Goal: Task Accomplishment & Management: Complete application form

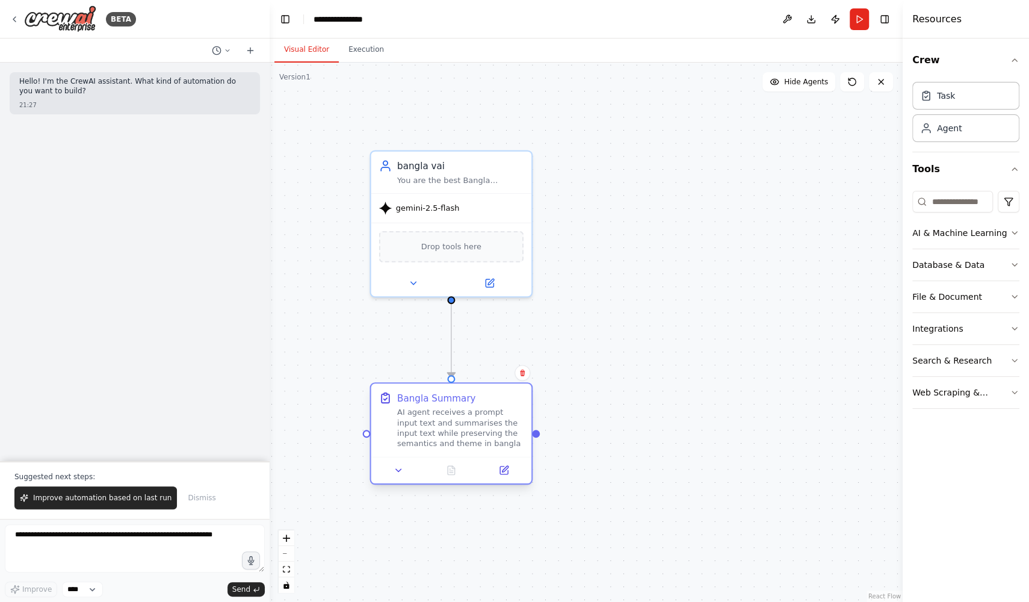
click at [498, 427] on div "AI agent receives a prompt input text and summarises the input text while prese…" at bounding box center [460, 428] width 126 height 42
click at [516, 472] on button at bounding box center [503, 470] width 45 height 16
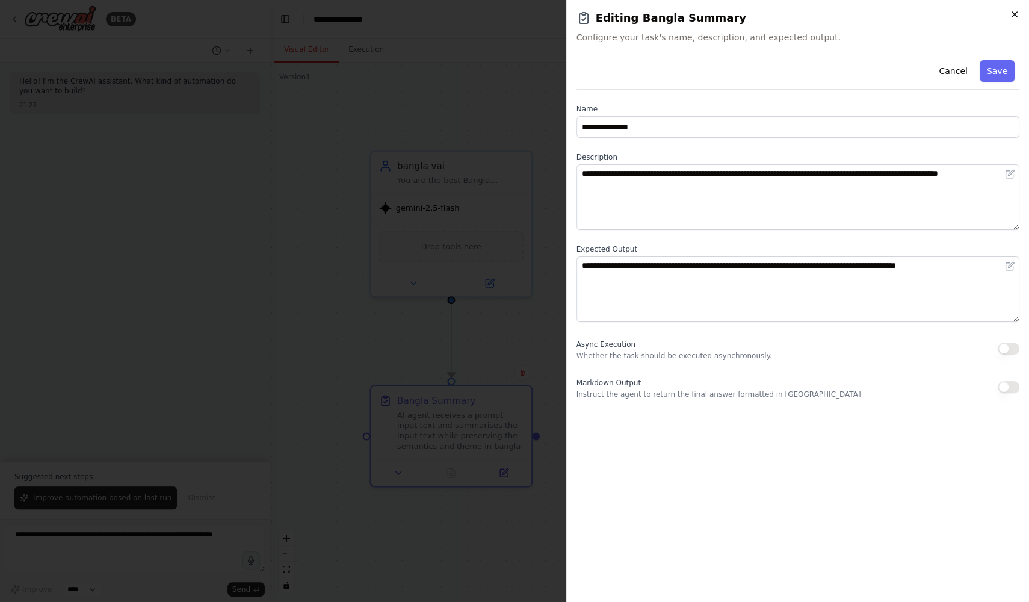
click at [1013, 14] on icon "button" at bounding box center [1015, 15] width 10 height 10
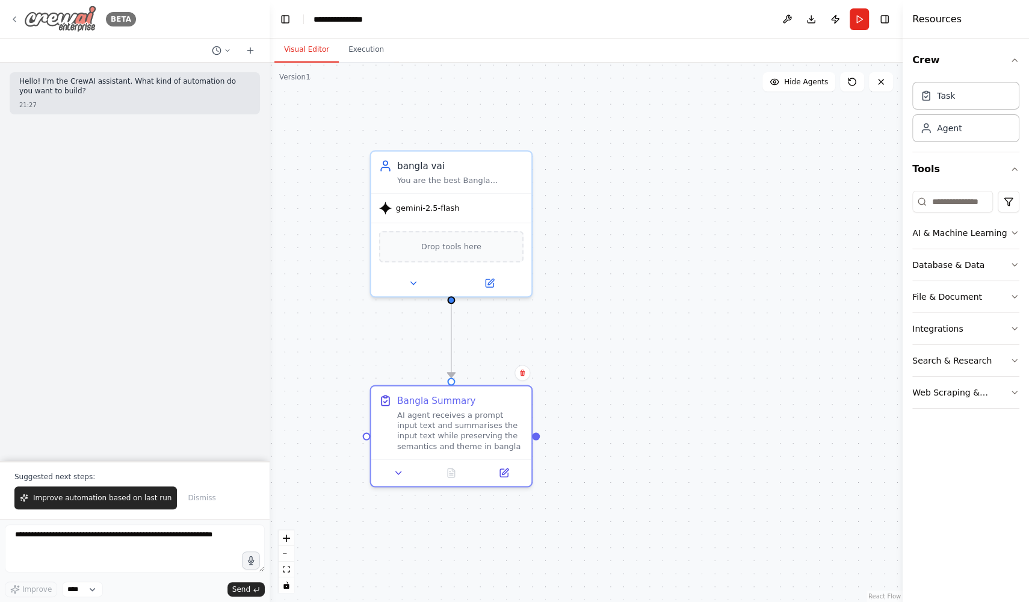
click at [16, 19] on icon at bounding box center [15, 19] width 10 height 10
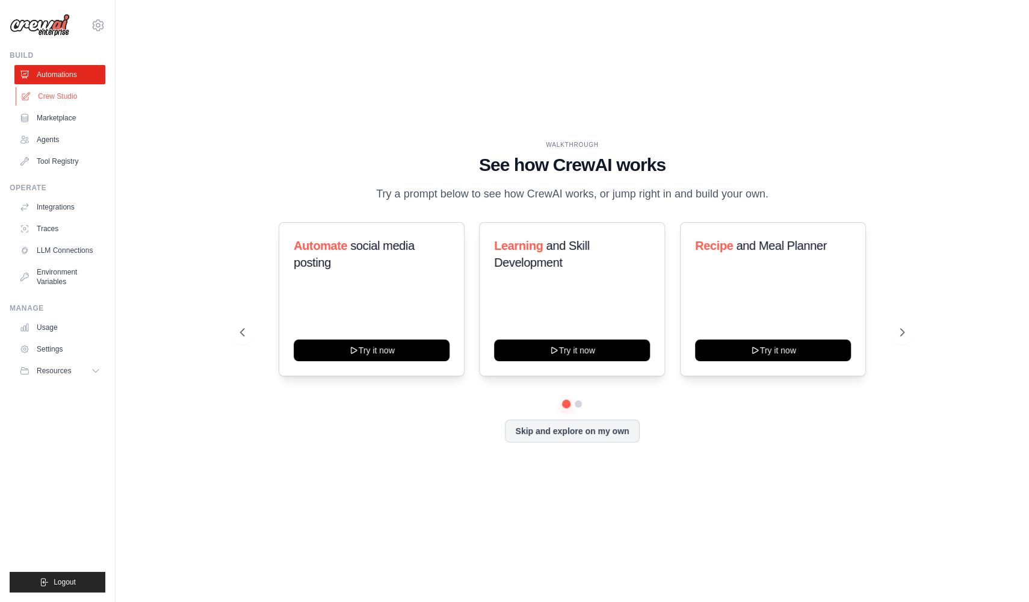
click at [90, 94] on link "Crew Studio" at bounding box center [61, 96] width 91 height 19
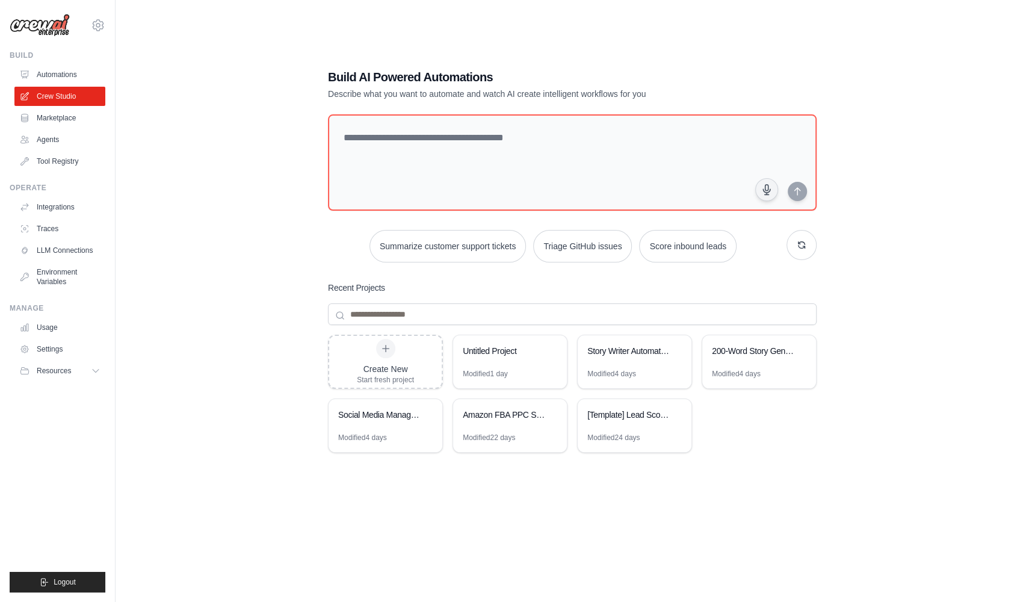
scroll to position [24, 0]
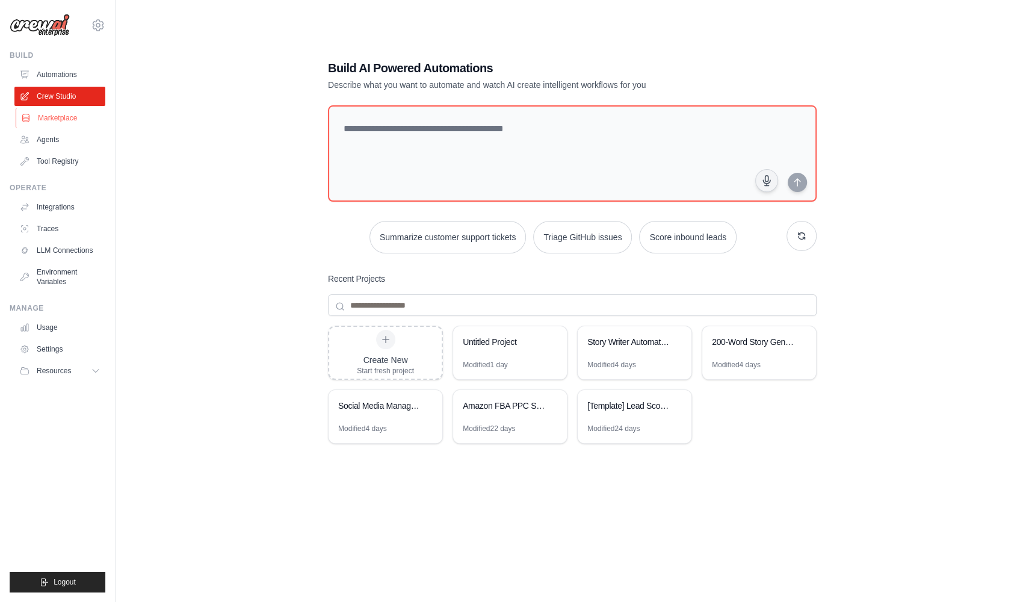
click at [78, 122] on link "Marketplace" at bounding box center [61, 117] width 91 height 19
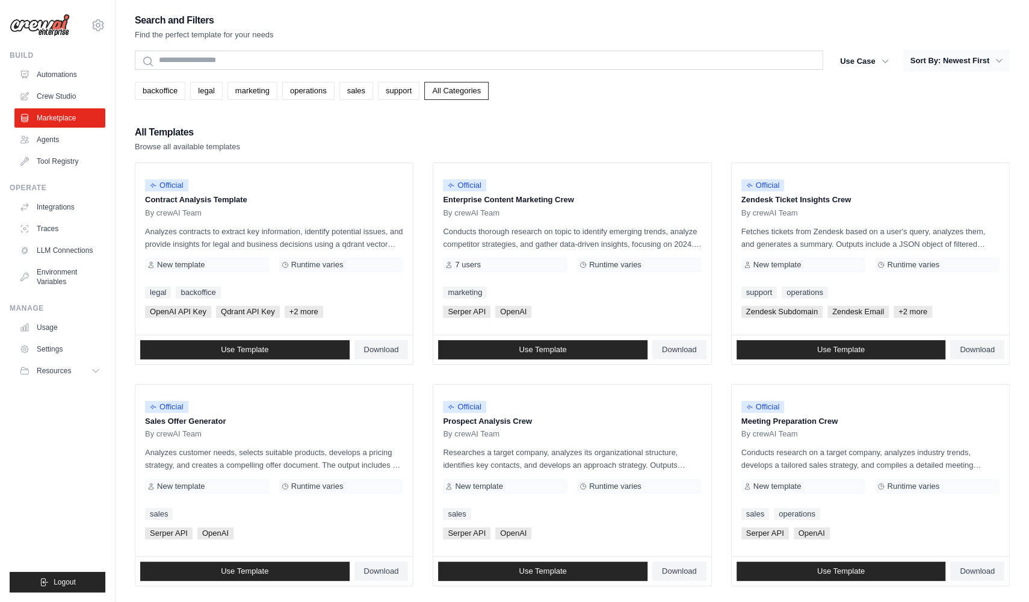
click at [983, 60] on button "Sort By: Newest First" at bounding box center [956, 61] width 106 height 22
click at [1001, 60] on icon "button" at bounding box center [999, 61] width 6 height 4
click at [943, 53] on button "Sort By: Newest First" at bounding box center [956, 61] width 106 height 22
click at [946, 64] on button "Sort By: Newest First" at bounding box center [956, 61] width 106 height 22
click at [875, 55] on button "Use Case" at bounding box center [864, 61] width 63 height 22
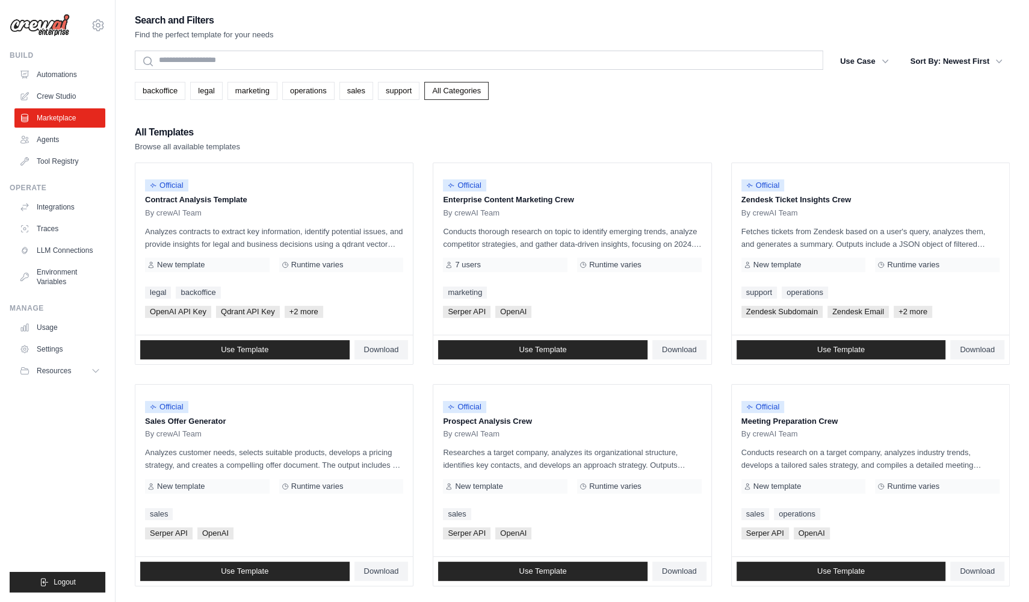
click at [645, 105] on div "Search and Filters Find the perfect template for your needs Search Use Case bac…" at bounding box center [572, 550] width 875 height 1076
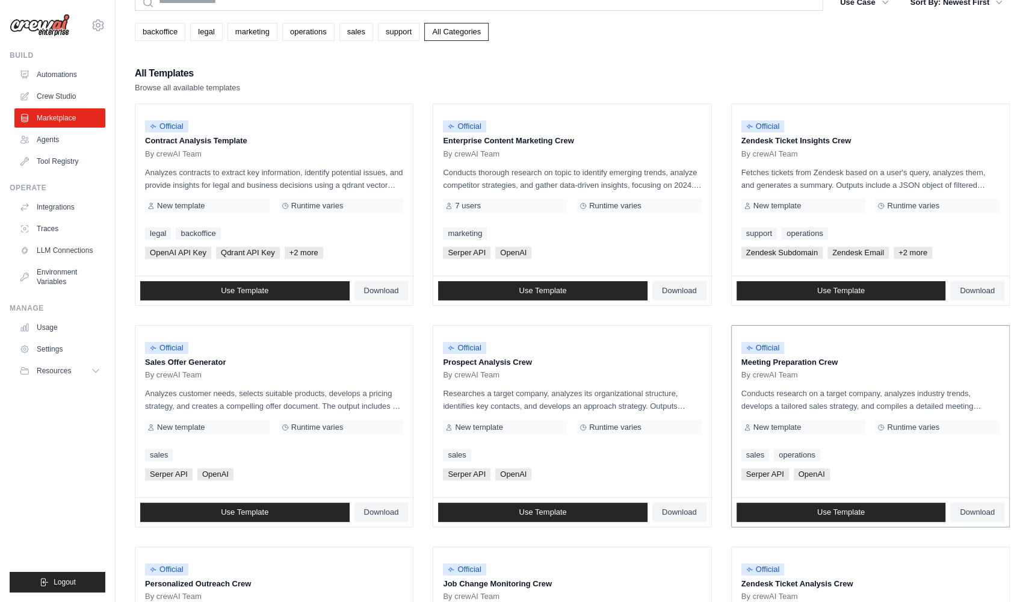
scroll to position [58, 0]
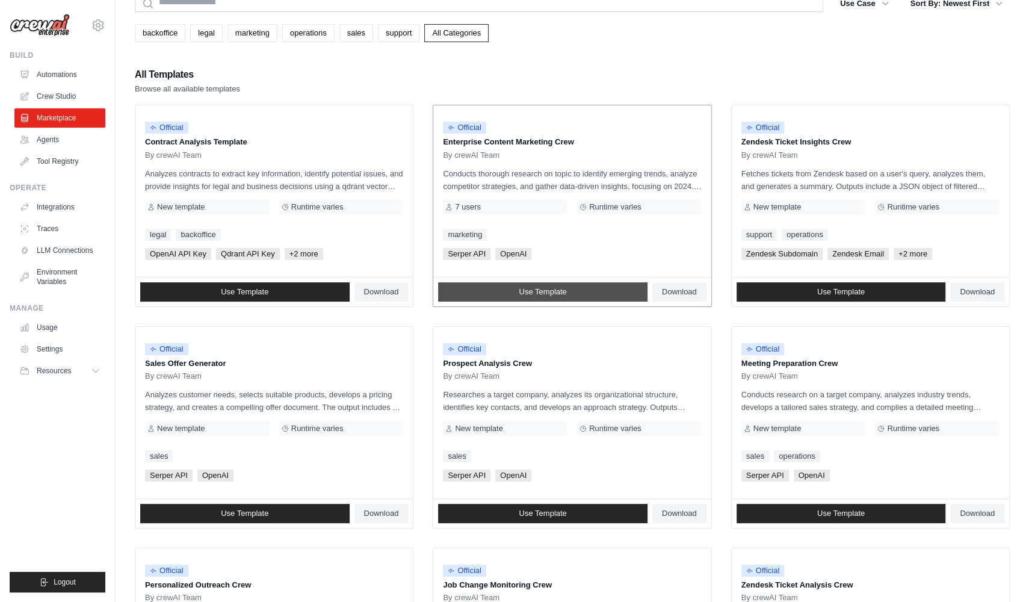
click at [631, 295] on link "Use Template" at bounding box center [542, 291] width 209 height 19
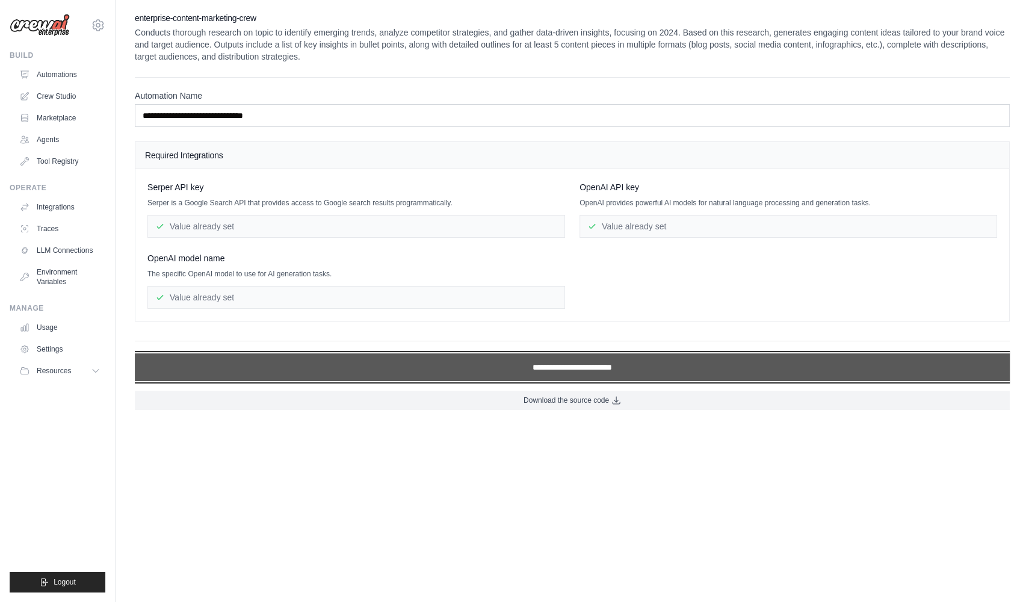
click at [551, 369] on input "**********" at bounding box center [572, 367] width 875 height 28
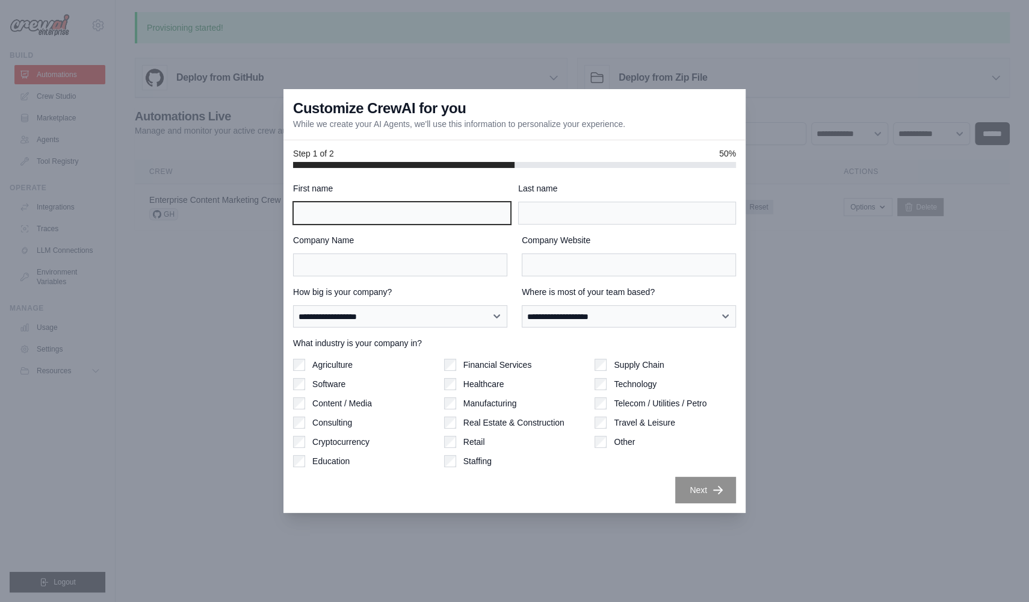
click at [460, 211] on input "First name" at bounding box center [402, 213] width 218 height 23
type input "******"
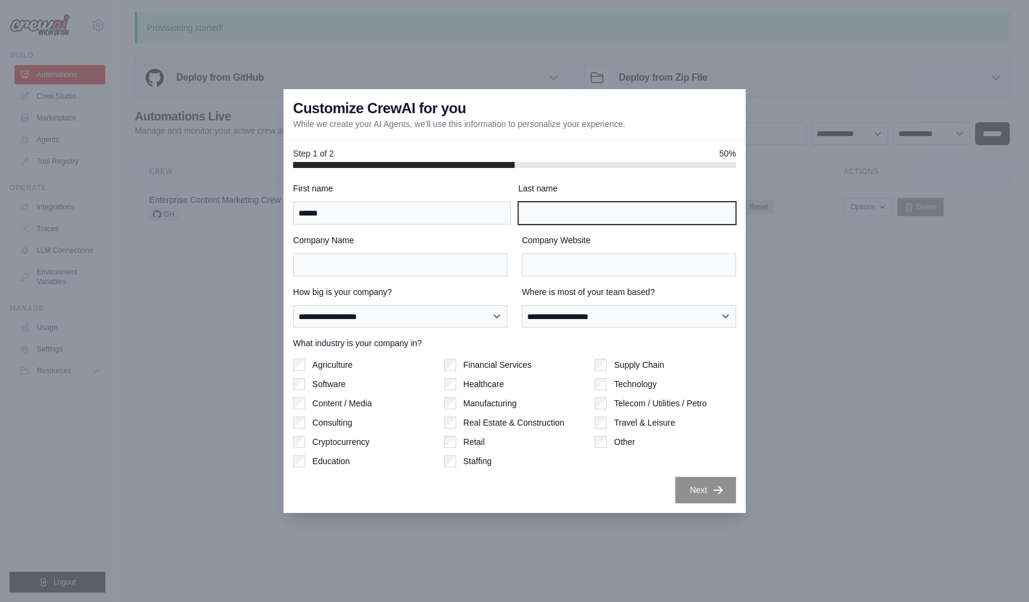
click at [565, 208] on input "Last name" at bounding box center [627, 213] width 218 height 23
type input "*****"
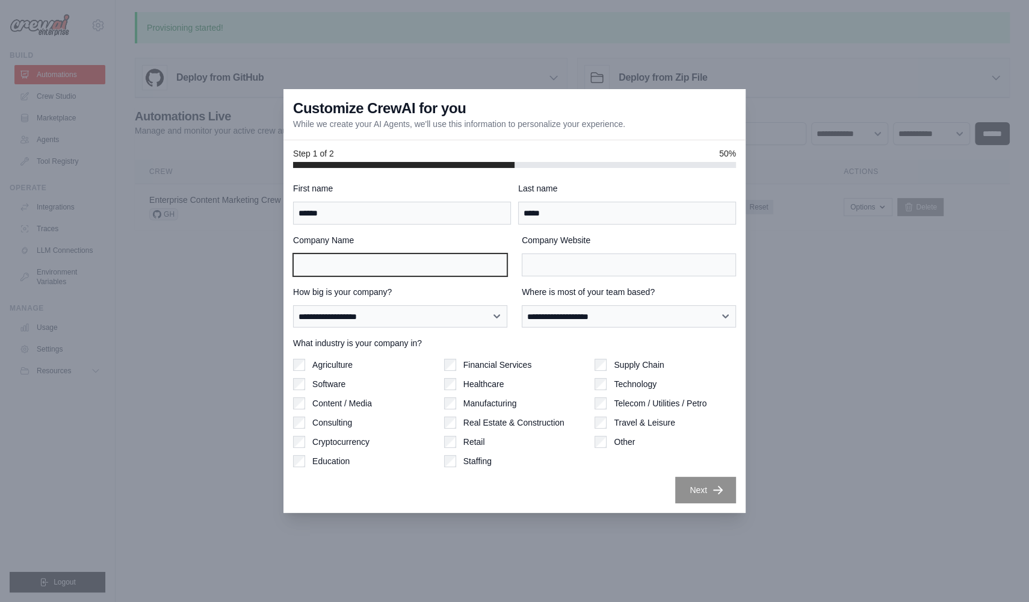
type input "**********"
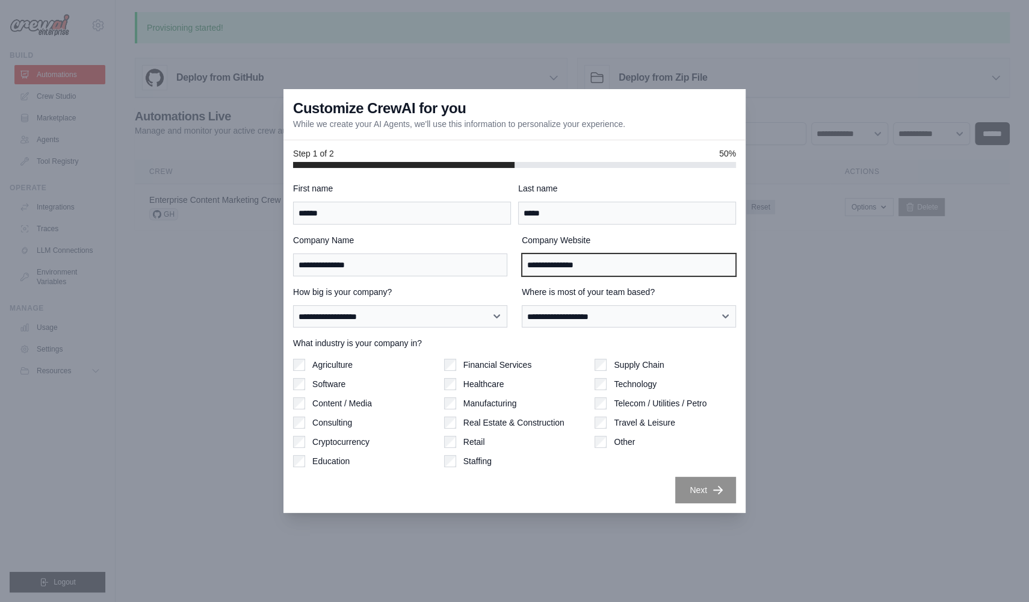
click at [611, 259] on input "**********" at bounding box center [629, 264] width 214 height 23
type input "**********"
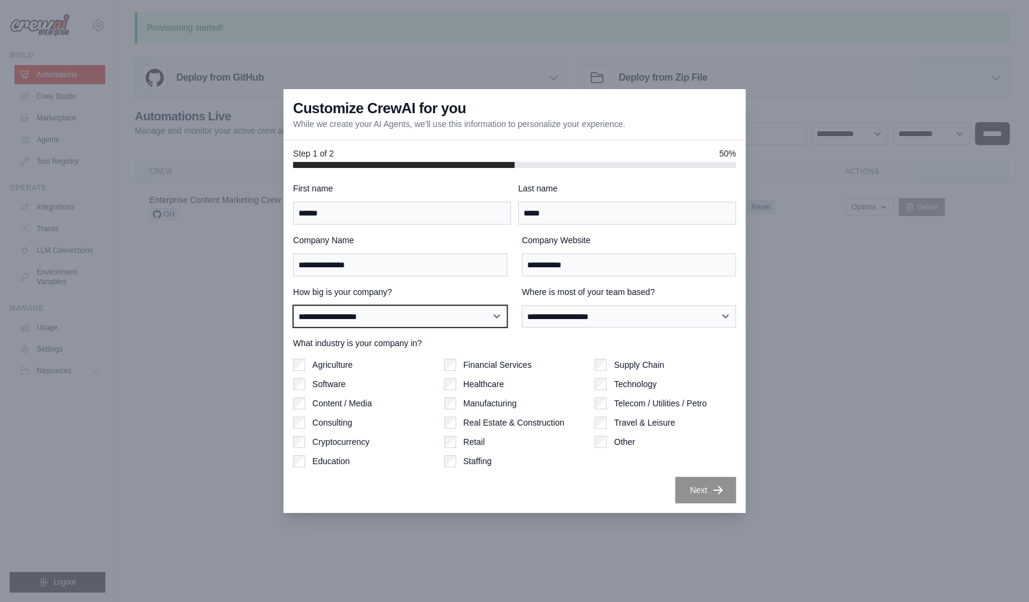
click at [454, 313] on select "**********" at bounding box center [400, 316] width 214 height 22
select select "**********"
click at [293, 305] on select "**********" at bounding box center [400, 316] width 214 height 22
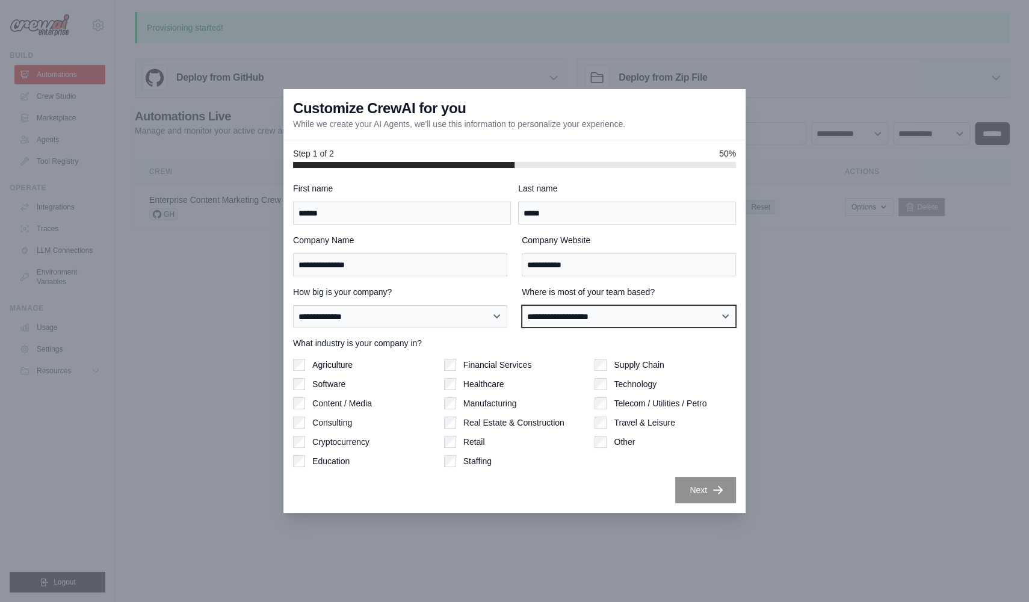
click at [563, 320] on select "**********" at bounding box center [629, 316] width 214 height 22
select select "**********"
click at [522, 305] on select "**********" at bounding box center [629, 316] width 214 height 22
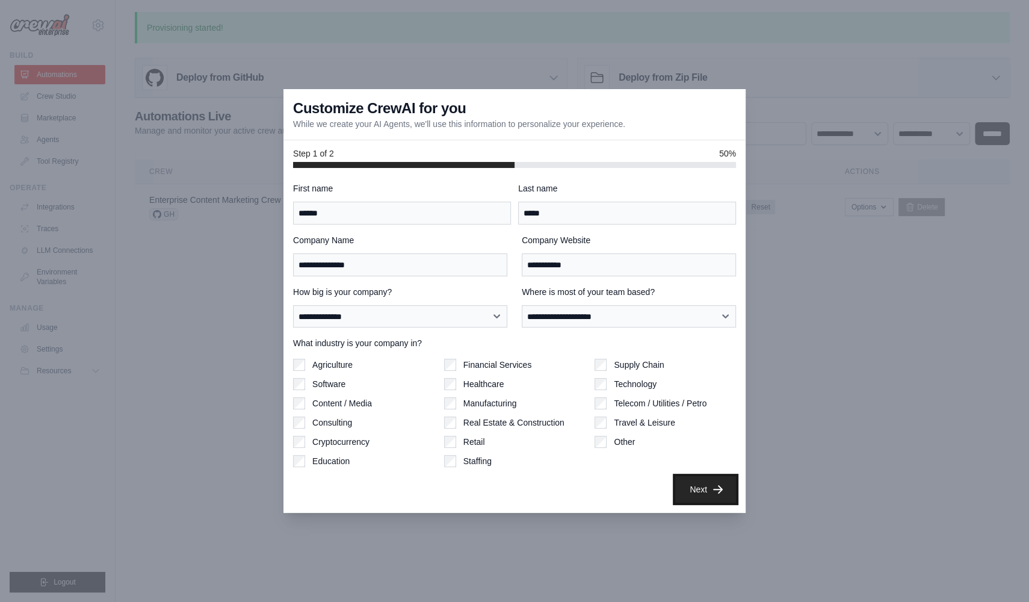
click at [709, 485] on button "Next" at bounding box center [705, 489] width 61 height 26
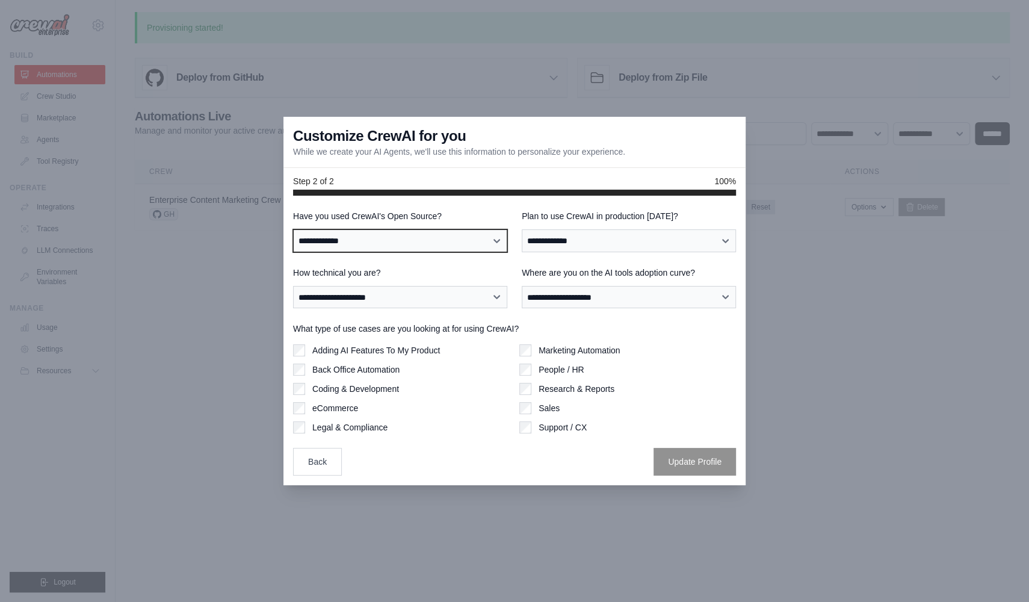
click at [487, 244] on select "**********" at bounding box center [400, 240] width 214 height 22
select select "**********"
click at [293, 229] on select "**********" at bounding box center [400, 240] width 214 height 22
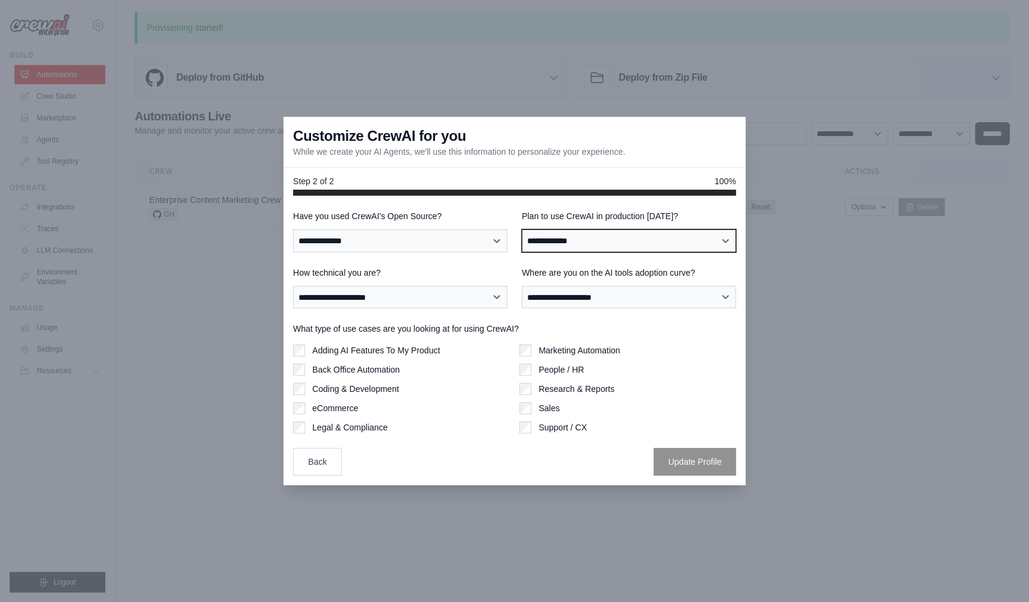
click at [560, 247] on select "**********" at bounding box center [629, 240] width 214 height 22
select select "****"
click at [522, 229] on select "**********" at bounding box center [629, 240] width 214 height 22
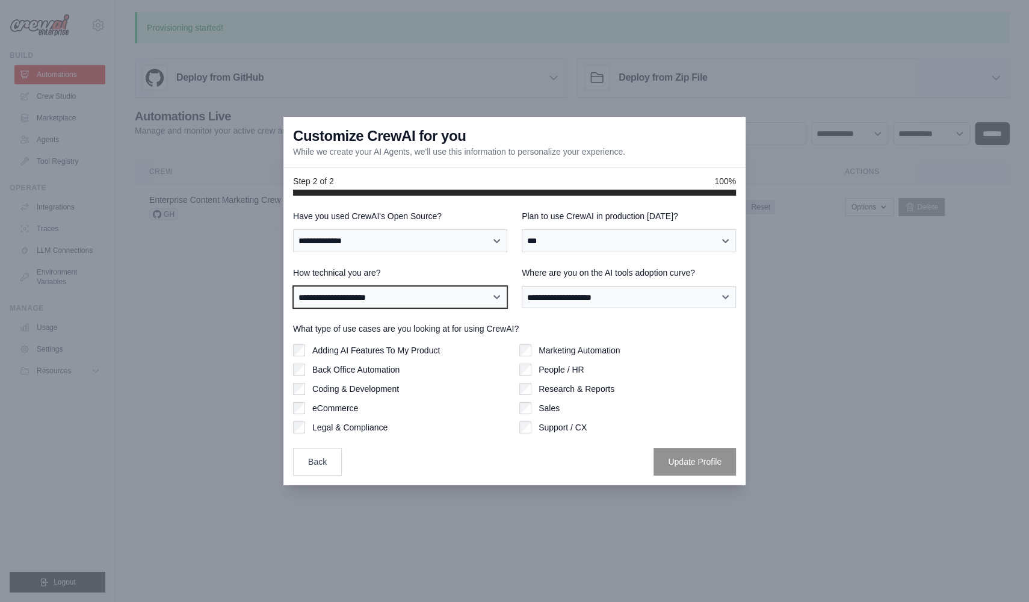
click at [473, 293] on select "**********" at bounding box center [400, 297] width 214 height 22
select select "**********"
click at [293, 286] on select "**********" at bounding box center [400, 297] width 214 height 22
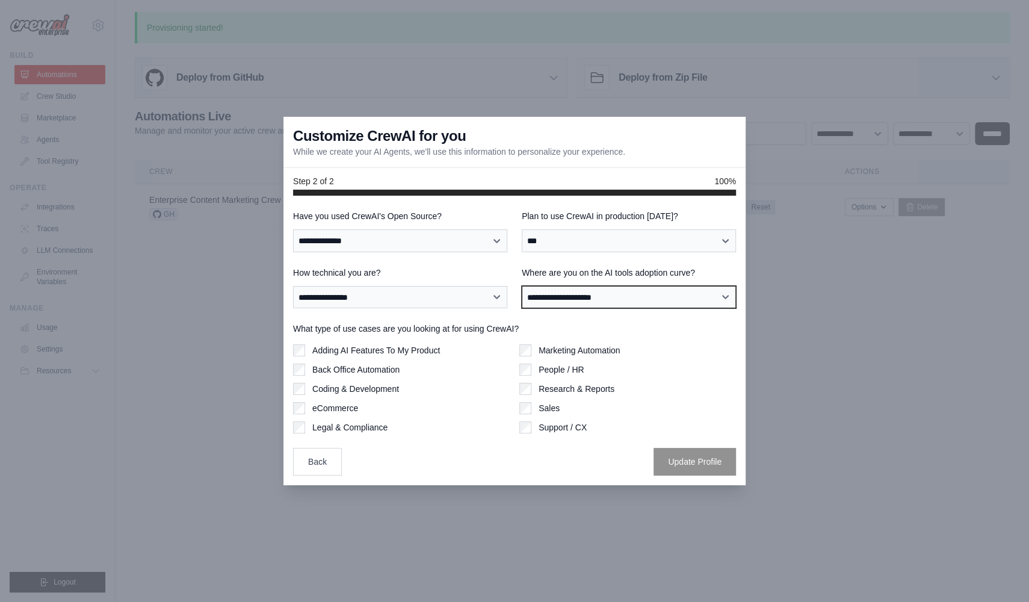
click at [537, 301] on select "**********" at bounding box center [629, 297] width 214 height 22
select select "**********"
click at [522, 286] on select "**********" at bounding box center [629, 297] width 214 height 22
click at [371, 387] on label "Coding & Development" at bounding box center [355, 389] width 87 height 12
click at [378, 368] on label "Back Office Automation" at bounding box center [355, 369] width 87 height 12
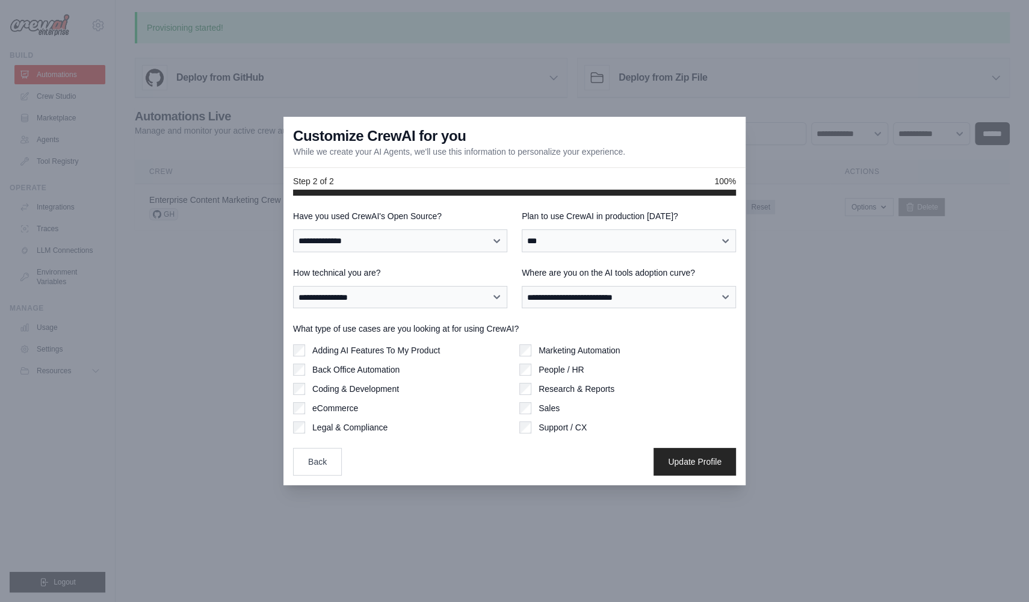
click at [386, 348] on label "Adding AI Features To My Product" at bounding box center [376, 350] width 128 height 12
click at [353, 412] on label "eCommerce" at bounding box center [335, 408] width 46 height 12
click at [563, 427] on label "Support / CX" at bounding box center [563, 427] width 48 height 12
click at [361, 367] on label "Back Office Automation" at bounding box center [355, 369] width 87 height 12
click at [369, 368] on label "Back Office Automation" at bounding box center [355, 369] width 87 height 12
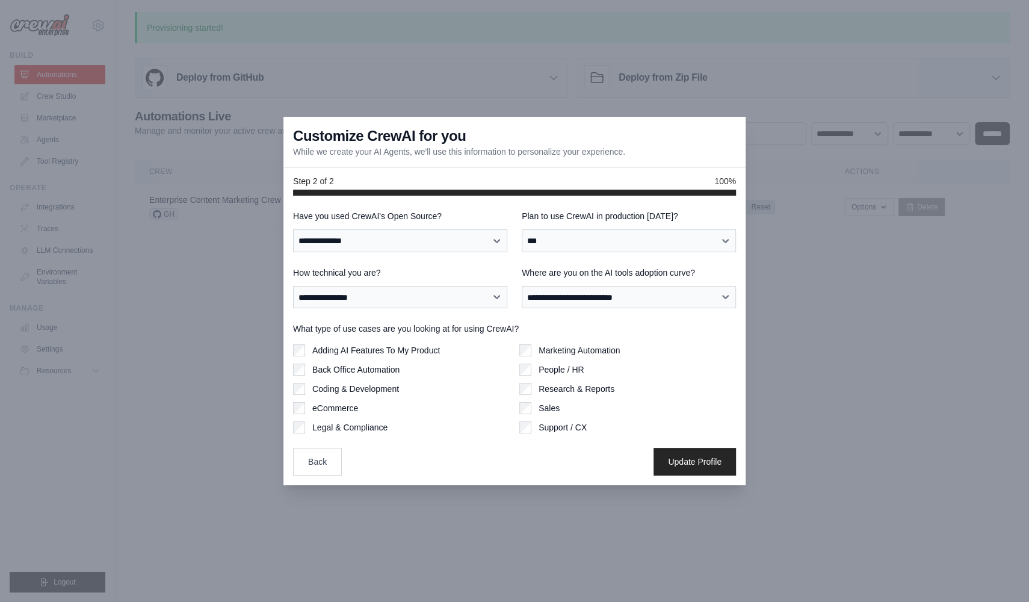
click at [345, 406] on label "eCommerce" at bounding box center [335, 408] width 46 height 12
click at [372, 370] on label "Back Office Automation" at bounding box center [355, 369] width 87 height 12
drag, startPoint x: 674, startPoint y: 465, endPoint x: 574, endPoint y: 455, distance: 100.3
click at [574, 455] on div "Back Update Profile" at bounding box center [514, 462] width 443 height 28
click at [358, 409] on label "eCommerce" at bounding box center [335, 408] width 46 height 12
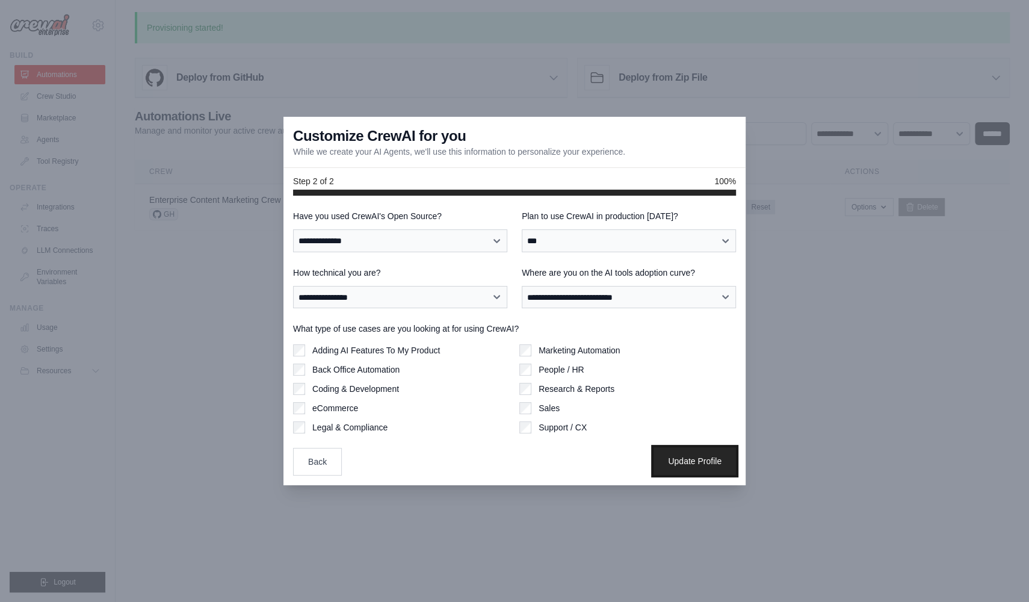
click at [665, 462] on button "Update Profile" at bounding box center [694, 461] width 82 height 28
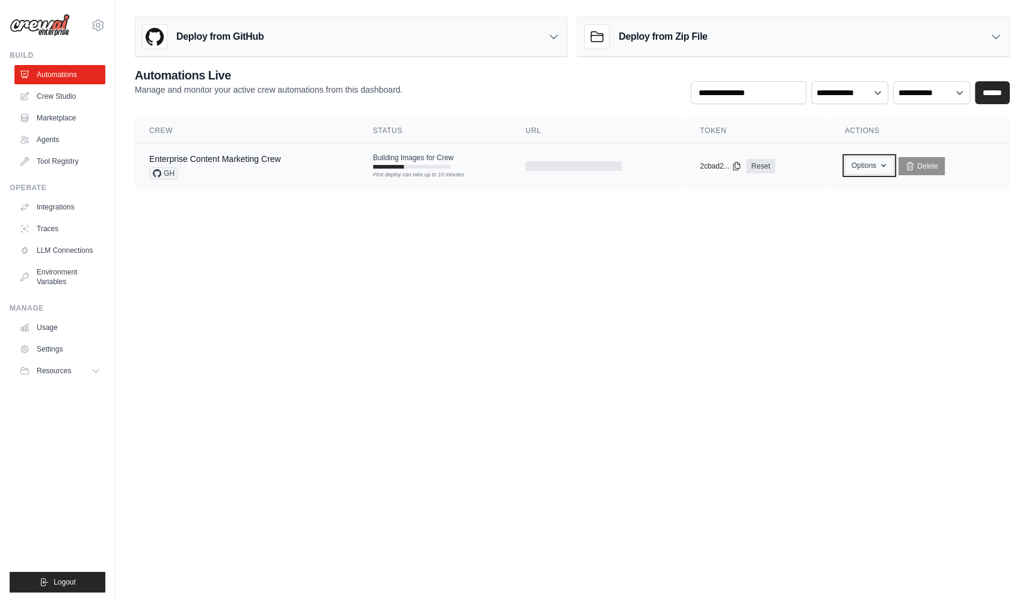
click at [880, 165] on button "Options" at bounding box center [869, 165] width 49 height 18
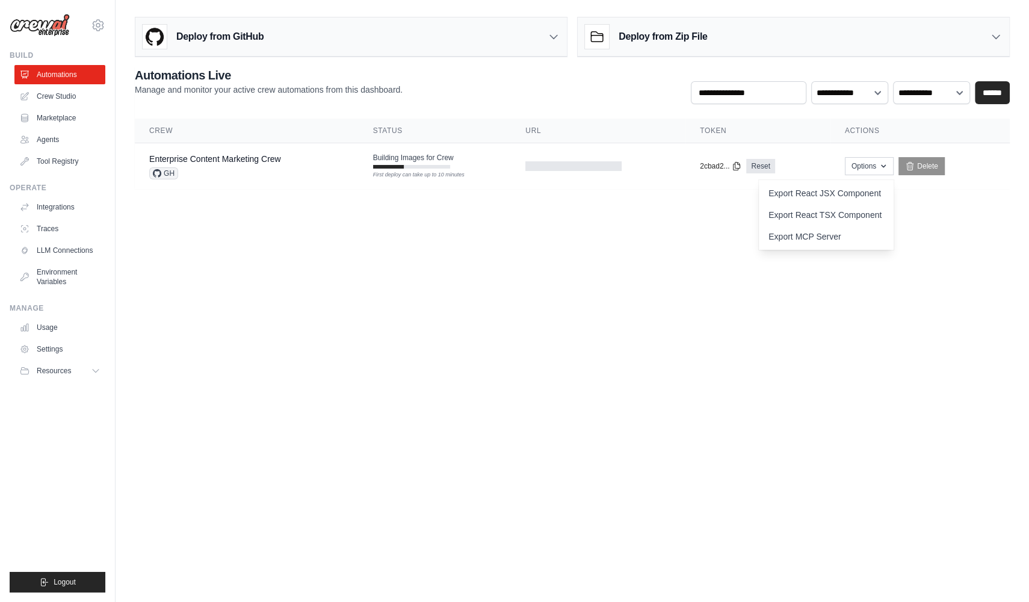
click at [676, 226] on body "karigorailabs@gmail.com Settings Build Automations Crew Studio Blog" at bounding box center [514, 301] width 1029 height 602
click at [69, 140] on link "Agents" at bounding box center [61, 139] width 91 height 19
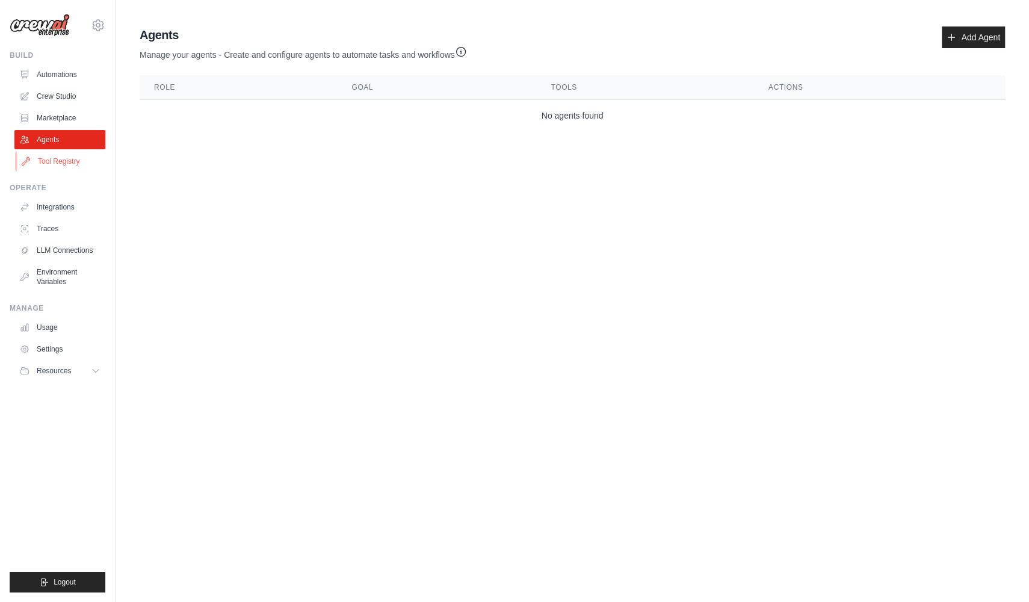
click at [76, 165] on link "Tool Registry" at bounding box center [61, 161] width 91 height 19
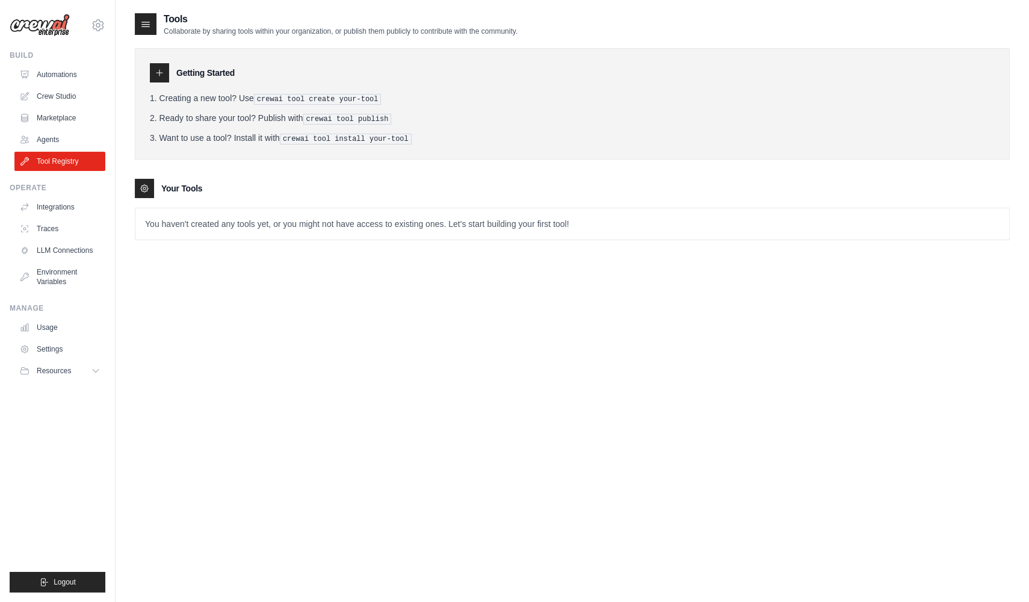
click at [268, 219] on p "You haven't created any tools yet, or you might not have access to existing one…" at bounding box center [572, 223] width 874 height 31
click at [162, 66] on div at bounding box center [159, 72] width 19 height 19
click at [364, 114] on pre "crewai tool publish" at bounding box center [347, 119] width 88 height 11
click at [226, 212] on p "You haven't created any tools yet, or you might not have access to existing one…" at bounding box center [572, 223] width 874 height 31
click at [228, 226] on p "You haven't created any tools yet, or you might not have access to existing one…" at bounding box center [572, 223] width 874 height 31
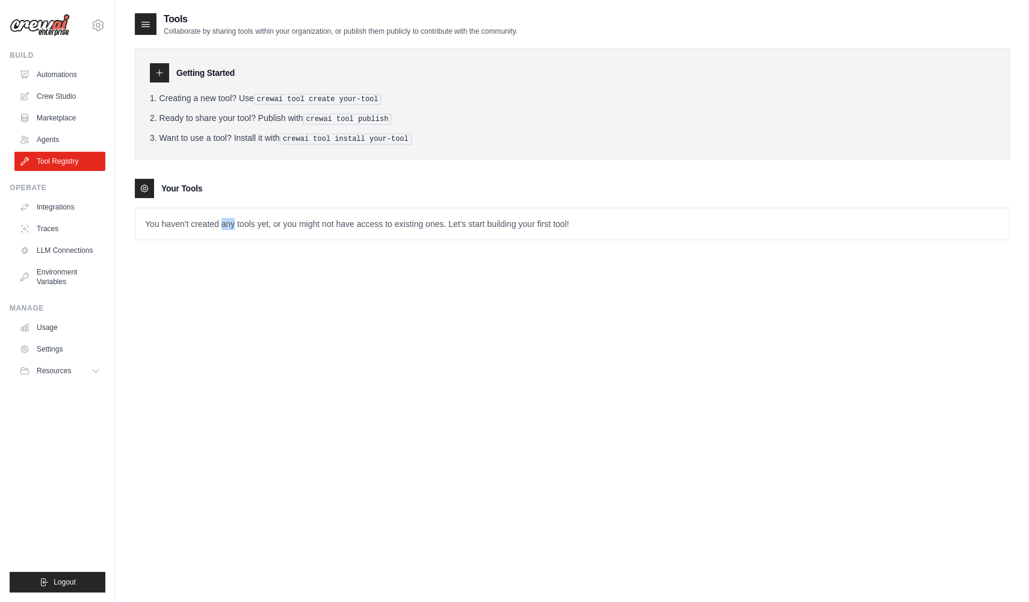
click at [228, 226] on p "You haven't created any tools yet, or you might not have access to existing one…" at bounding box center [572, 223] width 874 height 31
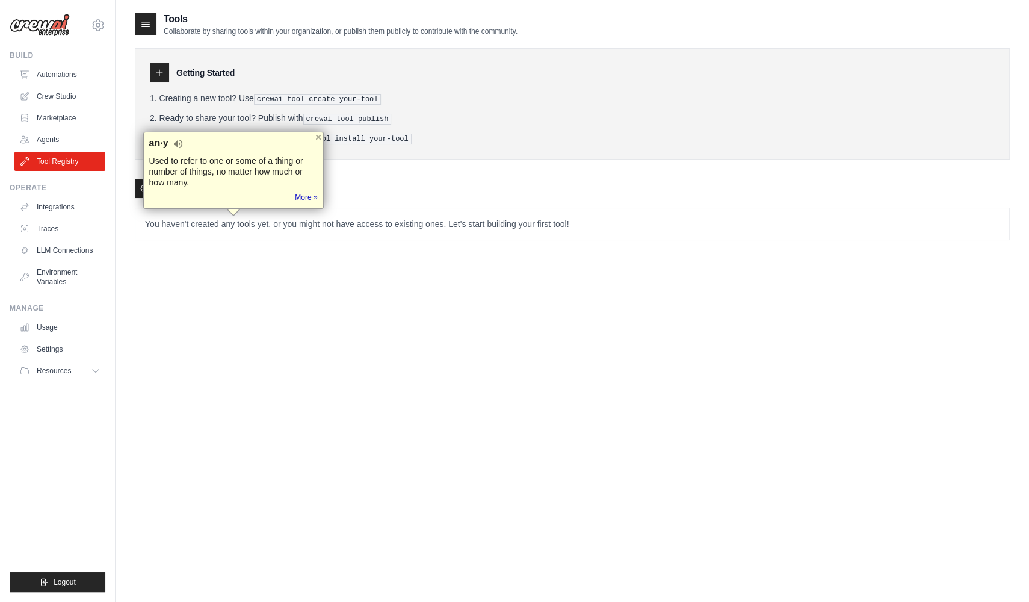
click at [284, 216] on p "You haven't created any tools yet, or you might not have access to existing one…" at bounding box center [572, 223] width 874 height 31
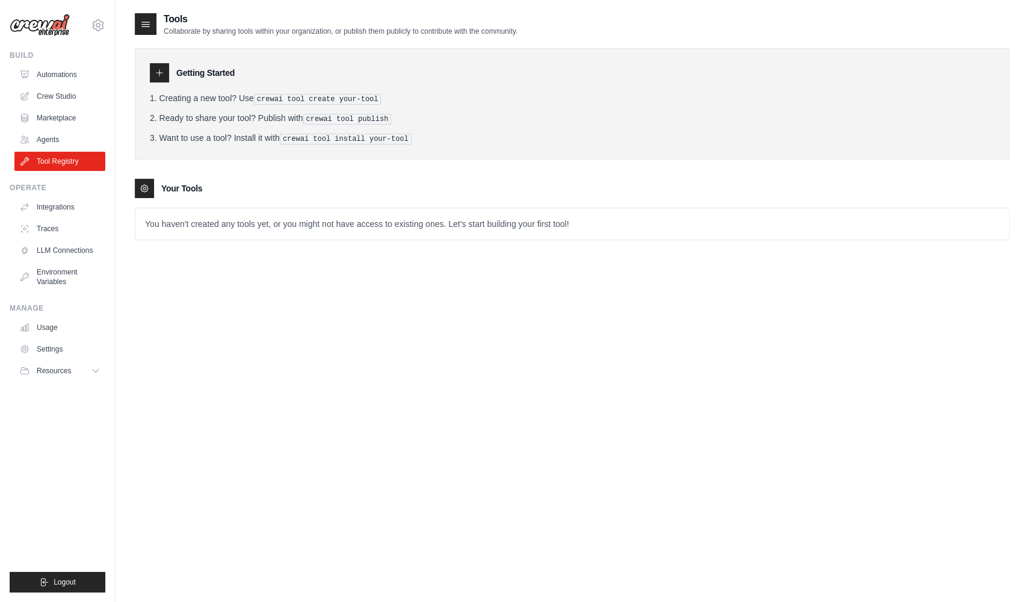
click at [154, 78] on div at bounding box center [159, 72] width 19 height 19
click at [159, 70] on icon at bounding box center [159, 73] width 6 height 6
click at [283, 112] on li "Ready to share your tool? Publish with crewai tool publish" at bounding box center [572, 118] width 845 height 13
click at [149, 29] on icon at bounding box center [146, 24] width 12 height 12
click at [147, 29] on icon at bounding box center [146, 24] width 12 height 12
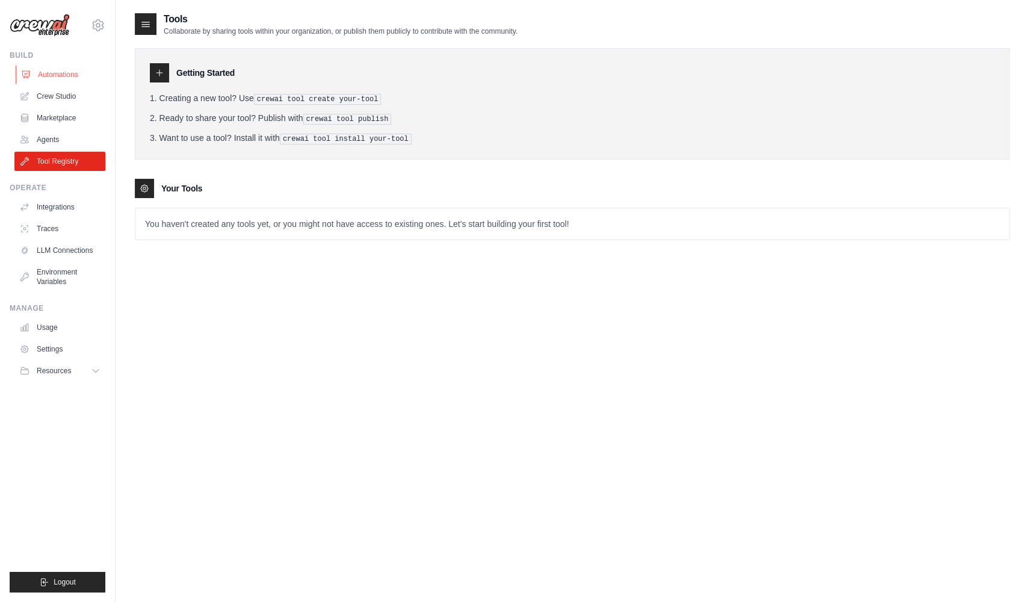
click at [73, 75] on link "Automations" at bounding box center [61, 74] width 91 height 19
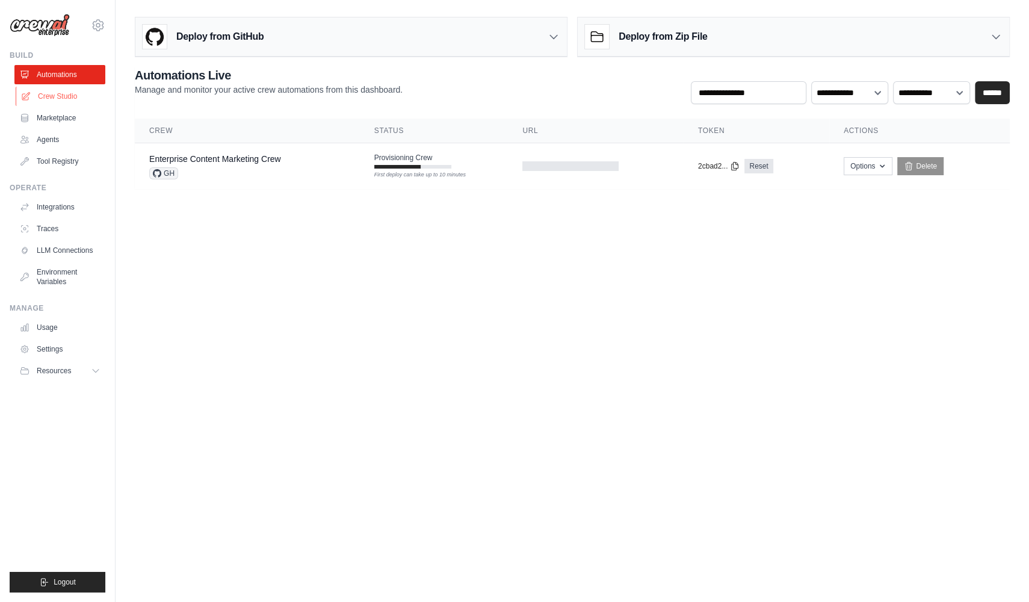
click at [79, 96] on link "Crew Studio" at bounding box center [61, 96] width 91 height 19
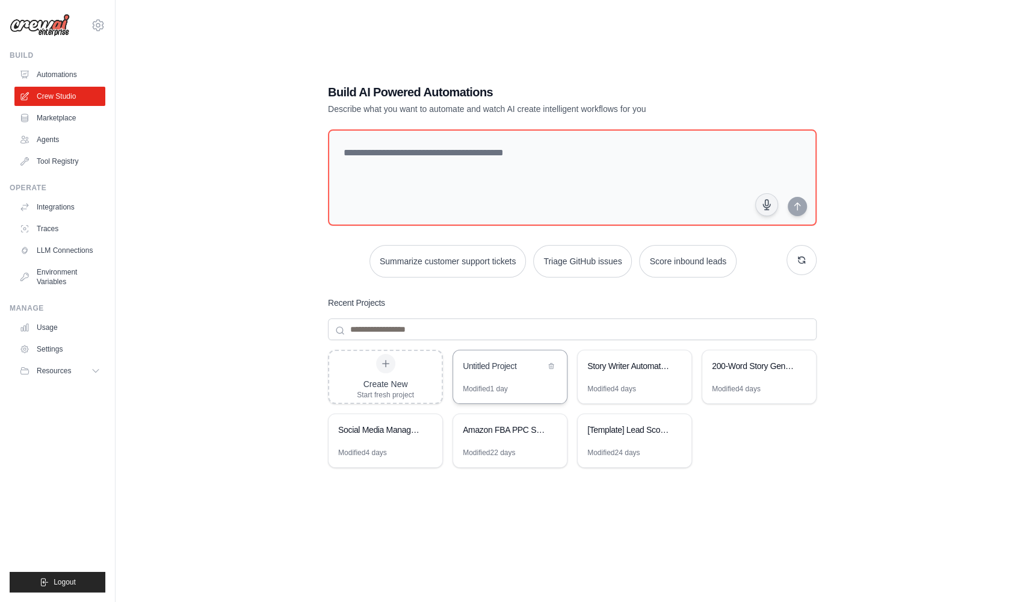
click at [478, 390] on div "Modified 1 day" at bounding box center [485, 389] width 45 height 10
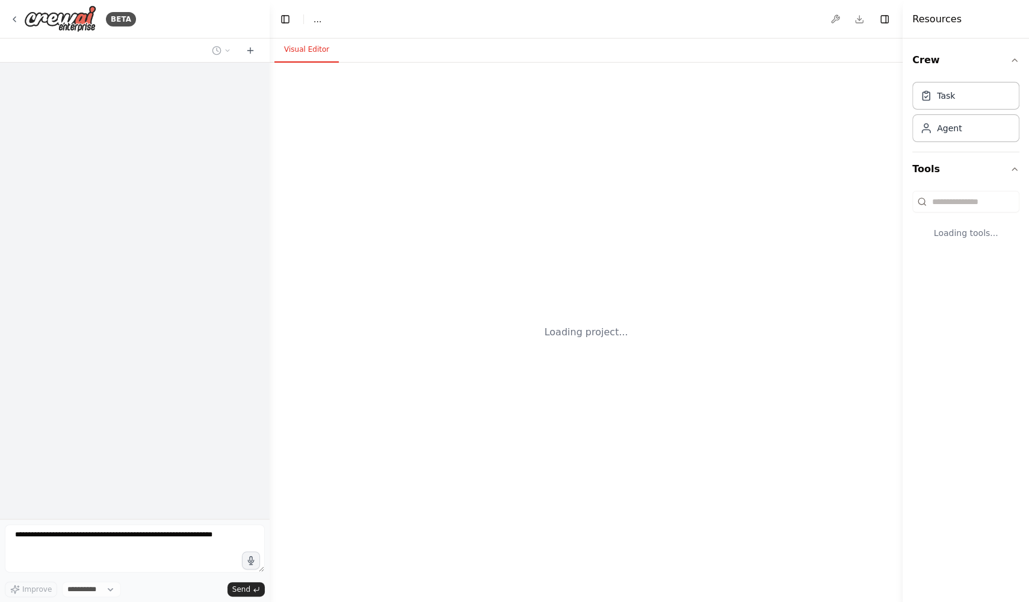
select select "****"
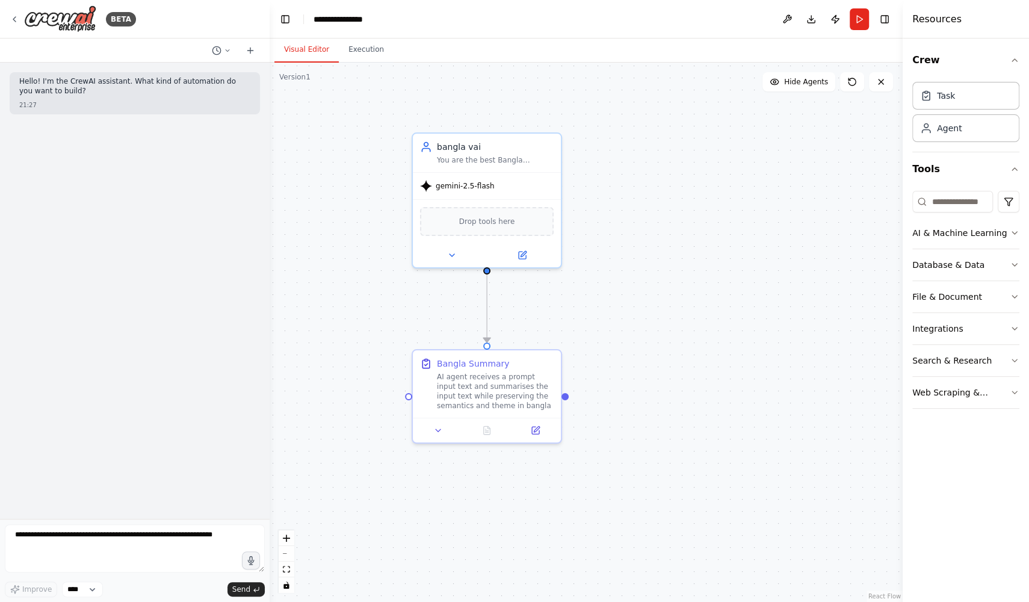
drag, startPoint x: 490, startPoint y: 305, endPoint x: 342, endPoint y: 412, distance: 182.7
click at [342, 412] on div ".deletable-edge-delete-btn { width: 20px; height: 20px; border: 0px solid #ffff…" at bounding box center [586, 332] width 633 height 539
click at [968, 223] on button "AI & Machine Learning" at bounding box center [965, 232] width 107 height 31
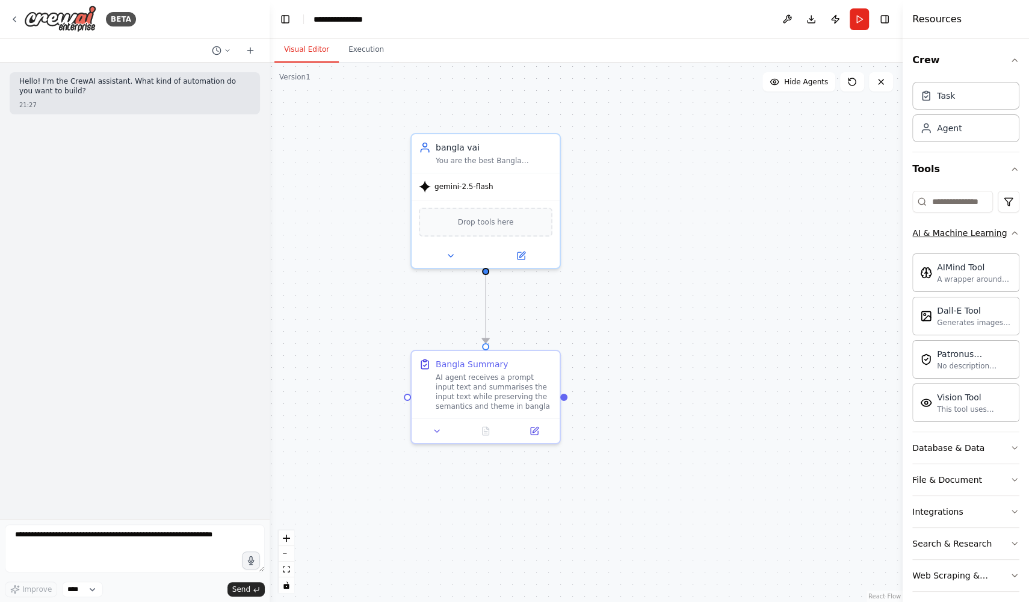
click at [969, 219] on button "AI & Machine Learning" at bounding box center [965, 232] width 107 height 31
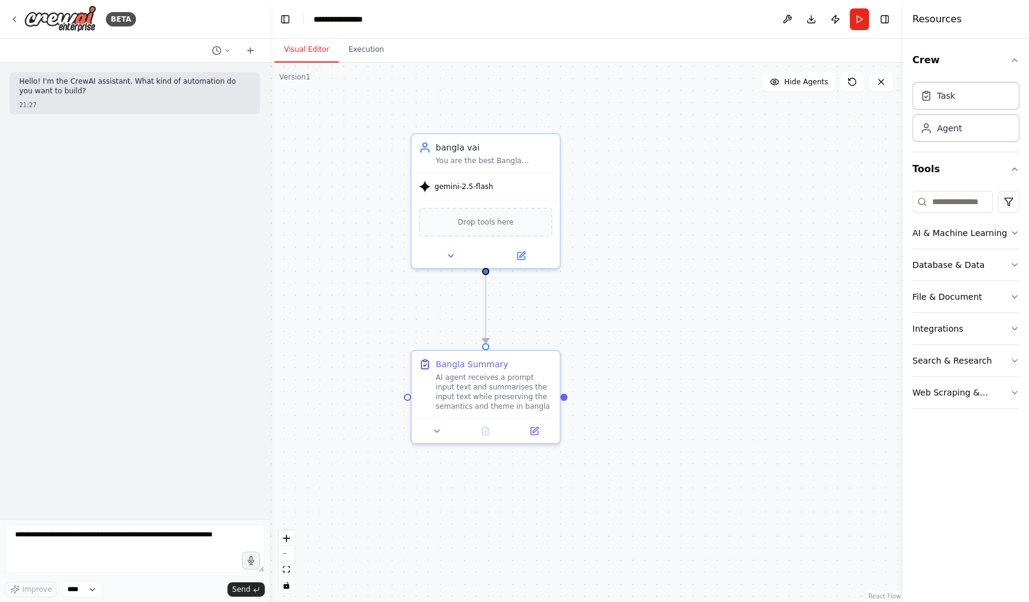
click at [652, 416] on div ".deletable-edge-delete-btn { width: 20px; height: 20px; border: 0px solid #ffff…" at bounding box center [586, 332] width 633 height 539
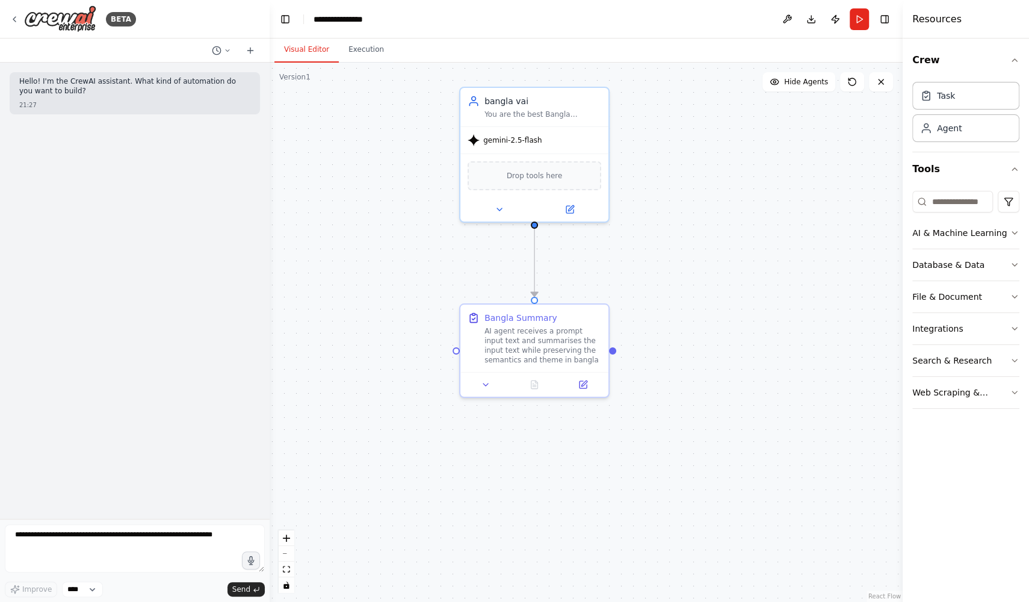
drag, startPoint x: 652, startPoint y: 416, endPoint x: 700, endPoint y: 374, distance: 63.6
click at [700, 374] on div ".deletable-edge-delete-btn { width: 20px; height: 20px; border: 0px solid #ffff…" at bounding box center [586, 332] width 633 height 539
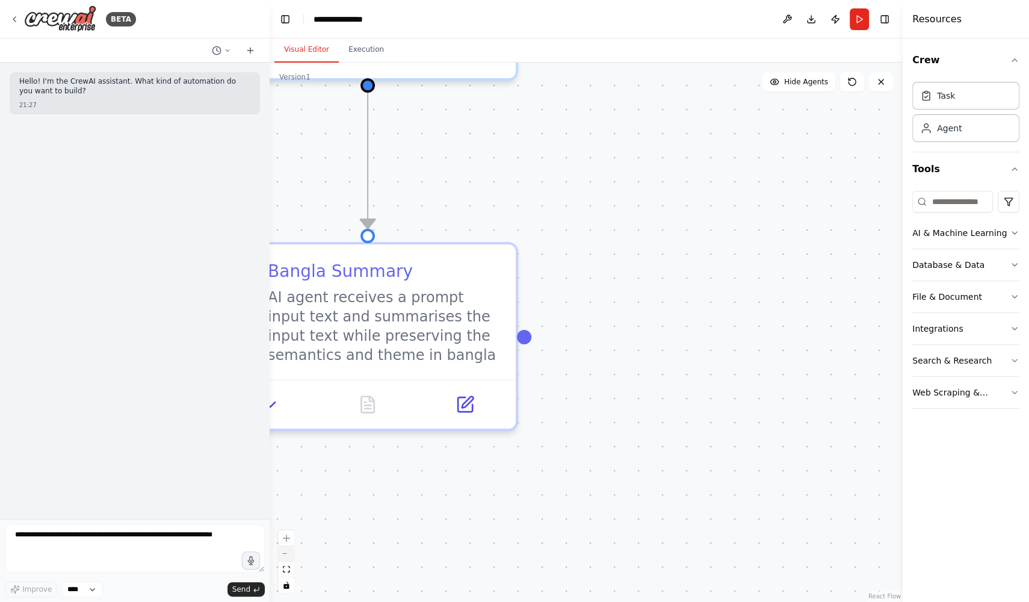
click at [290, 559] on button "zoom out" at bounding box center [287, 554] width 16 height 16
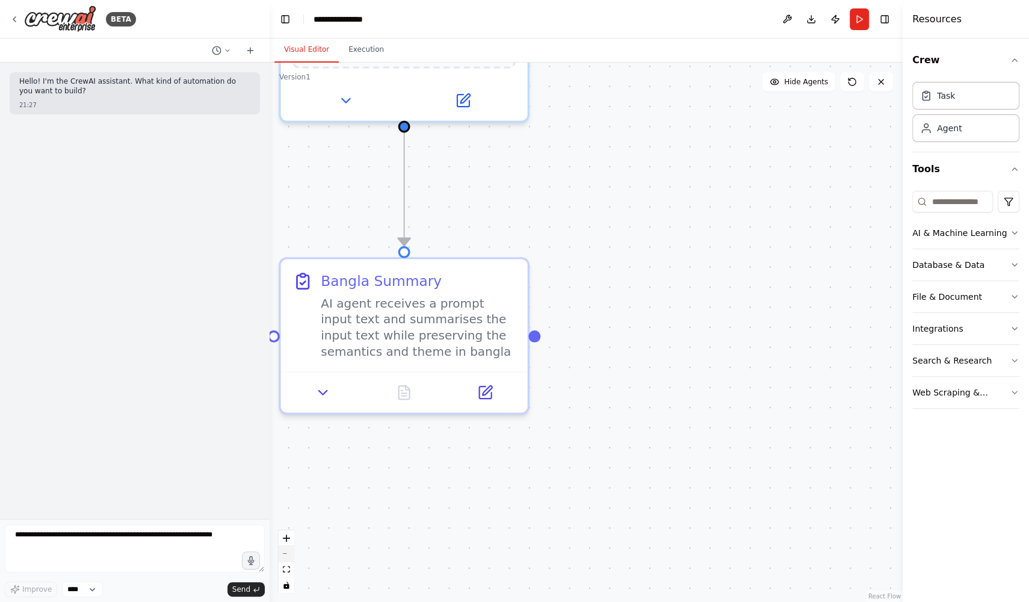
click at [290, 559] on button "zoom out" at bounding box center [287, 554] width 16 height 16
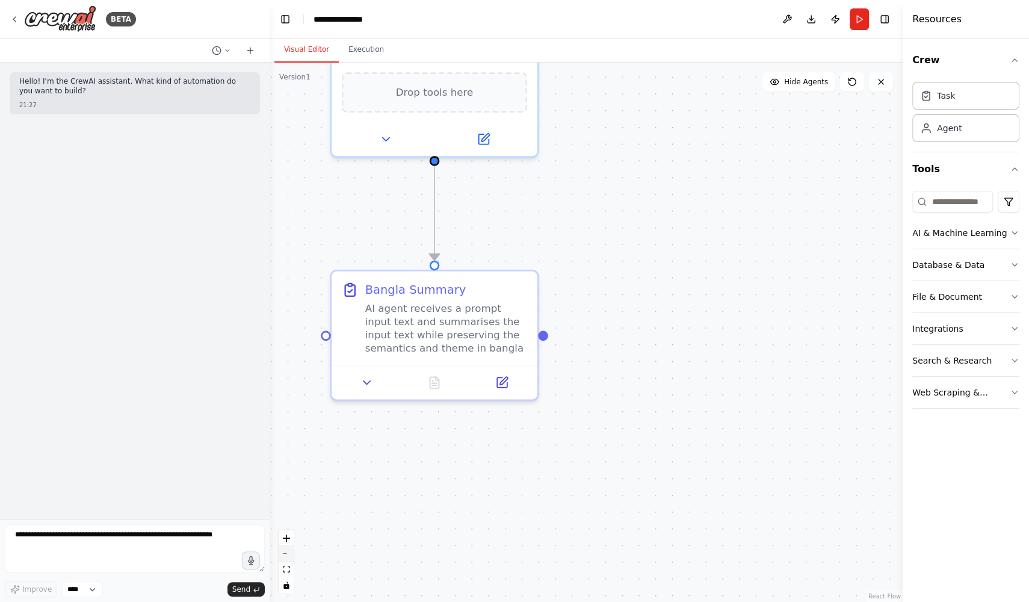
click at [290, 559] on button "zoom out" at bounding box center [287, 554] width 16 height 16
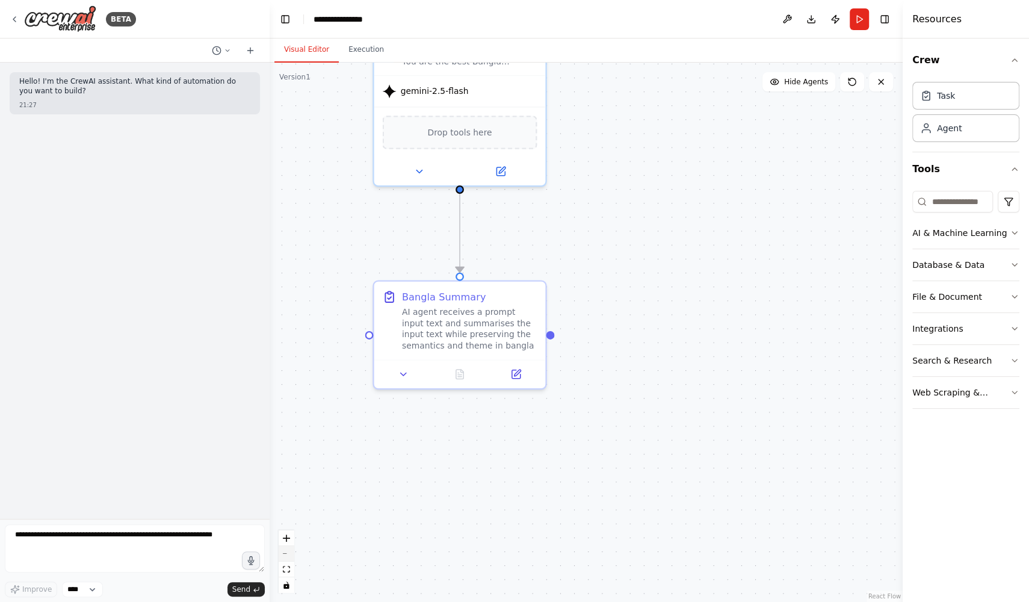
click at [290, 559] on button "zoom out" at bounding box center [287, 554] width 16 height 16
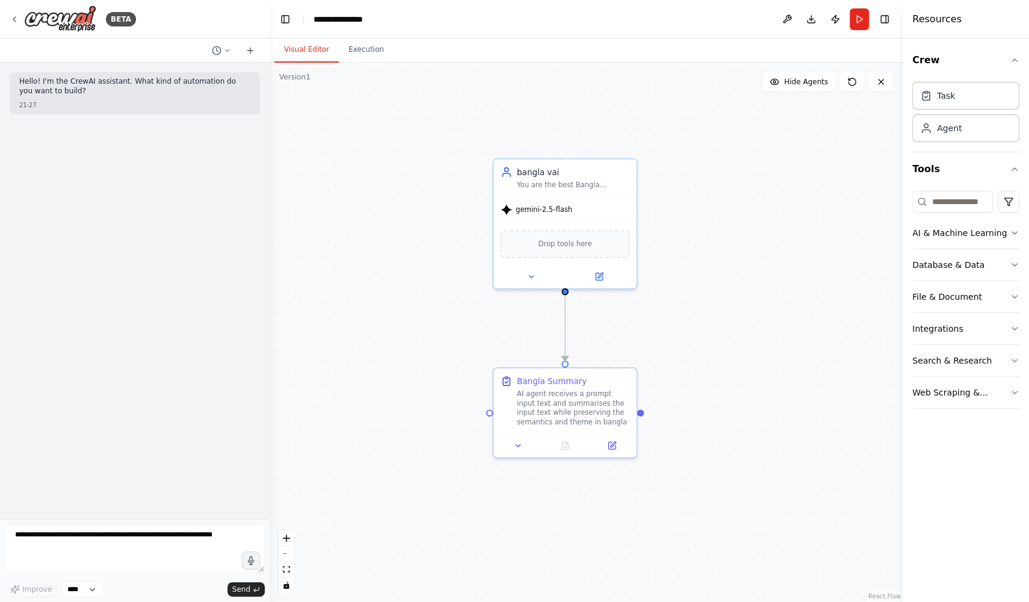
drag, startPoint x: 619, startPoint y: 254, endPoint x: 712, endPoint y: 338, distance: 125.2
click at [712, 338] on div ".deletable-edge-delete-btn { width: 20px; height: 20px; border: 0px solid #ffff…" at bounding box center [586, 332] width 633 height 539
click at [1016, 190] on html "**********" at bounding box center [514, 301] width 1029 height 602
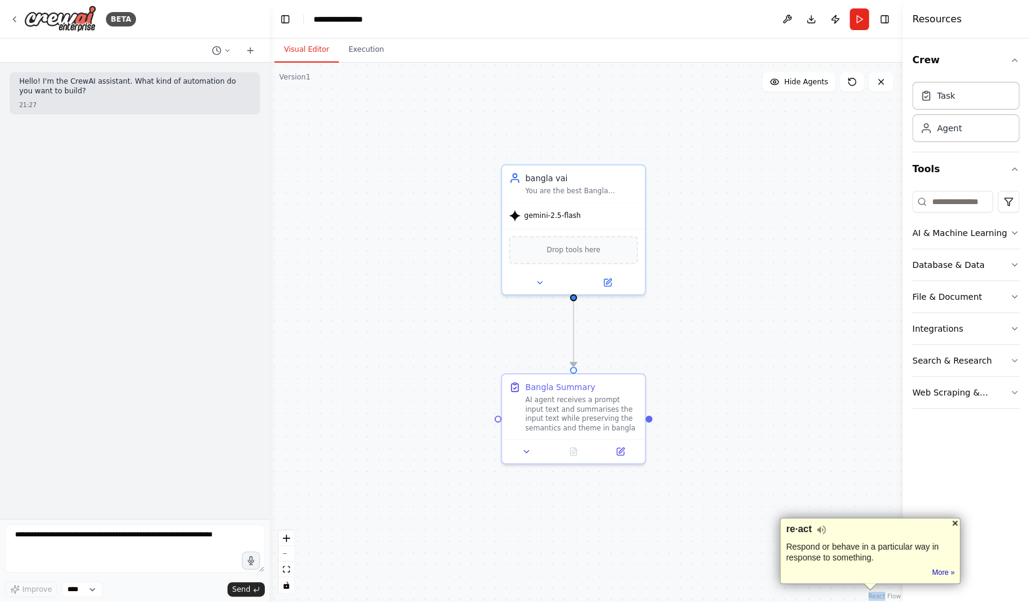
click at [955, 520] on div at bounding box center [955, 523] width 10 height 10
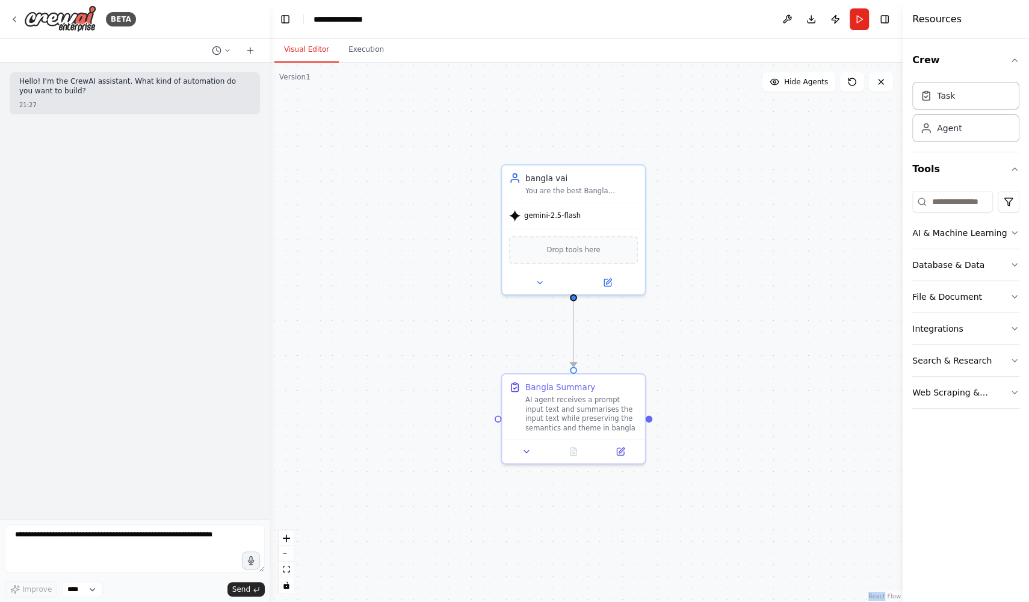
click at [955, 520] on div "Crew Task Agent Tools AI & Machine Learning Database & Data File & Document Int…" at bounding box center [966, 320] width 126 height 563
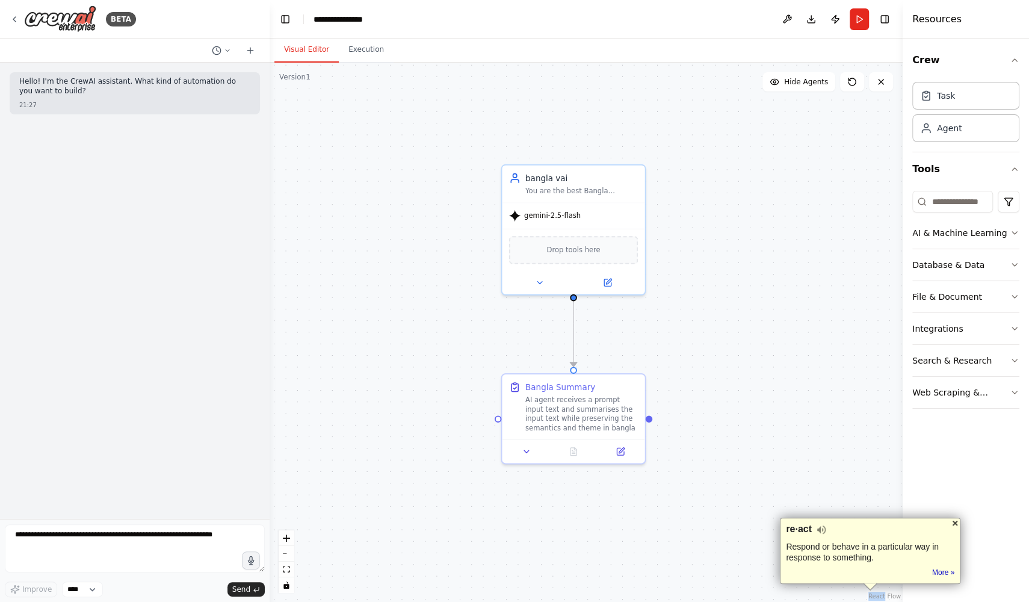
click at [956, 521] on div at bounding box center [955, 523] width 10 height 10
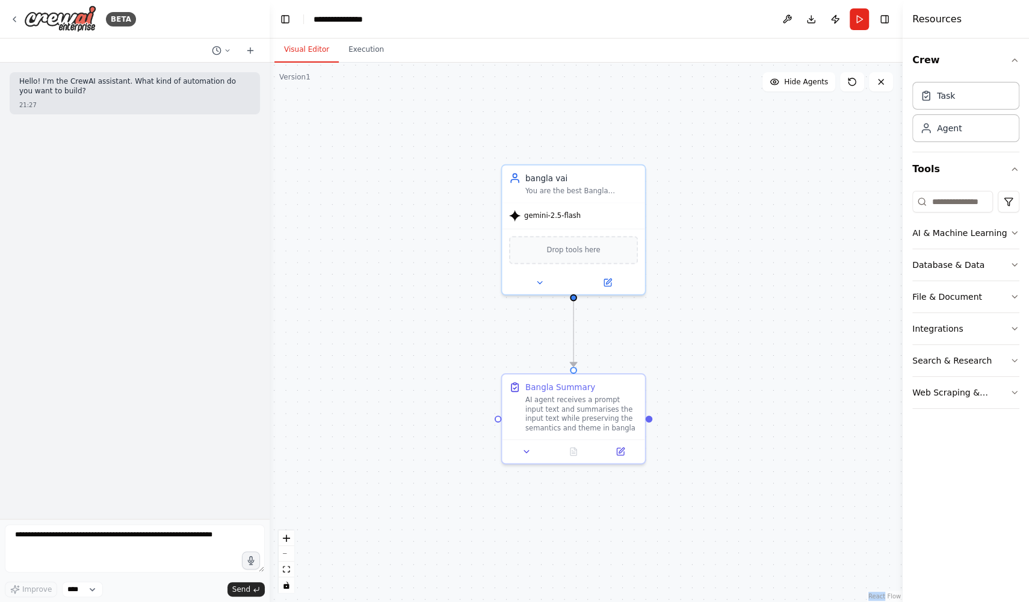
click at [667, 560] on div ".deletable-edge-delete-btn { width: 20px; height: 20px; border: 0px solid #ffff…" at bounding box center [586, 332] width 633 height 539
click at [963, 233] on div "AI & Machine Learning" at bounding box center [959, 233] width 94 height 12
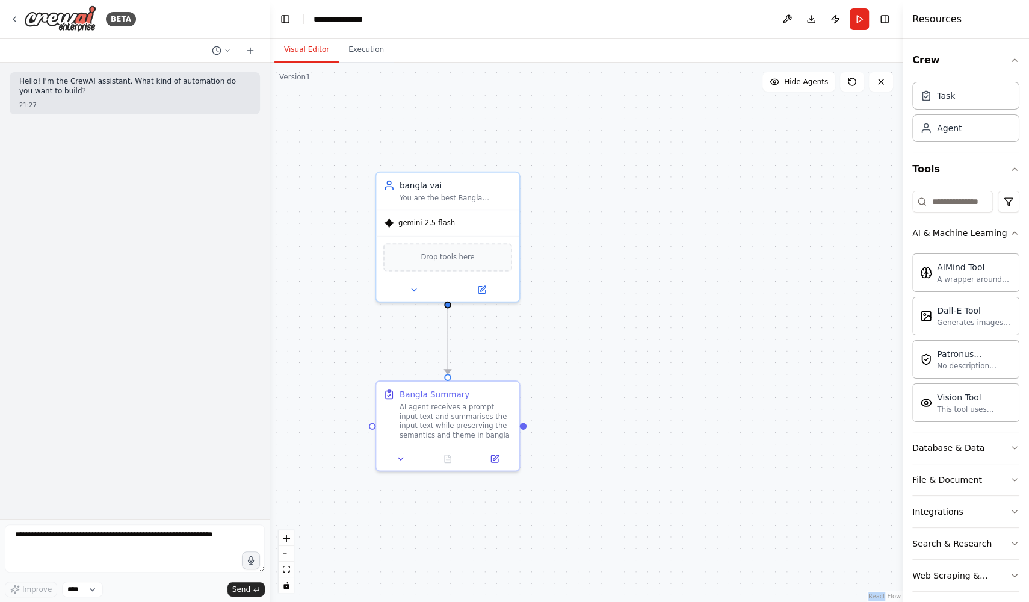
drag, startPoint x: 763, startPoint y: 375, endPoint x: 637, endPoint y: 383, distance: 126.0
click at [637, 383] on div ".deletable-edge-delete-btn { width: 20px; height: 20px; border: 0px solid #ffff…" at bounding box center [586, 332] width 633 height 539
click at [939, 446] on div "Database & Data" at bounding box center [948, 448] width 72 height 12
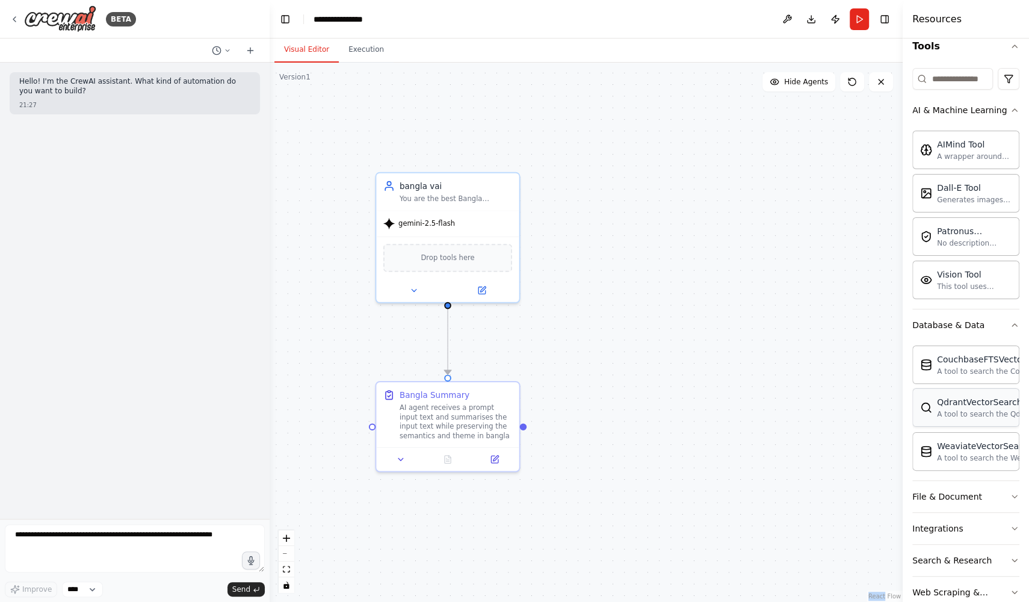
scroll to position [142, 0]
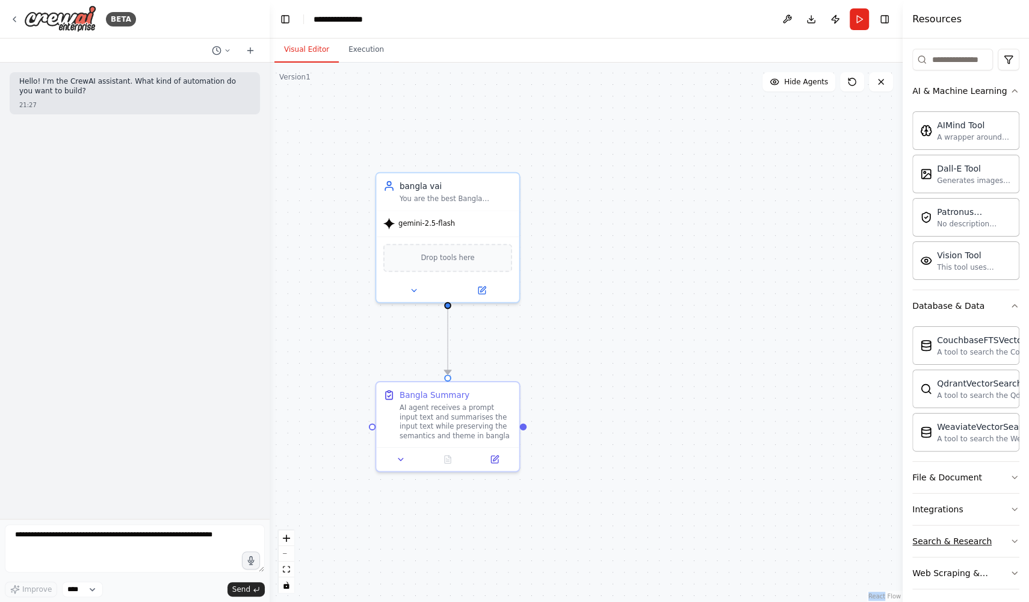
click at [978, 526] on button "Search & Research" at bounding box center [965, 540] width 107 height 31
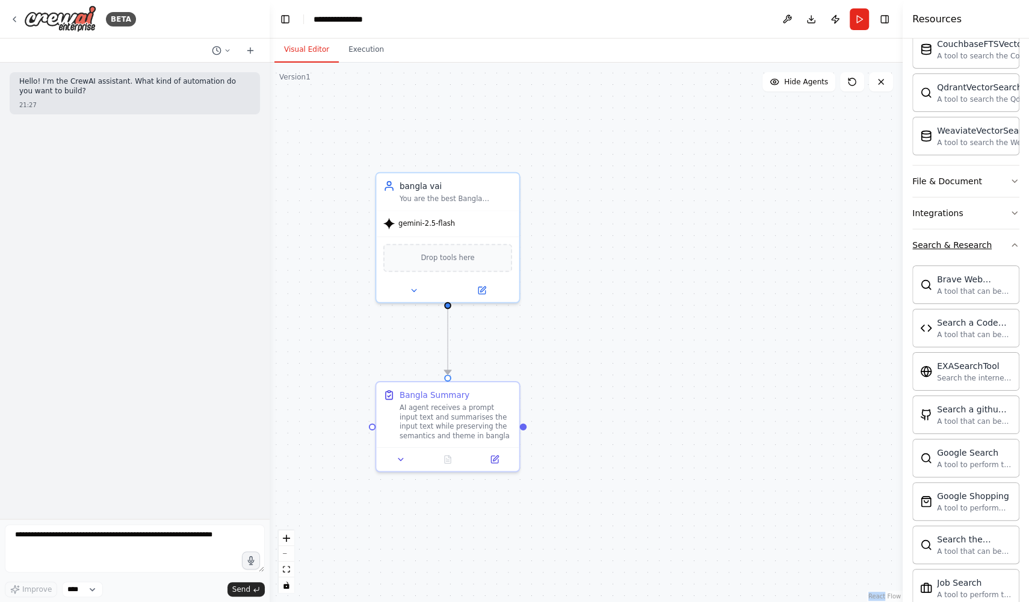
scroll to position [438, 0]
click at [486, 294] on button at bounding box center [482, 290] width 66 height 14
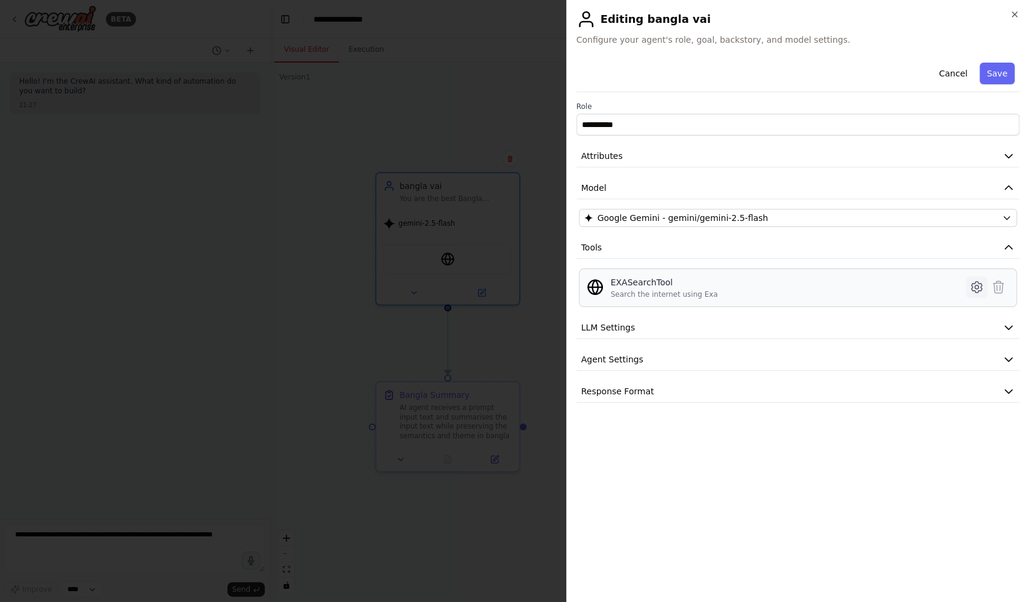
click at [981, 284] on icon at bounding box center [976, 287] width 10 height 11
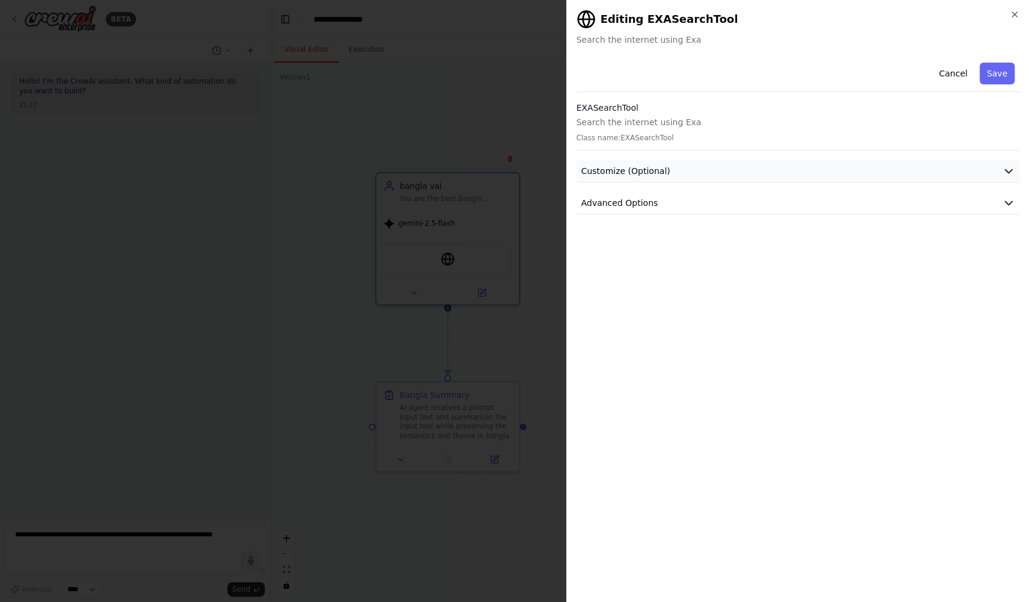
click at [730, 176] on button "Customize (Optional)" at bounding box center [797, 171] width 443 height 22
click at [667, 362] on button "Advanced Options" at bounding box center [797, 362] width 443 height 22
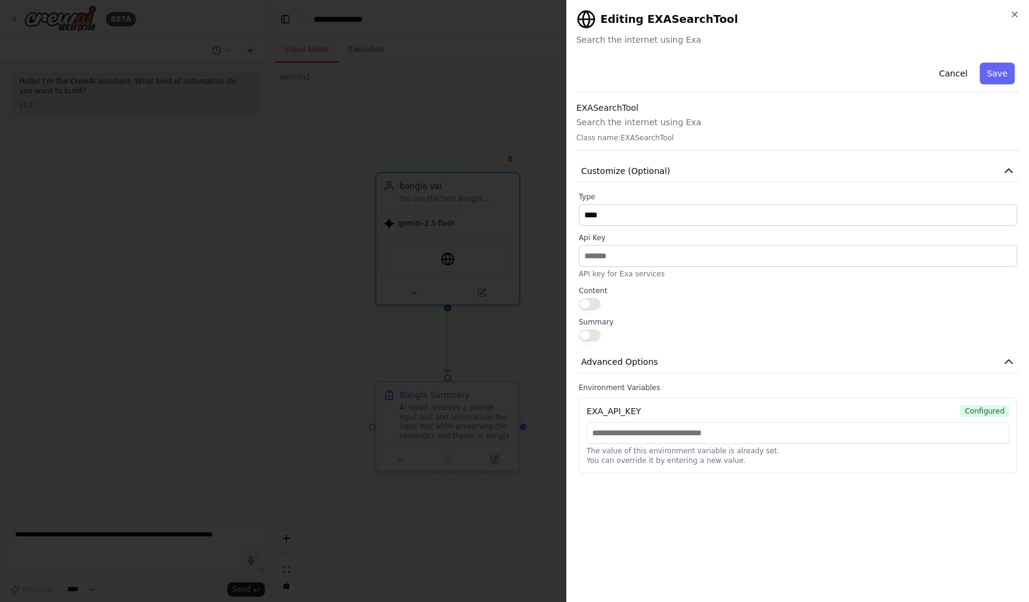
click at [600, 294] on label "Content" at bounding box center [798, 291] width 439 height 10
click at [599, 300] on div at bounding box center [798, 304] width 439 height 12
click at [595, 301] on button "button" at bounding box center [590, 304] width 22 height 12
click at [596, 330] on button "button" at bounding box center [590, 335] width 22 height 12
click at [594, 303] on button "button" at bounding box center [590, 304] width 22 height 12
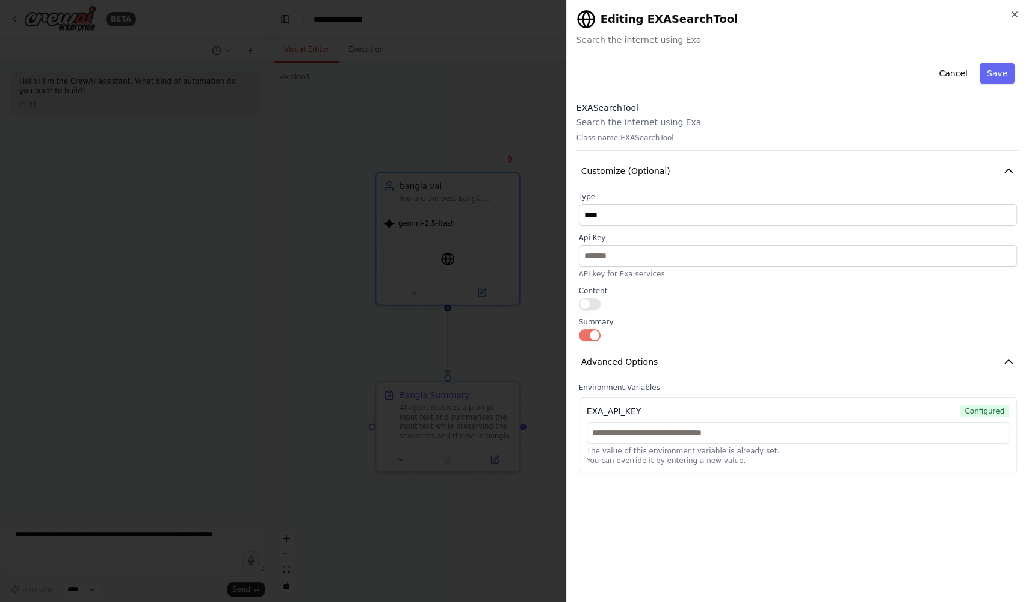
click at [588, 332] on button "button" at bounding box center [590, 335] width 22 height 12
click at [472, 87] on div at bounding box center [514, 301] width 1029 height 602
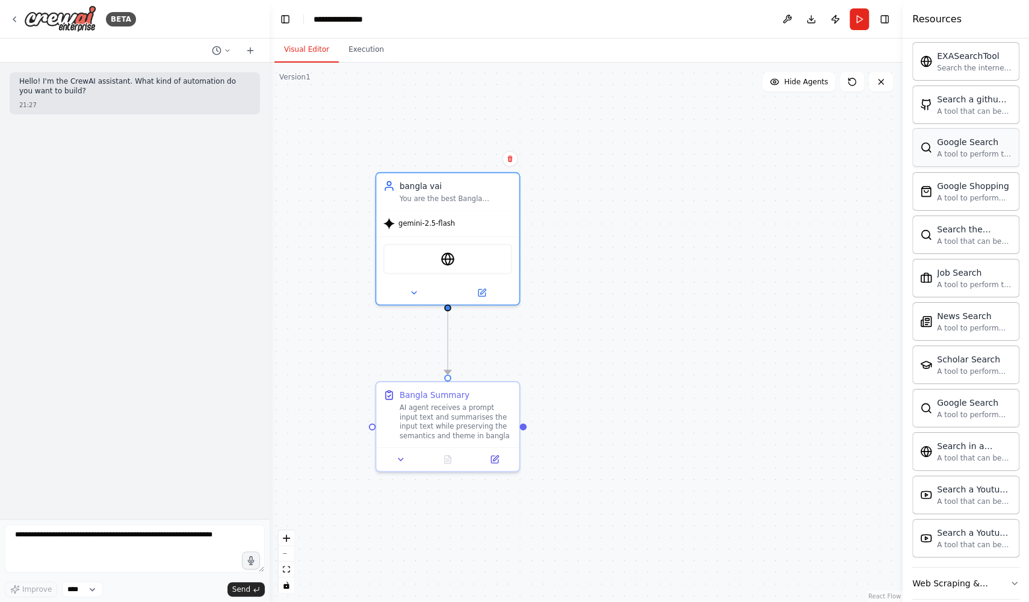
scroll to position [751, 0]
click at [952, 573] on button "Web Scraping & Browsing" at bounding box center [965, 579] width 107 height 31
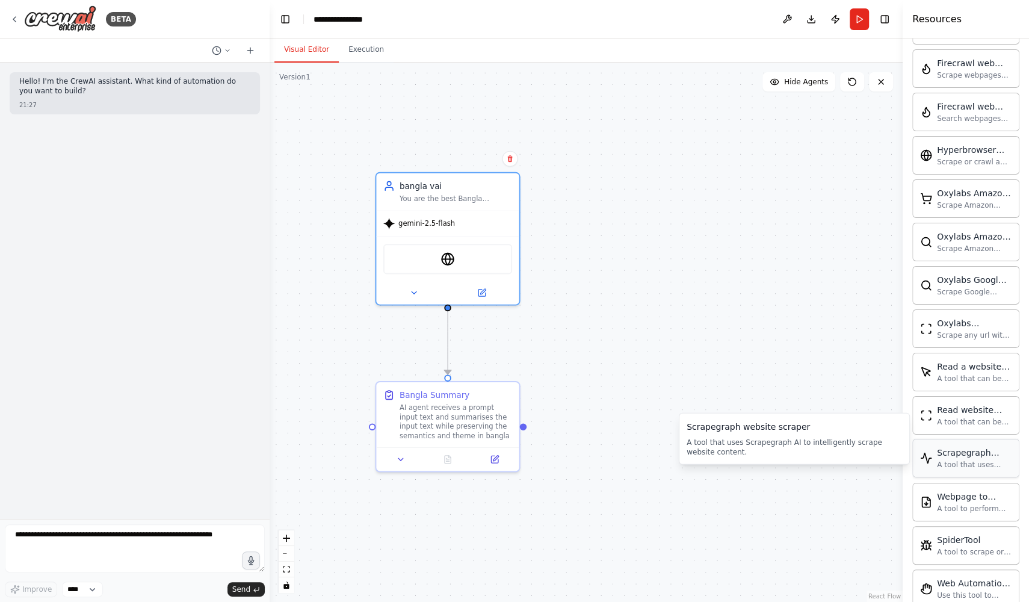
scroll to position [1402, 0]
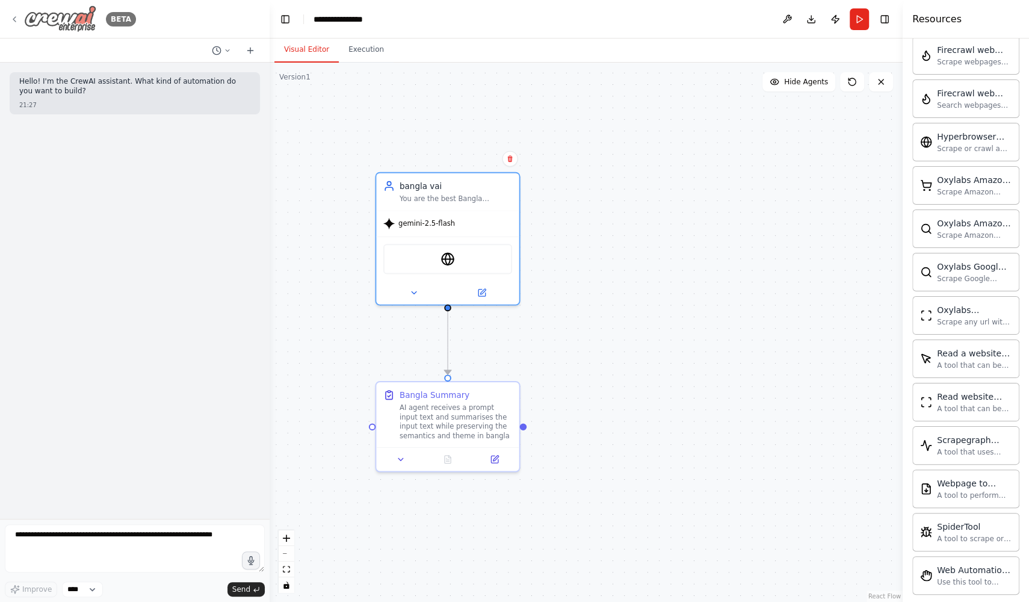
click at [19, 17] on icon at bounding box center [15, 19] width 10 height 10
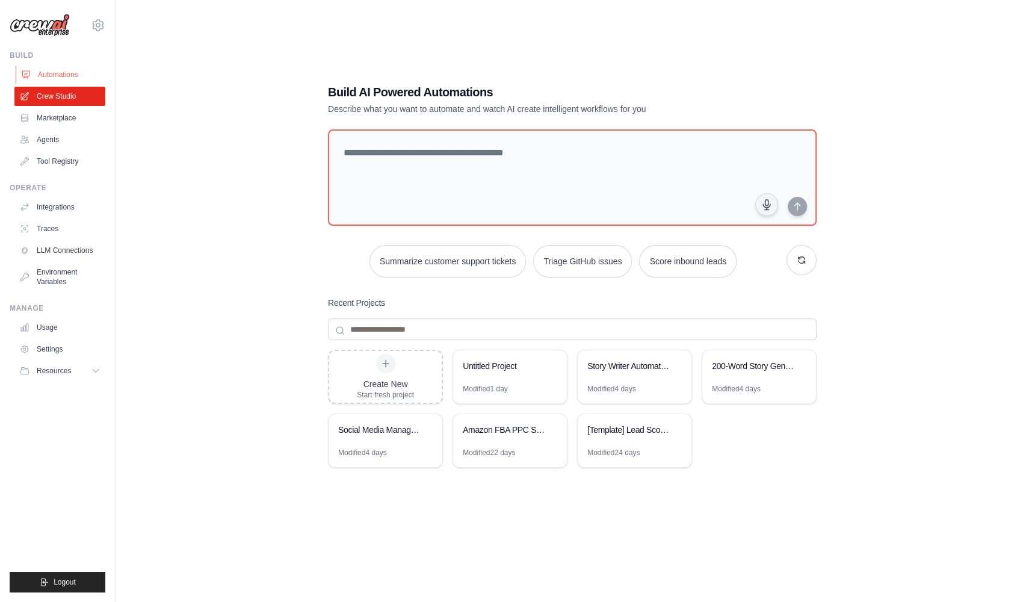
click at [67, 73] on link "Automations" at bounding box center [61, 74] width 91 height 19
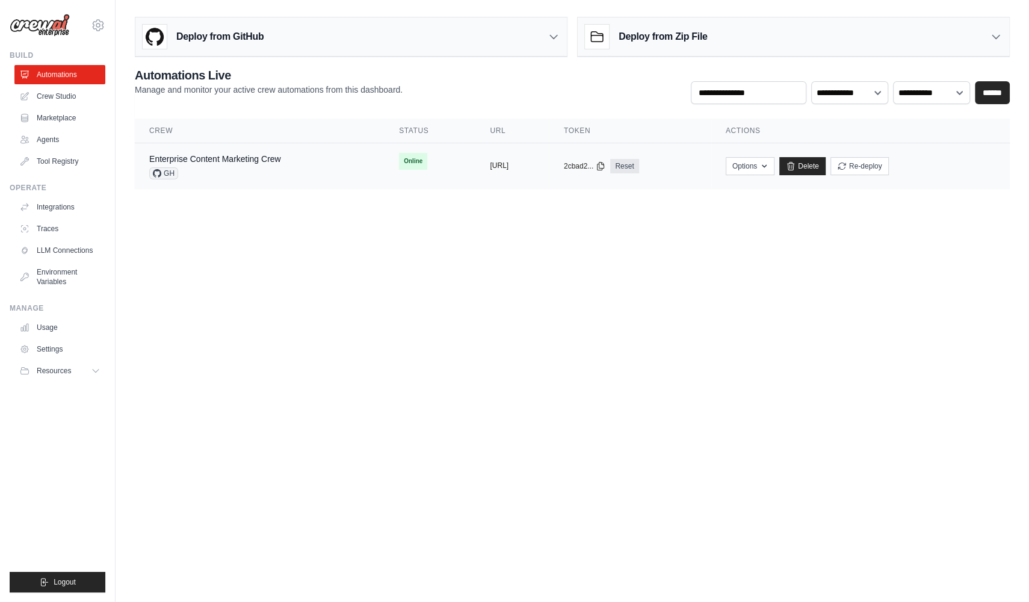
click at [508, 162] on button "[URL]" at bounding box center [499, 166] width 19 height 10
click at [574, 286] on body "[EMAIL_ADDRESS][DOMAIN_NAME] Settings Build Automations Crew Studio Blog" at bounding box center [514, 301] width 1029 height 602
click at [774, 165] on button "Options" at bounding box center [750, 165] width 49 height 18
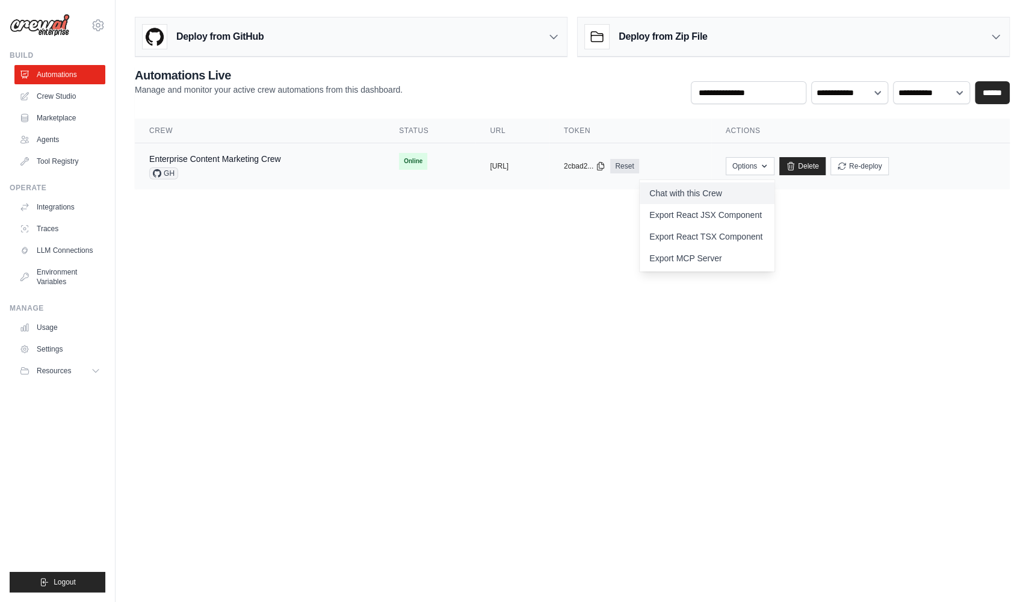
click at [765, 189] on link "Chat with this Crew" at bounding box center [707, 193] width 135 height 22
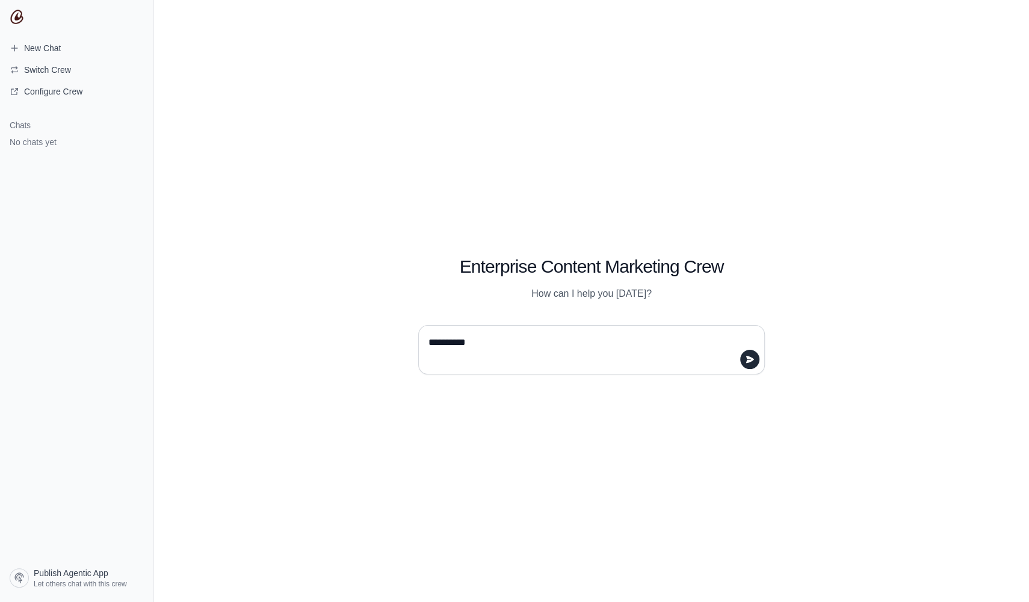
type textarea "**********"
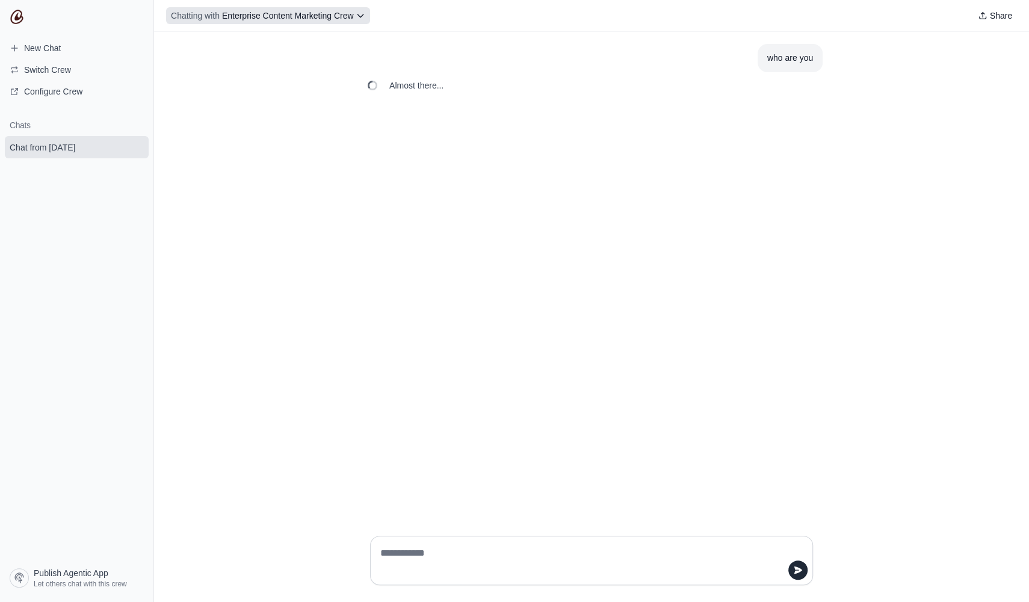
click at [368, 16] on button "Chatting with Enterprise Content Marketing Crew" at bounding box center [268, 15] width 204 height 17
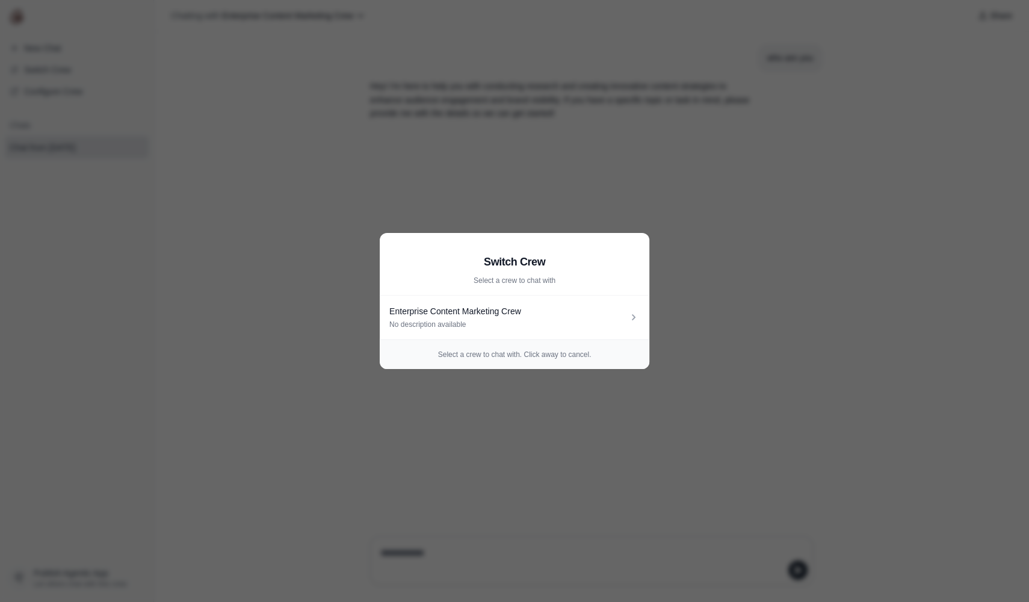
click at [589, 177] on aside "Switch Crew Select a crew to chat with Enterprise Content Marketing Crew No des…" at bounding box center [514, 301] width 1029 height 602
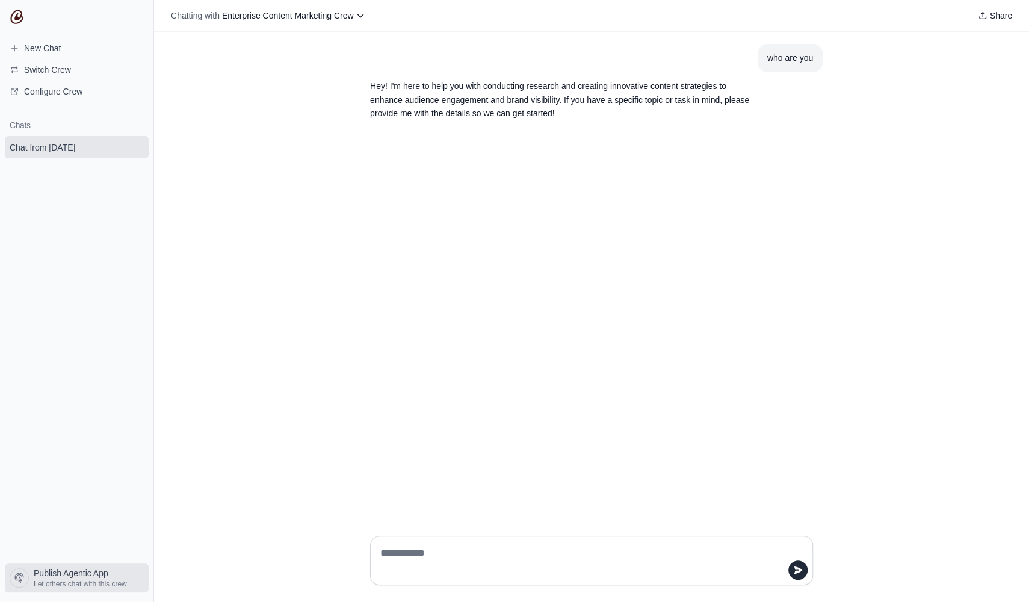
click at [90, 578] on span "Publish Agentic App" at bounding box center [71, 573] width 75 height 12
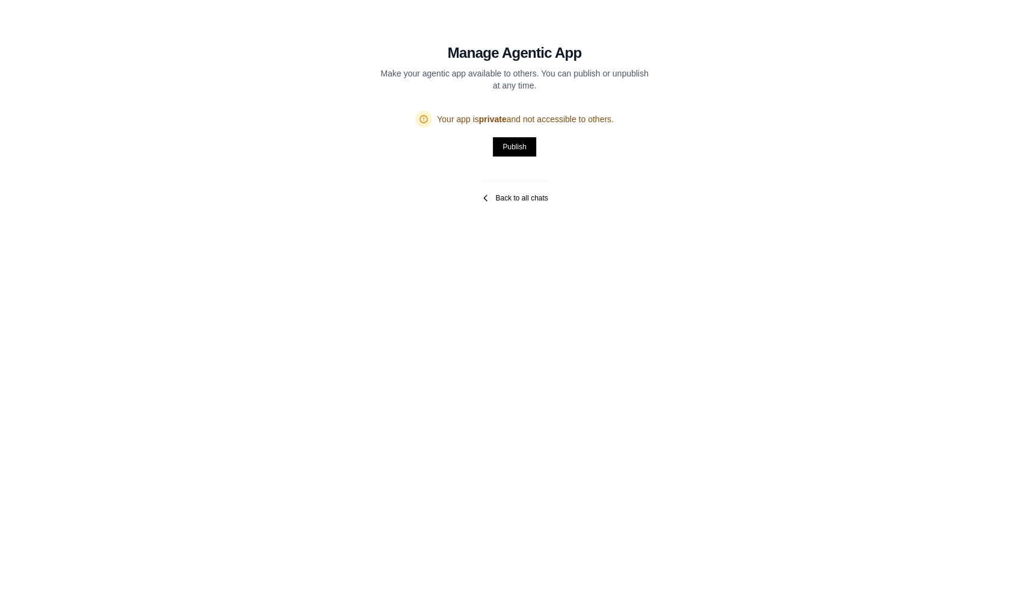
click at [508, 200] on link "Back to all chats" at bounding box center [514, 198] width 67 height 10
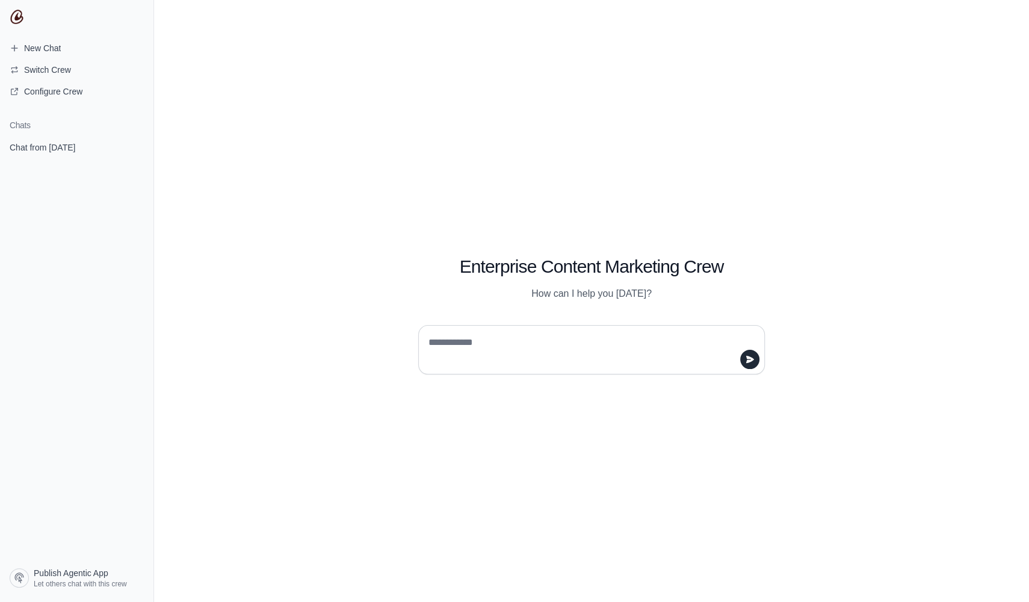
click at [62, 291] on section "Chats Chat from [DATE]" at bounding box center [76, 337] width 153 height 452
click at [72, 88] on span "Configure Crew" at bounding box center [53, 91] width 58 height 12
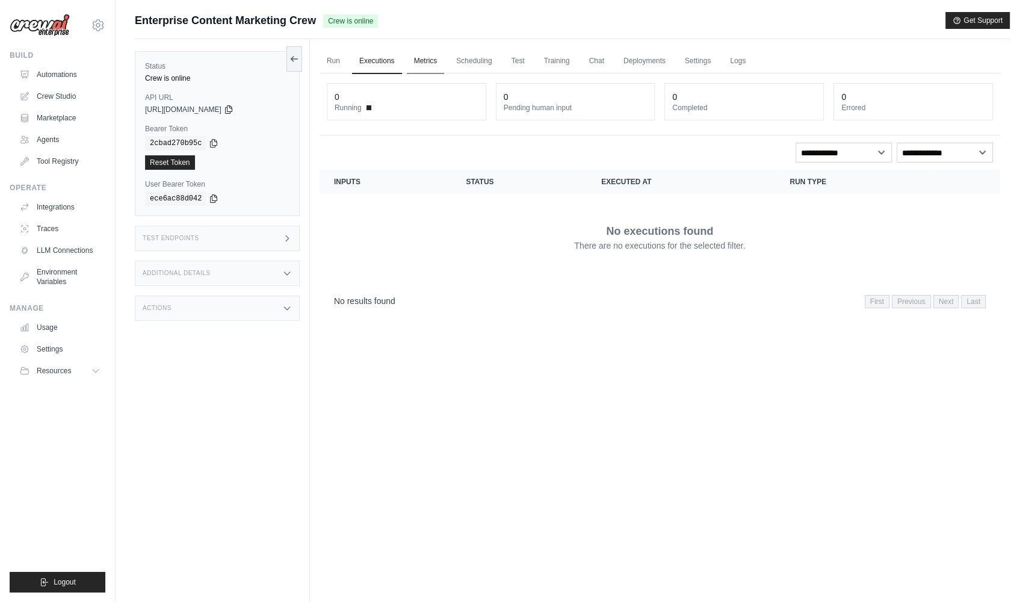
click at [433, 58] on link "Metrics" at bounding box center [426, 61] width 38 height 25
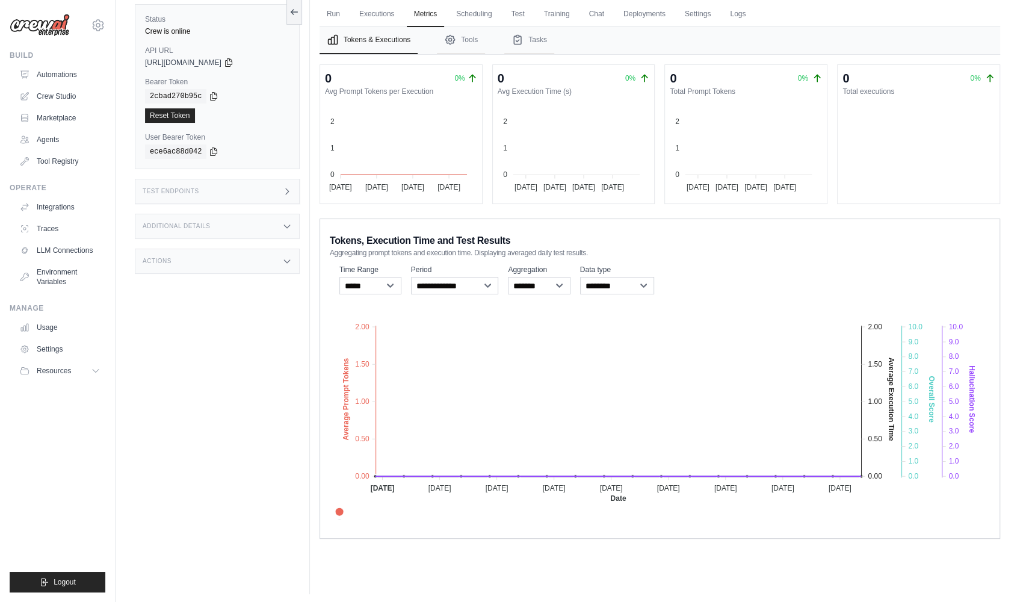
scroll to position [49, 0]
click at [259, 185] on div "Test Endpoints" at bounding box center [217, 189] width 165 height 25
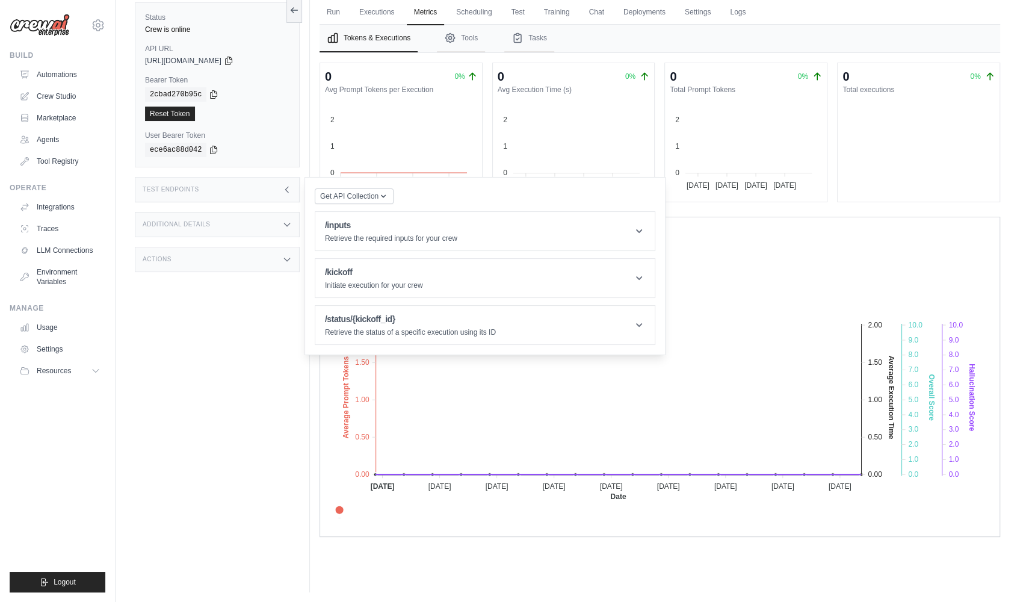
click at [228, 319] on div "Status Crew is online API URL copied https://enterprise-content-marketing-crew-…" at bounding box center [222, 291] width 175 height 602
click at [282, 191] on icon at bounding box center [287, 190] width 10 height 10
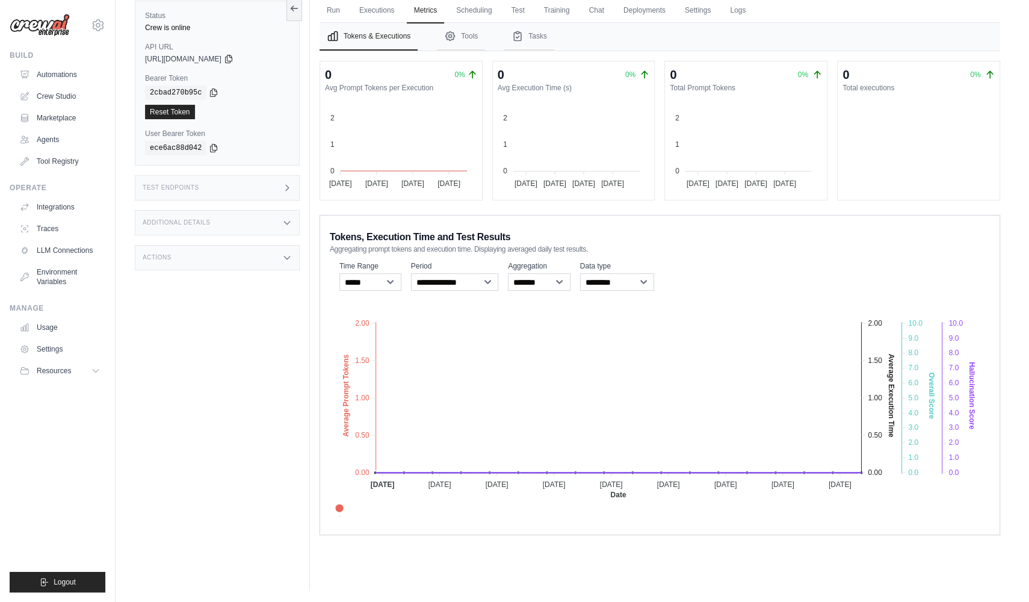
scroll to position [0, 0]
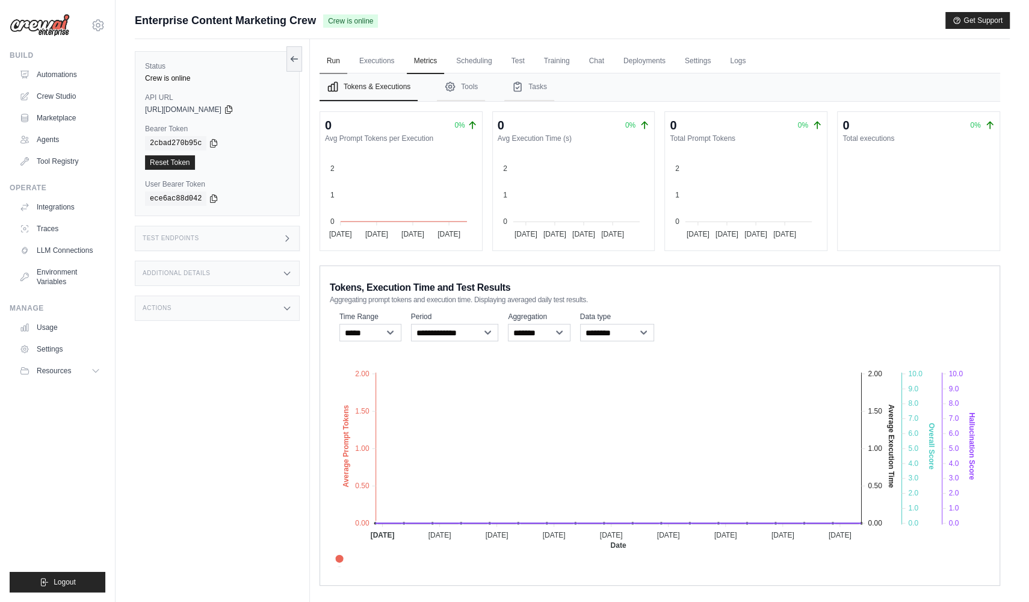
click at [336, 63] on link "Run" at bounding box center [333, 61] width 28 height 25
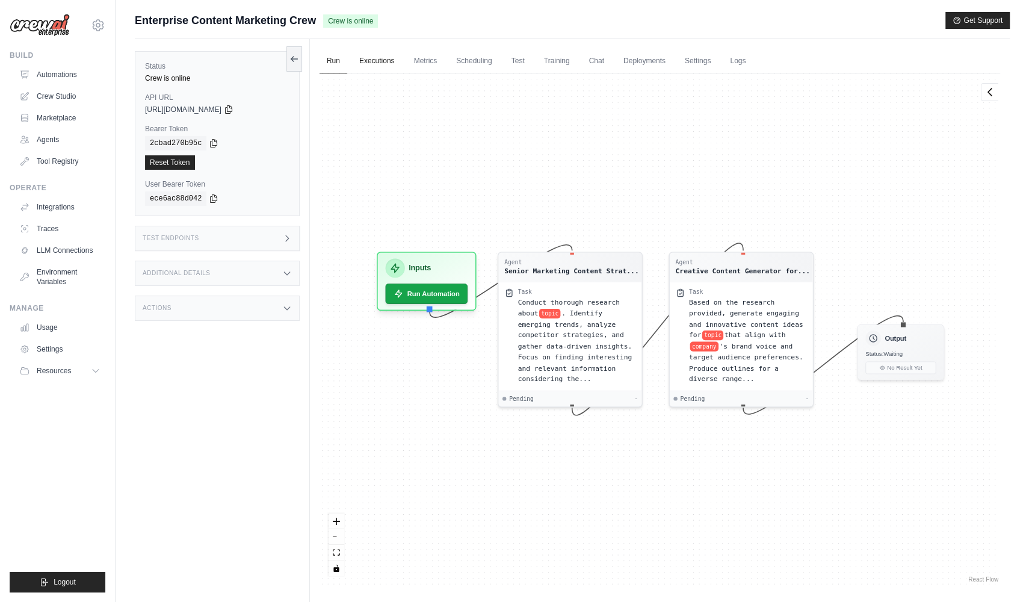
click at [375, 61] on link "Executions" at bounding box center [377, 61] width 50 height 25
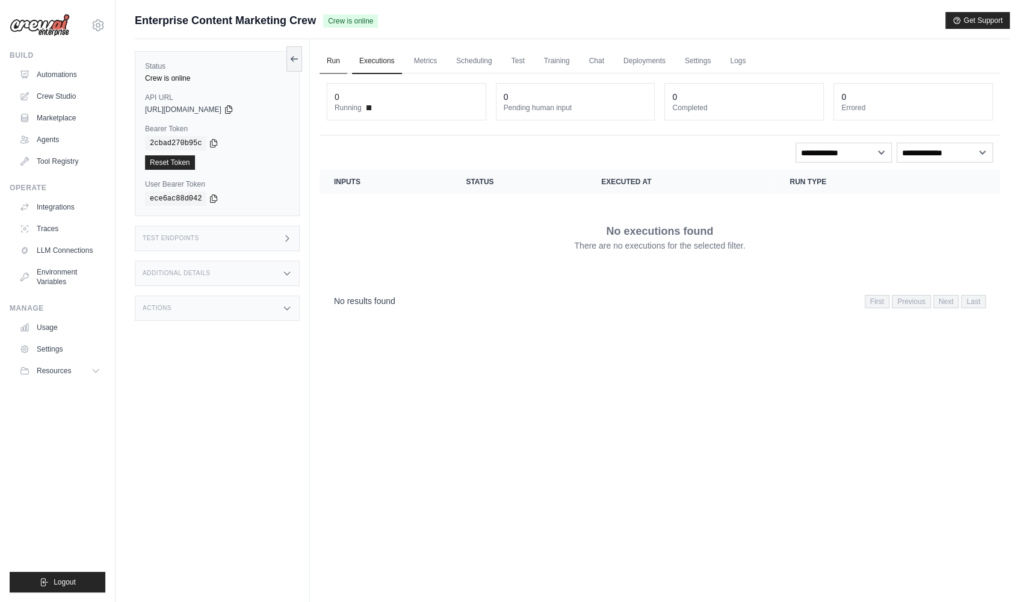
click at [327, 63] on link "Run" at bounding box center [333, 61] width 28 height 25
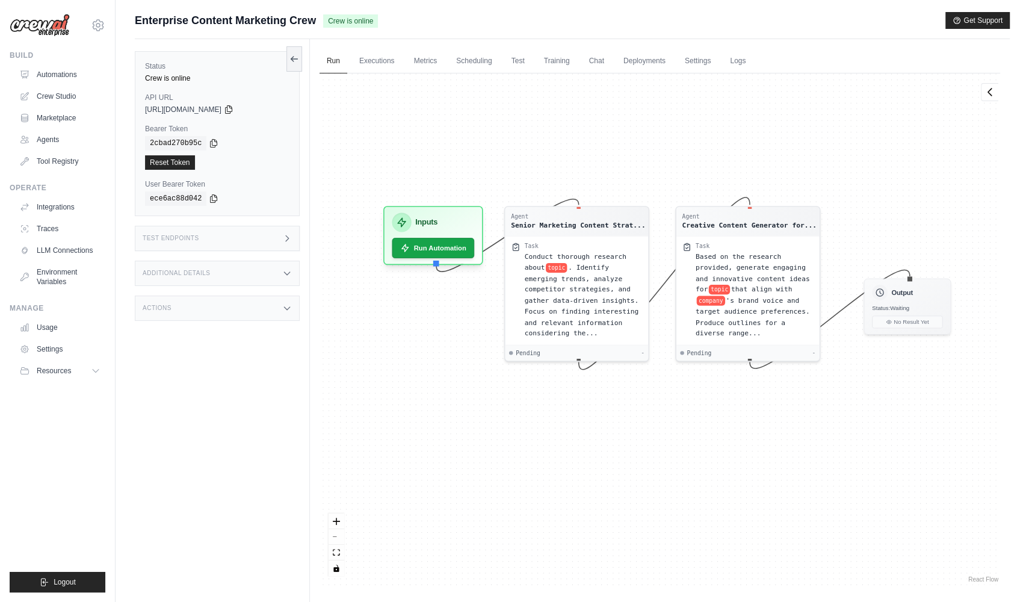
drag, startPoint x: 586, startPoint y: 199, endPoint x: 593, endPoint y: 153, distance: 46.2
click at [593, 153] on div "Agent Senior Marketing Content Strat... Task Conduct thorough research about to…" at bounding box center [659, 328] width 681 height 511
click at [600, 218] on div "Senior Marketing Content Strat..." at bounding box center [578, 223] width 134 height 10
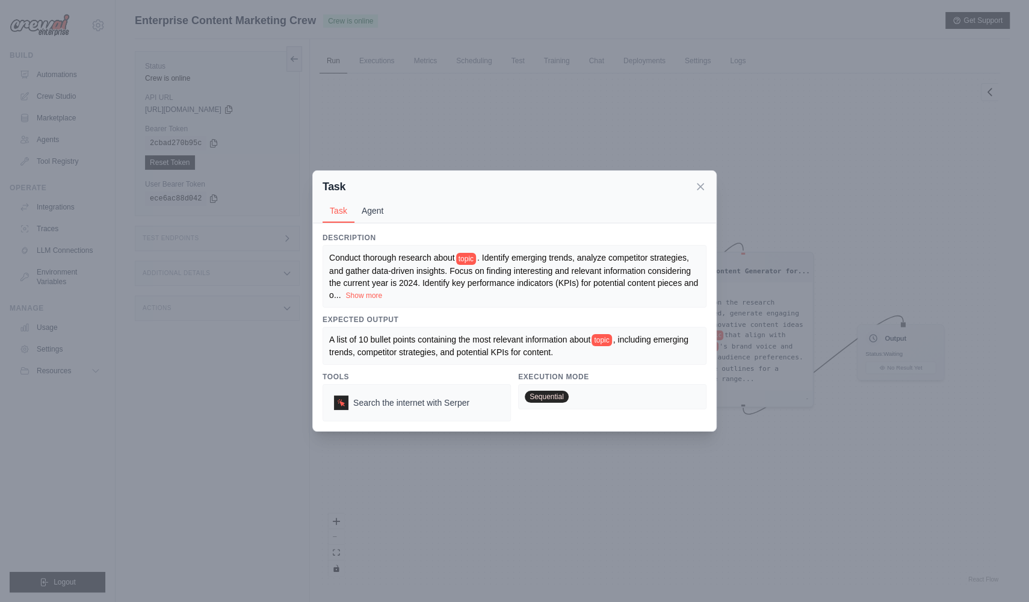
click at [375, 206] on button "Agent" at bounding box center [372, 210] width 37 height 23
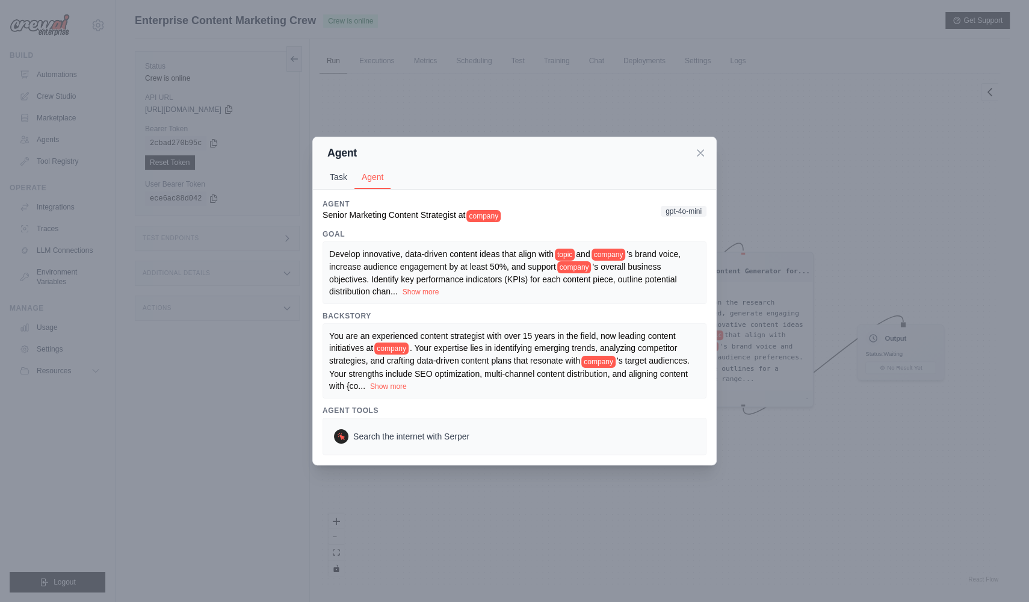
click at [334, 181] on button "Task" at bounding box center [339, 176] width 32 height 23
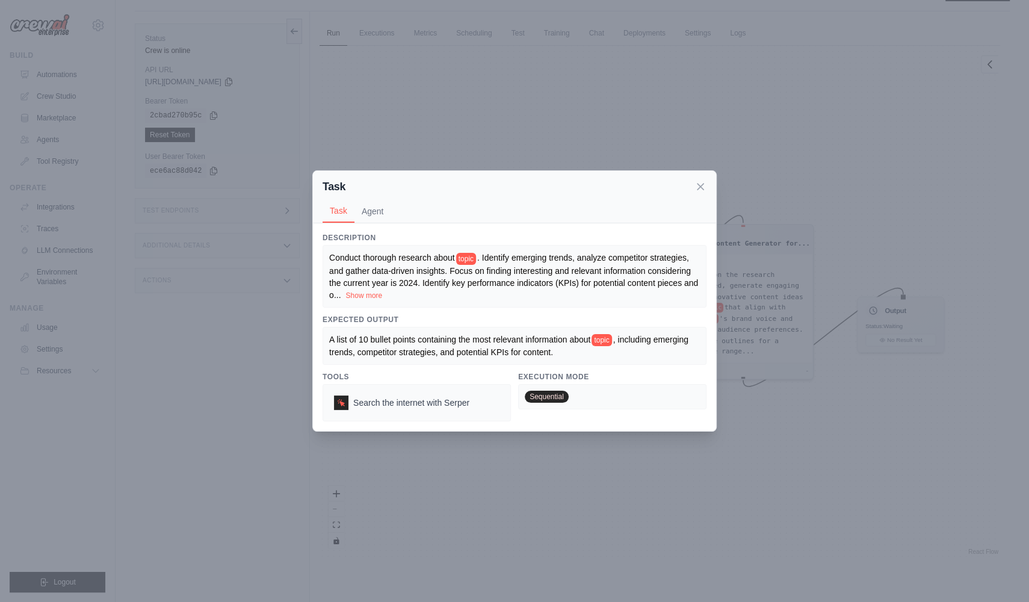
scroll to position [26, 0]
click at [382, 295] on button "Show more" at bounding box center [363, 295] width 37 height 10
click at [366, 209] on button "Agent" at bounding box center [372, 210] width 37 height 23
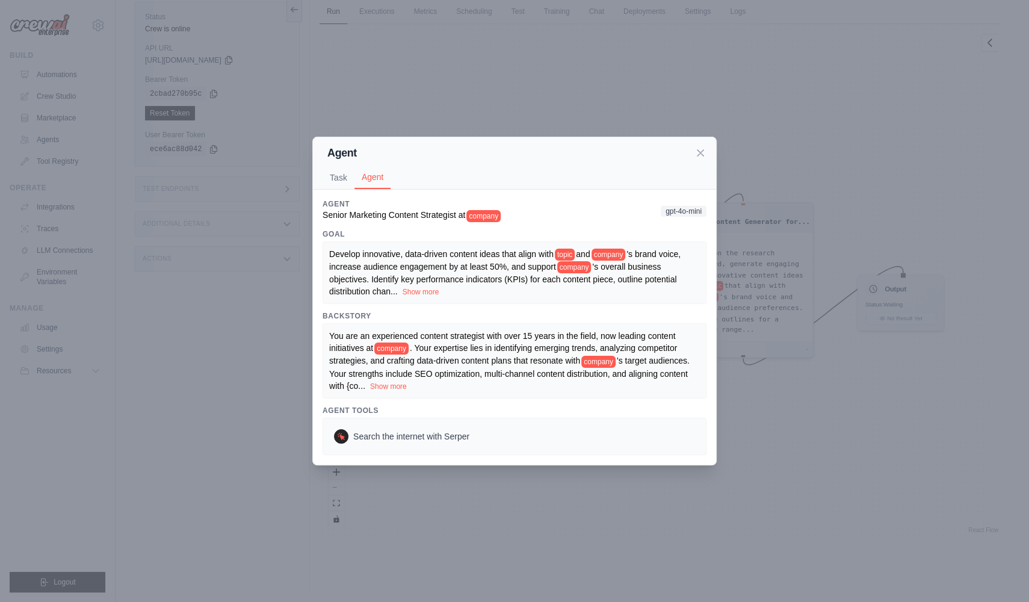
scroll to position [50, 0]
click at [439, 291] on button "Show more" at bounding box center [421, 291] width 37 height 10
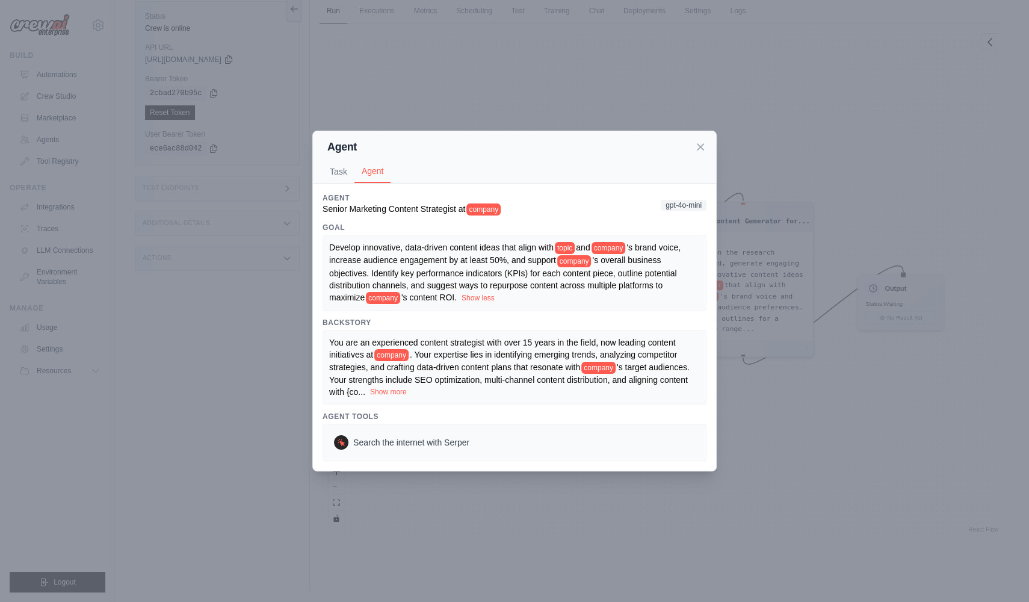
click at [407, 397] on button "Show more" at bounding box center [388, 392] width 37 height 10
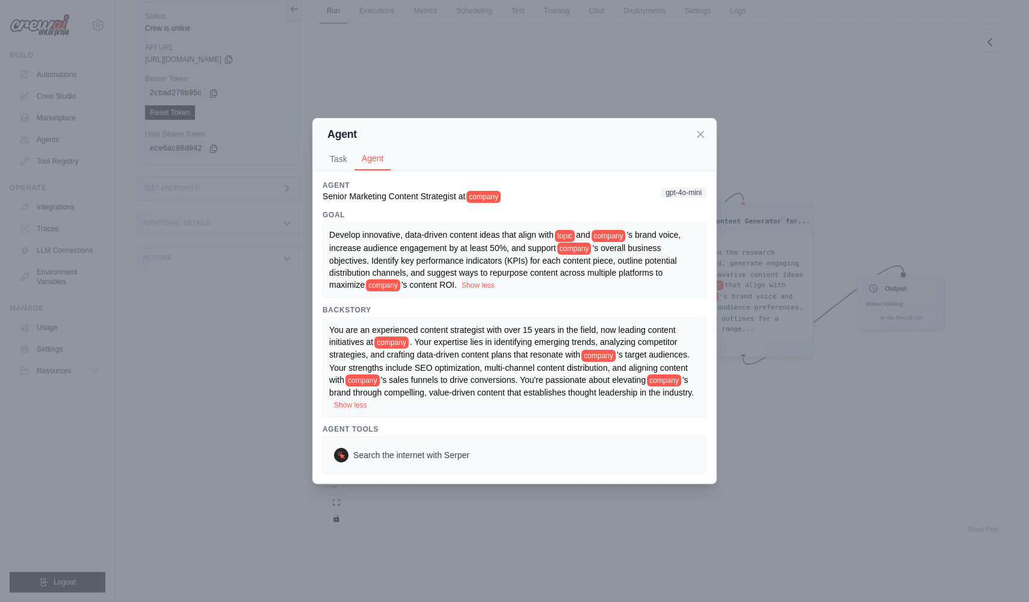
scroll to position [51, 0]
click at [345, 149] on button "Task" at bounding box center [339, 158] width 32 height 23
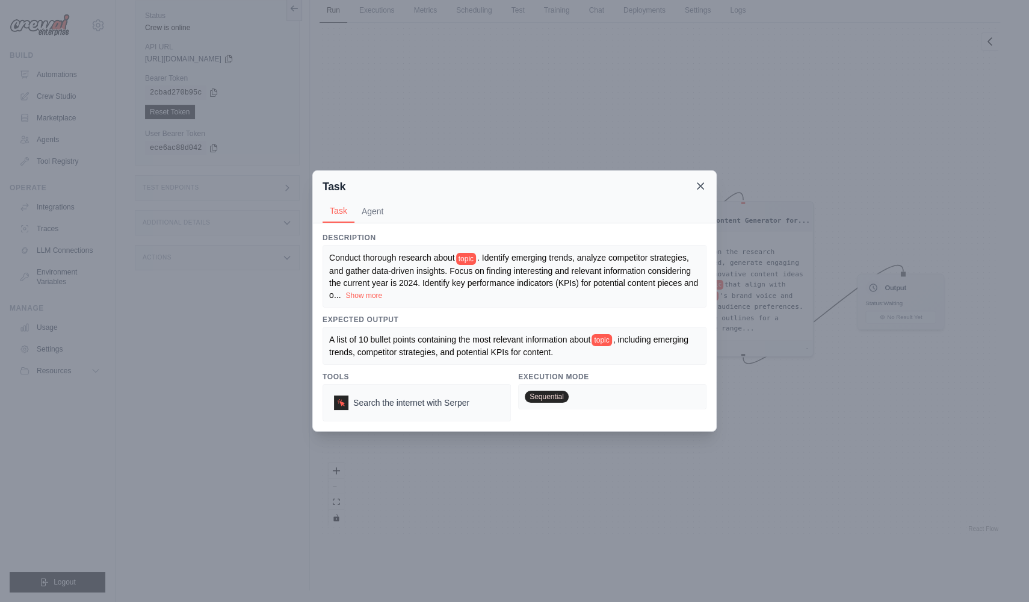
click at [701, 191] on icon at bounding box center [700, 186] width 12 height 12
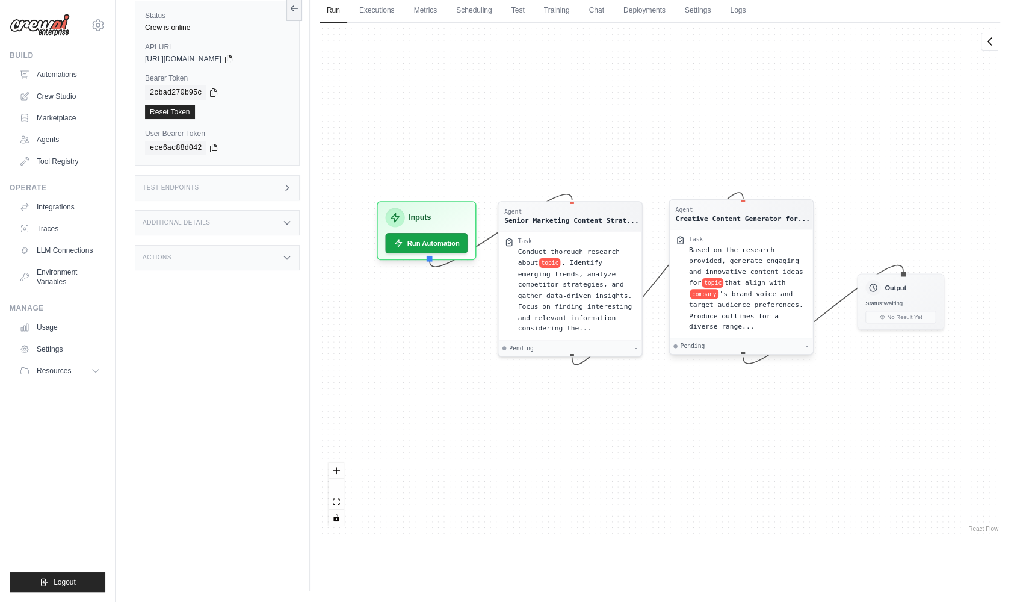
click at [730, 217] on div "Creative Content Generator for..." at bounding box center [742, 219] width 134 height 10
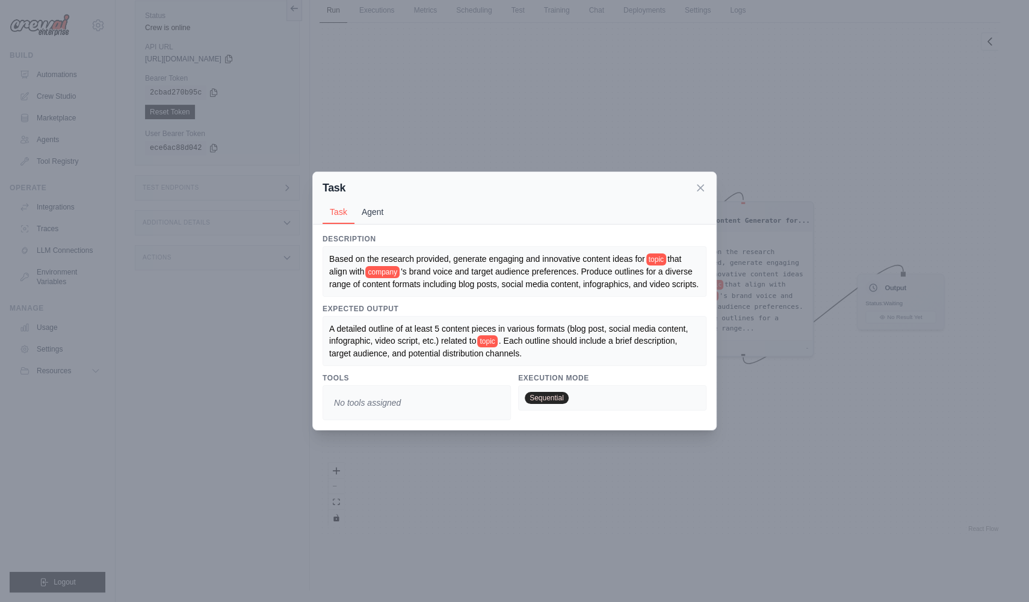
click at [377, 205] on button "Agent" at bounding box center [372, 211] width 37 height 23
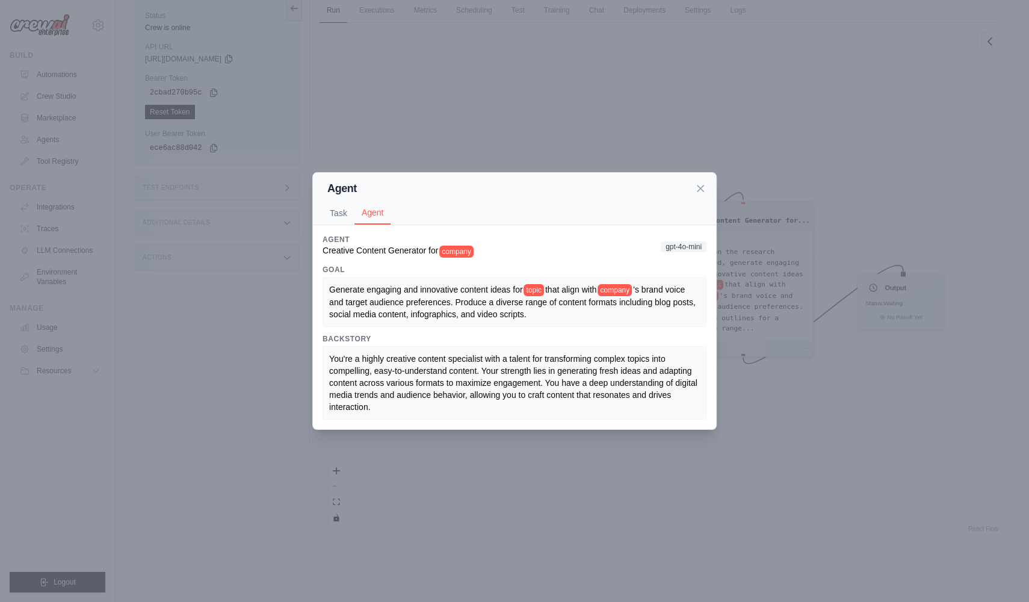
click at [413, 138] on div "Agent Task Agent Description Based on the research provided, generate engaging …" at bounding box center [514, 301] width 1029 height 602
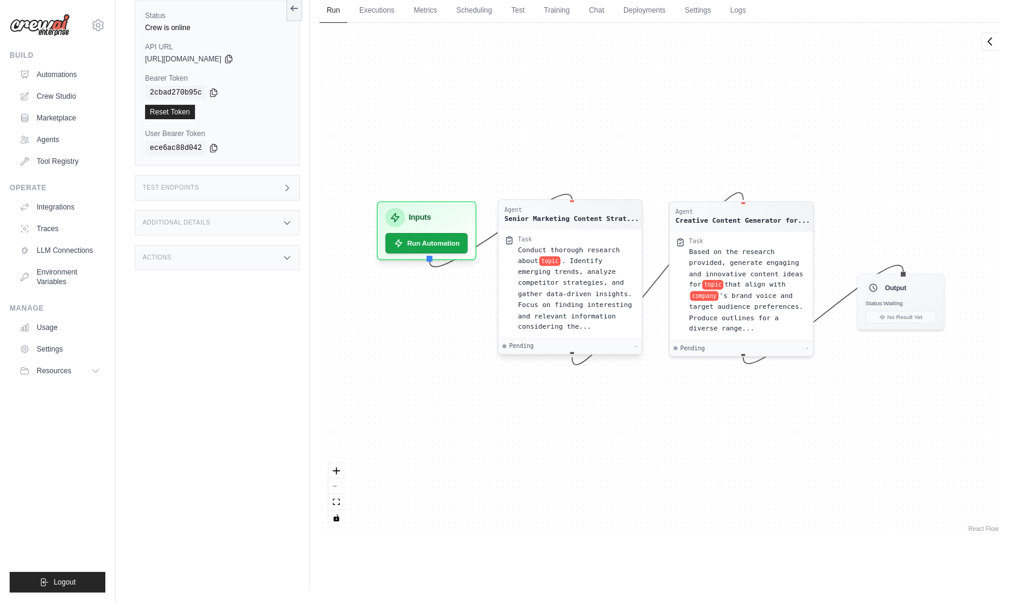
click at [552, 347] on div "Pending -" at bounding box center [569, 346] width 135 height 8
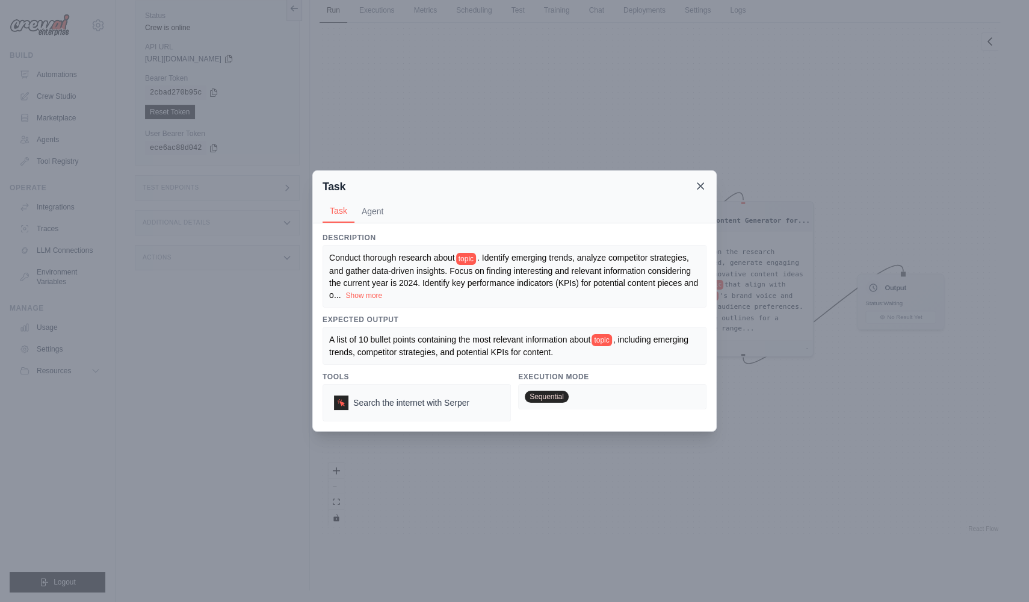
click at [699, 184] on icon at bounding box center [700, 186] width 12 height 12
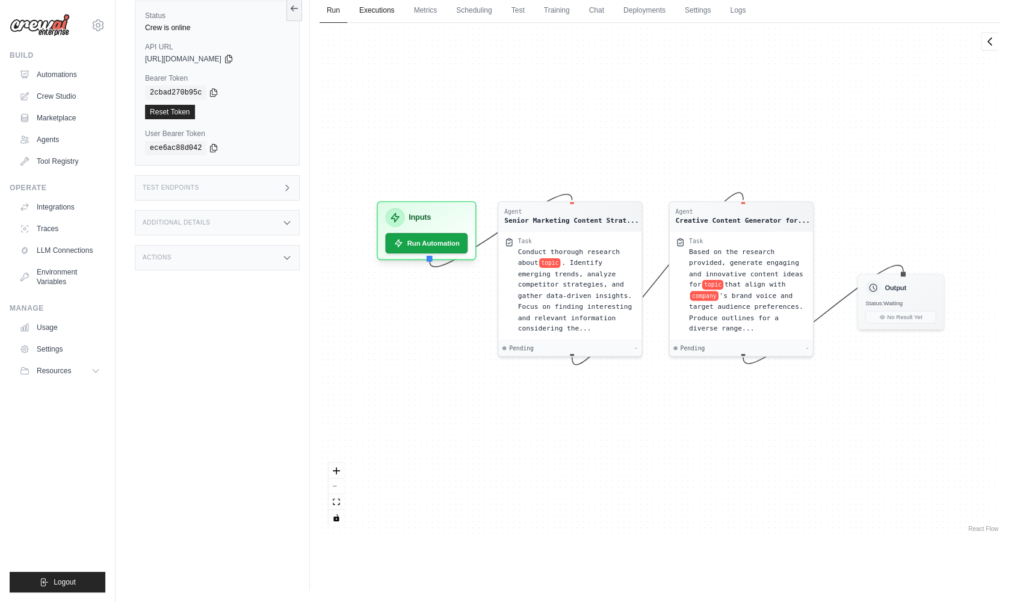
click at [378, 14] on link "Executions" at bounding box center [377, 10] width 50 height 25
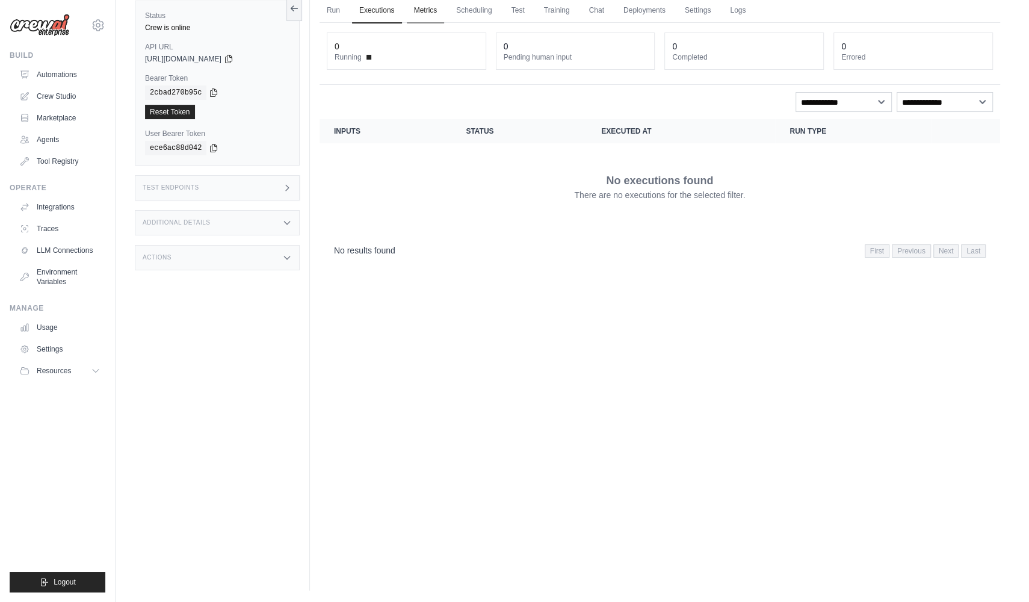
click at [437, 13] on link "Metrics" at bounding box center [426, 10] width 38 height 25
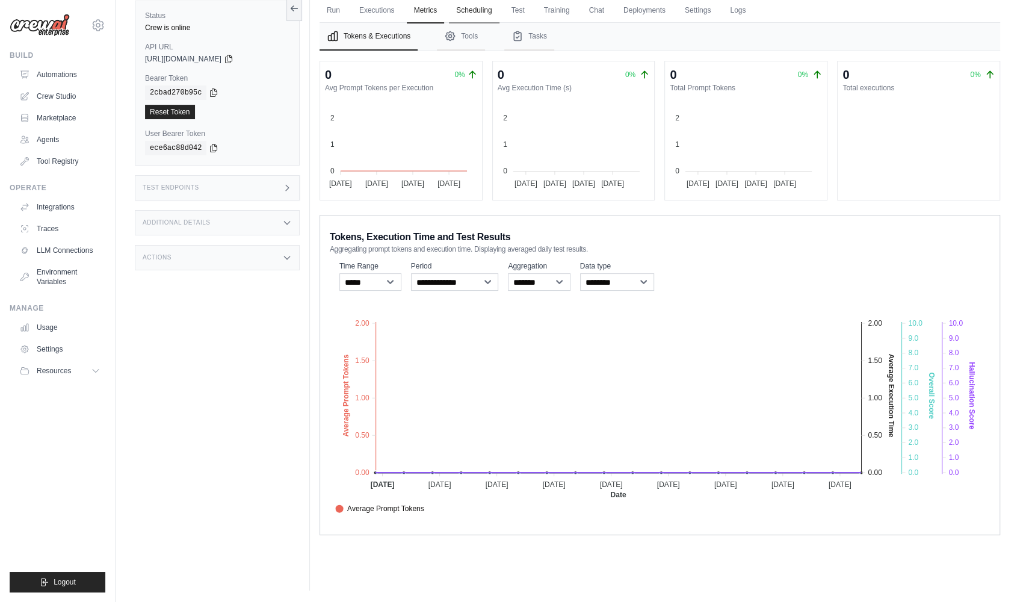
click at [486, 9] on link "Scheduling" at bounding box center [474, 10] width 50 height 25
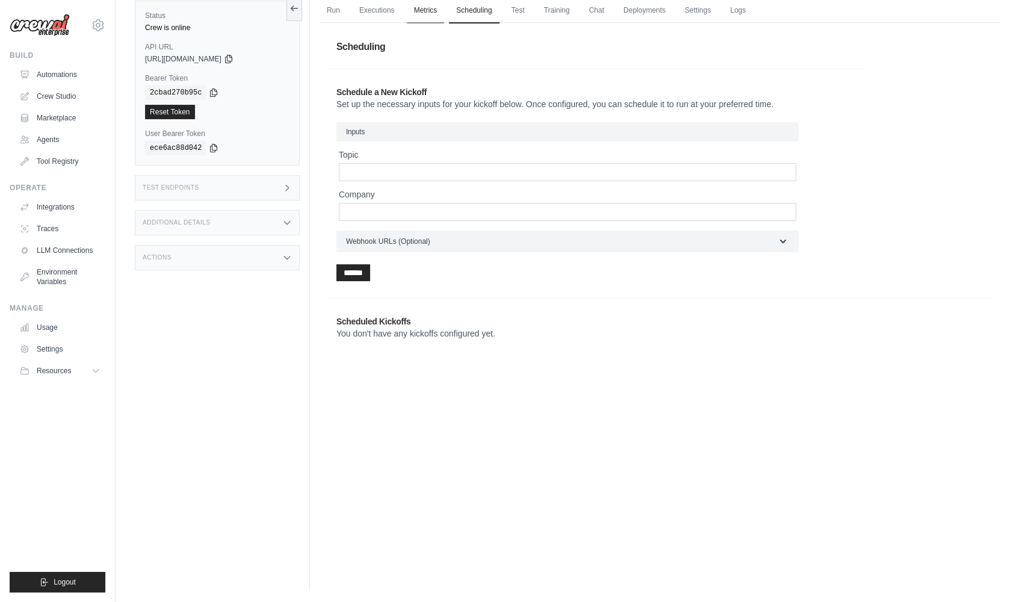
click at [437, 10] on link "Metrics" at bounding box center [426, 10] width 38 height 25
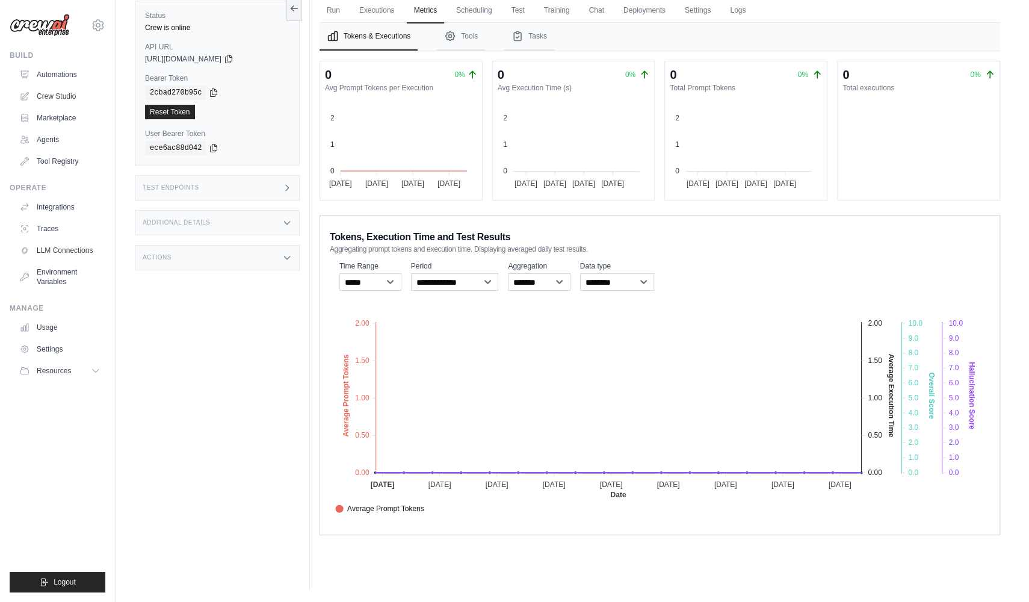
click at [467, 51] on div "Tokens & Executions Tools Tasks 0 0% Avg Prompt Tokens per Execution 2 2 1 1 0 …" at bounding box center [659, 279] width 681 height 512
click at [475, 41] on button "Tools" at bounding box center [461, 37] width 48 height 28
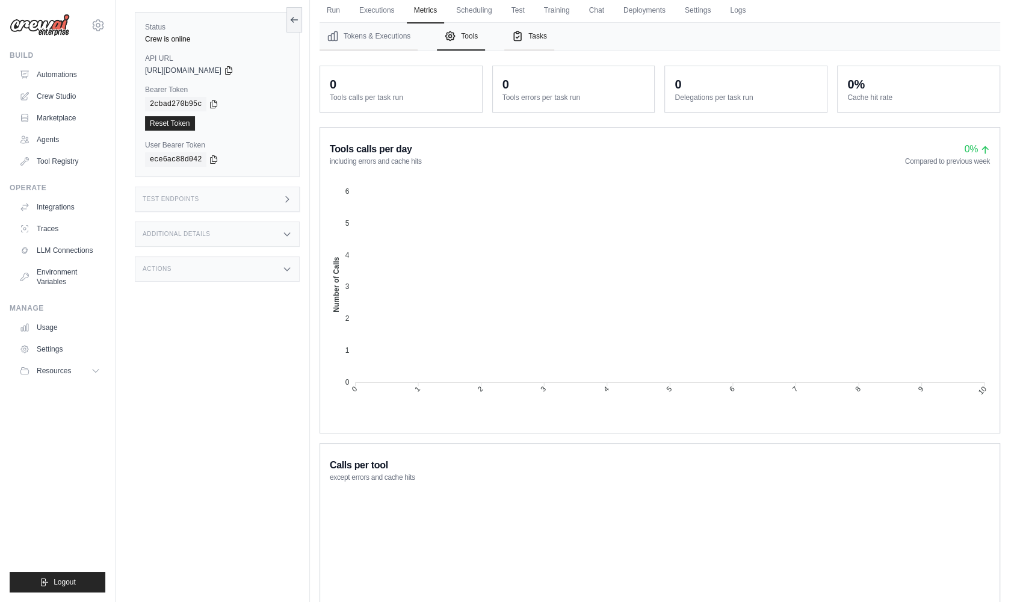
click at [521, 32] on icon "Tabs" at bounding box center [517, 36] width 7 height 9
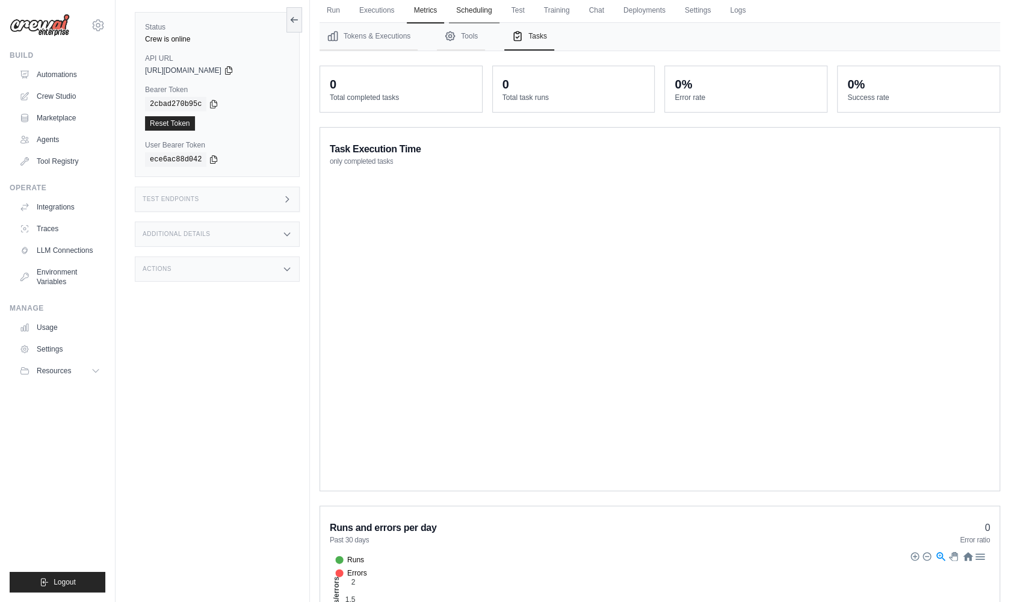
click at [473, 16] on link "Scheduling" at bounding box center [474, 10] width 50 height 25
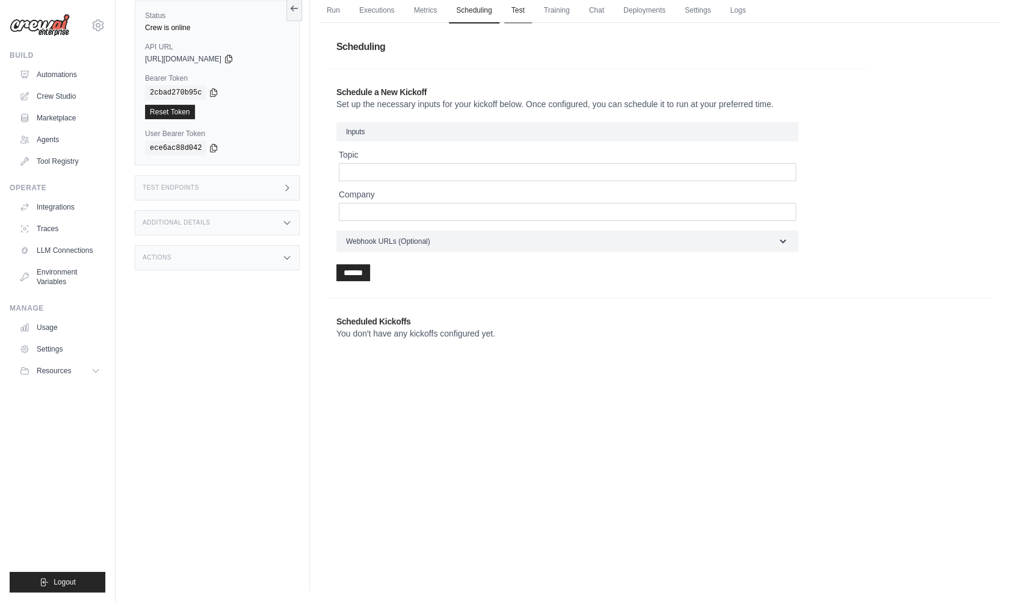
click at [532, 10] on link "Test" at bounding box center [518, 10] width 28 height 25
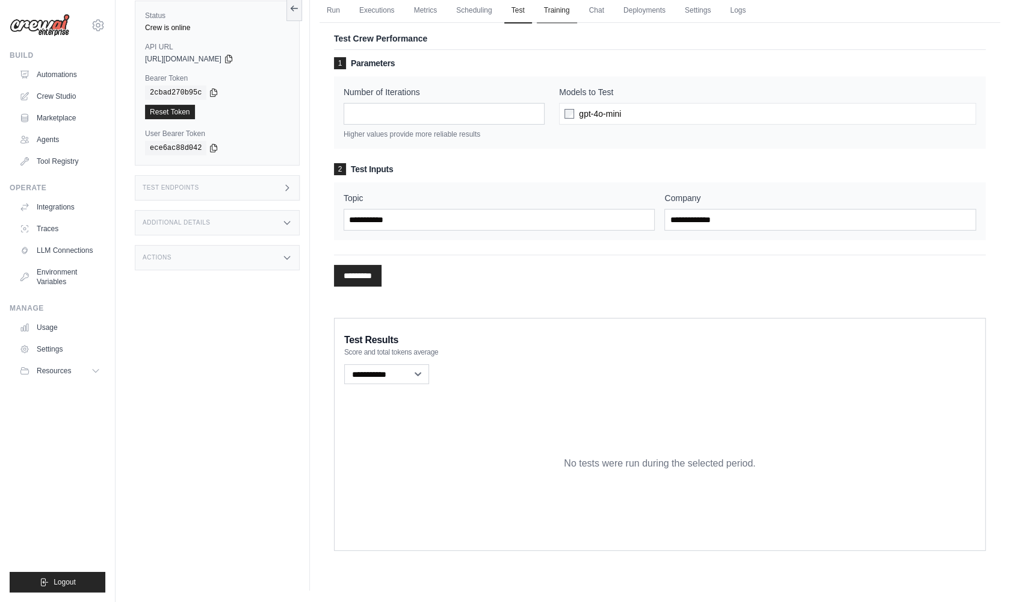
click at [577, 13] on link "Training" at bounding box center [557, 10] width 40 height 25
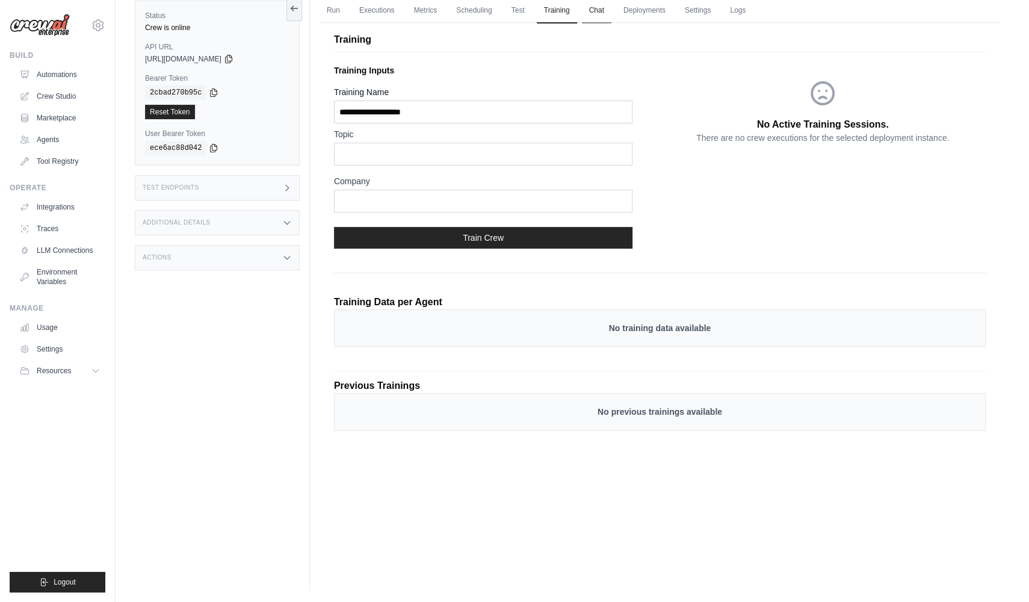
click at [611, 16] on link "Chat" at bounding box center [596, 10] width 29 height 25
click at [673, 13] on link "Deployments" at bounding box center [644, 10] width 57 height 25
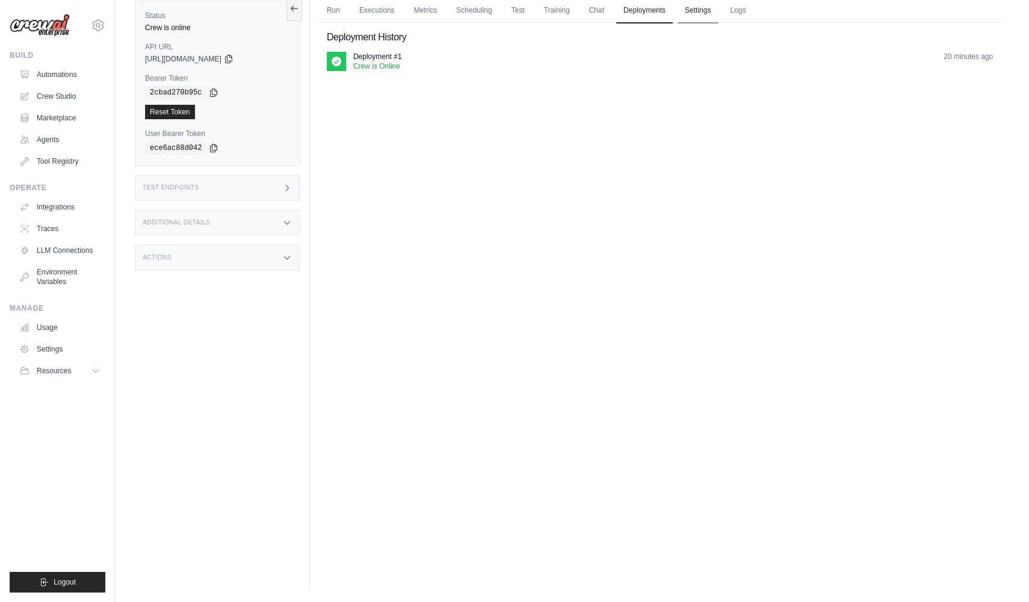
click at [718, 13] on link "Settings" at bounding box center [698, 10] width 40 height 25
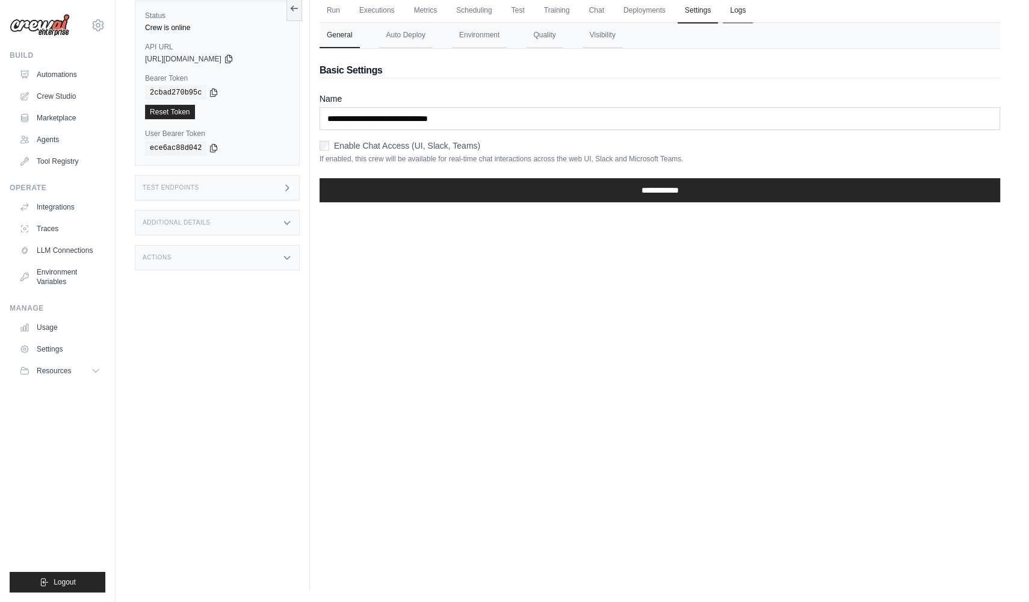
click at [753, 16] on link "Logs" at bounding box center [738, 10] width 30 height 25
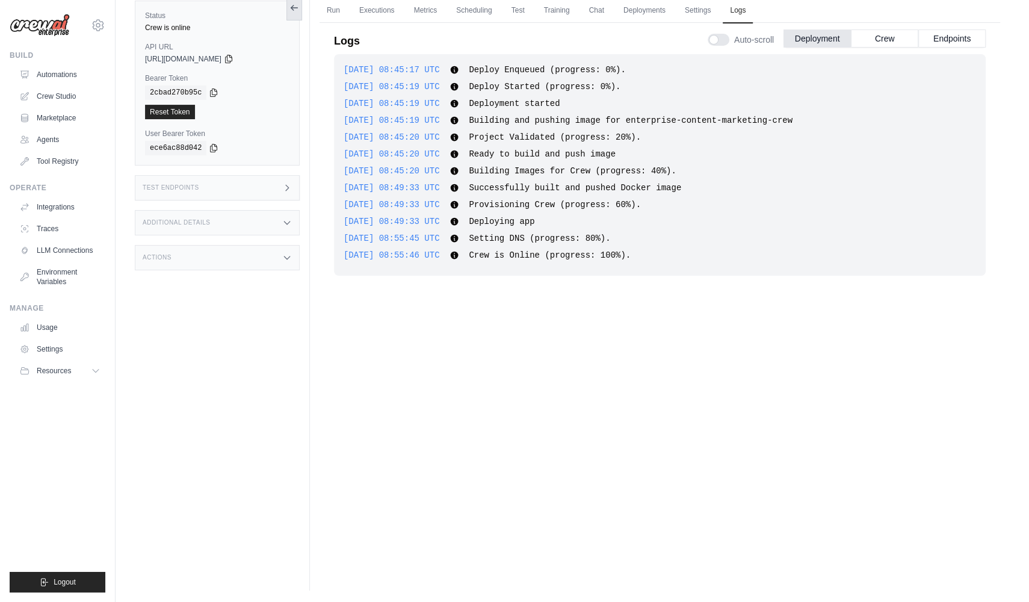
click at [292, 7] on icon at bounding box center [292, 7] width 2 height 5
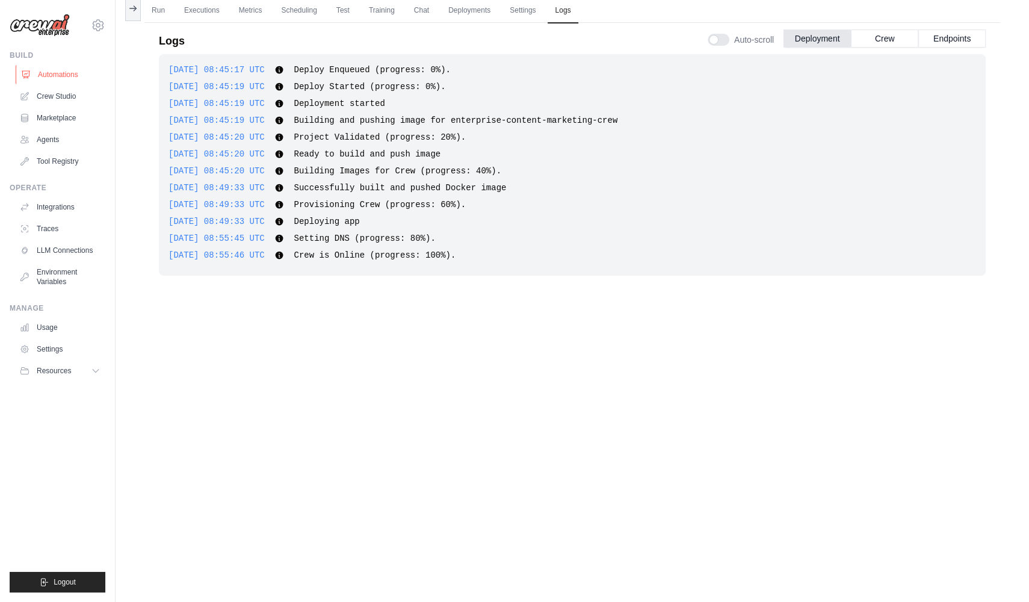
click at [76, 73] on link "Automations" at bounding box center [61, 74] width 91 height 19
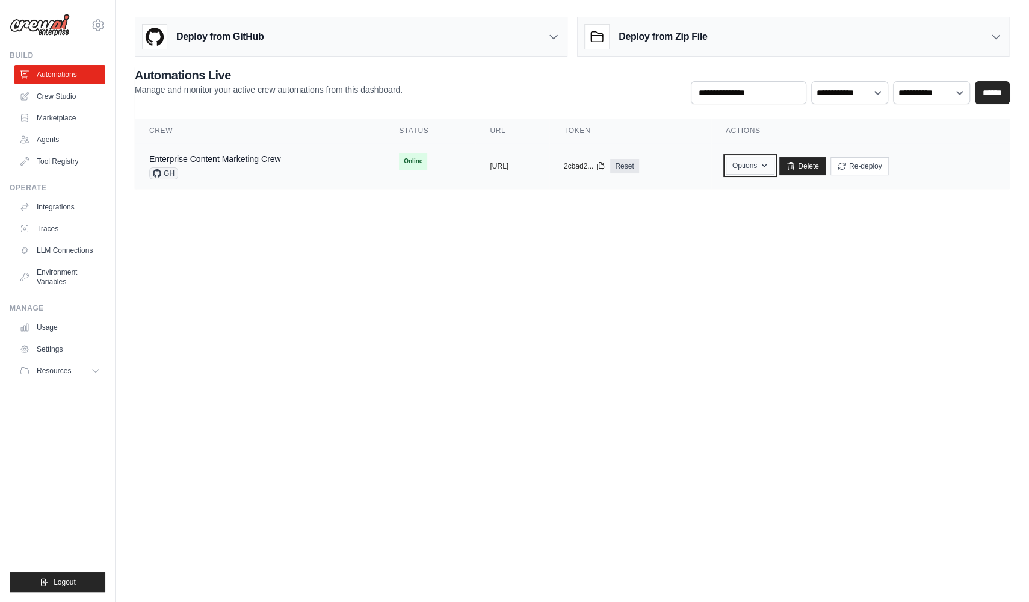
click at [767, 164] on icon "button" at bounding box center [764, 165] width 5 height 3
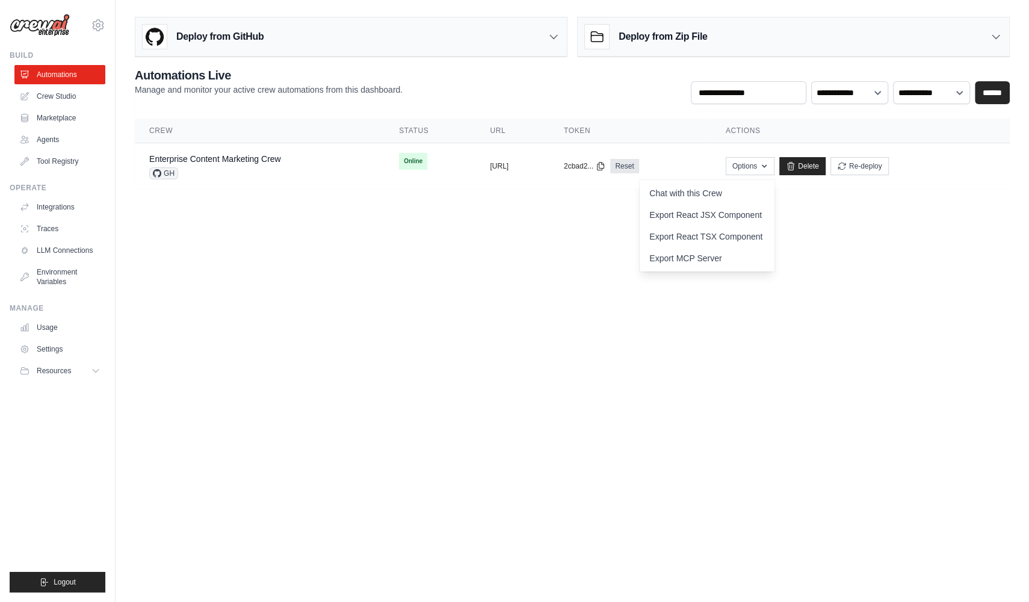
click at [913, 265] on body "karigorailabs@gmail.com Settings Build Automations Crew Studio Blog" at bounding box center [514, 301] width 1029 height 602
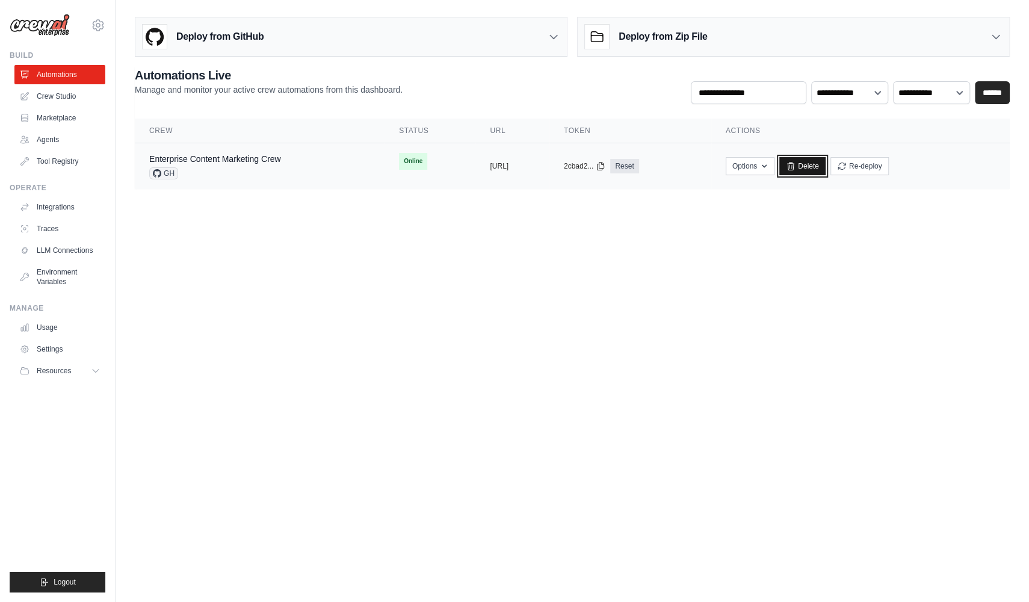
click at [826, 164] on link "Delete" at bounding box center [802, 166] width 46 height 18
click at [490, 163] on div "copied" at bounding box center [503, 161] width 26 height 14
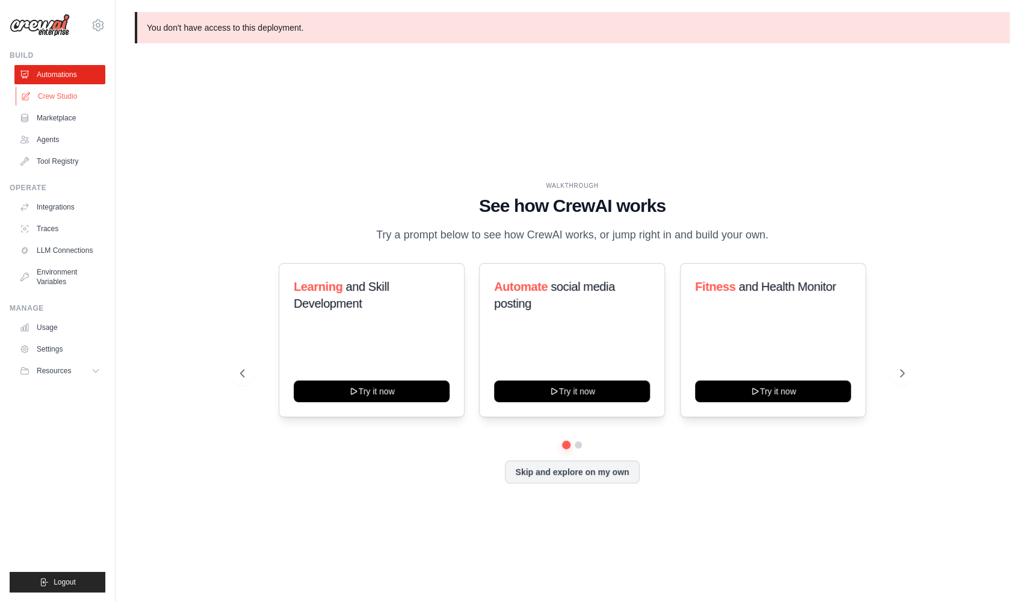
click at [72, 99] on link "Crew Studio" at bounding box center [61, 96] width 91 height 19
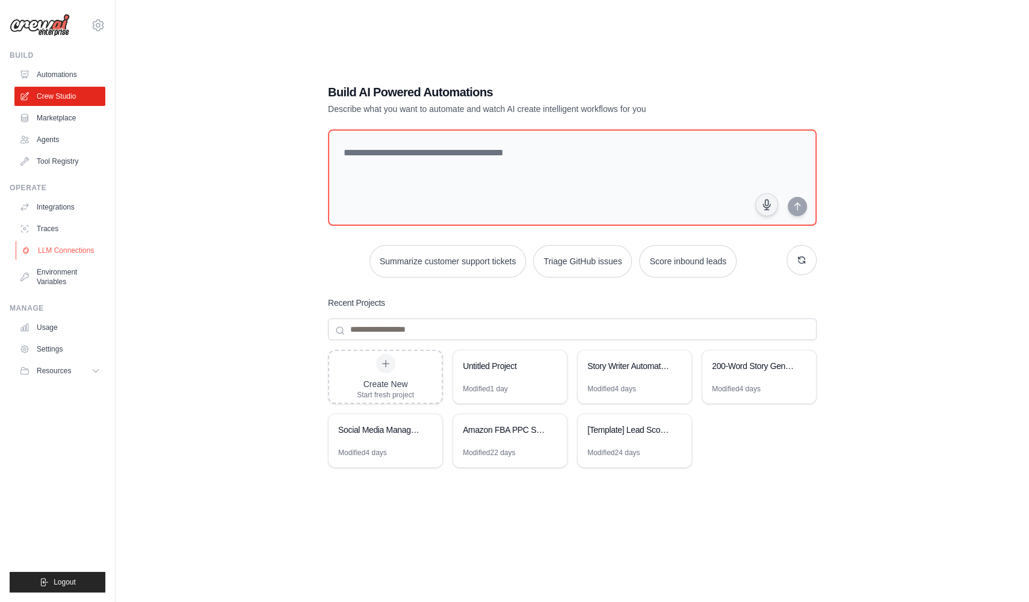
click at [86, 256] on link "LLM Connections" at bounding box center [61, 250] width 91 height 19
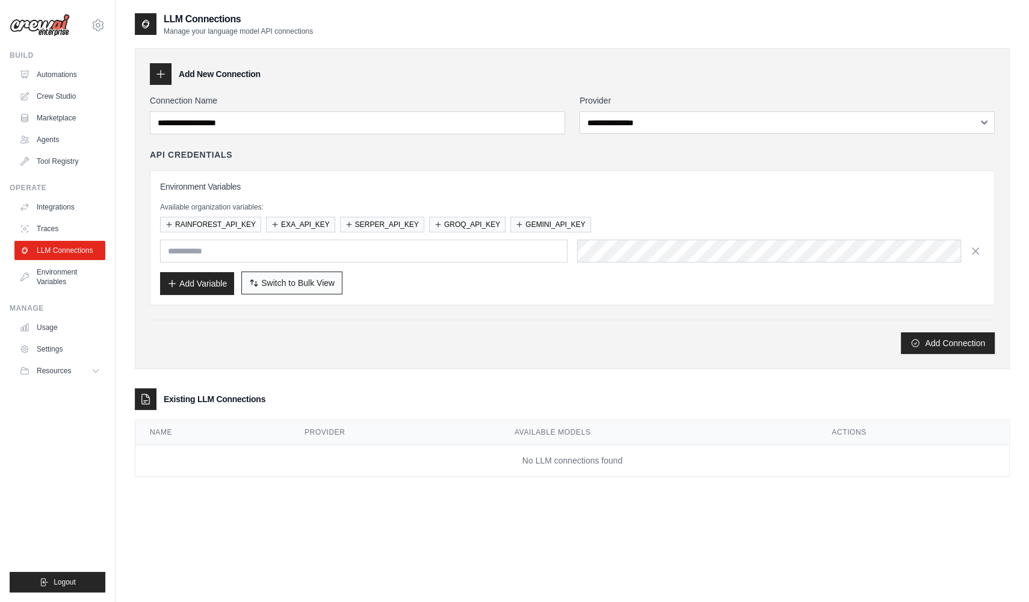
click at [272, 279] on span "Switch to Bulk View" at bounding box center [297, 283] width 73 height 12
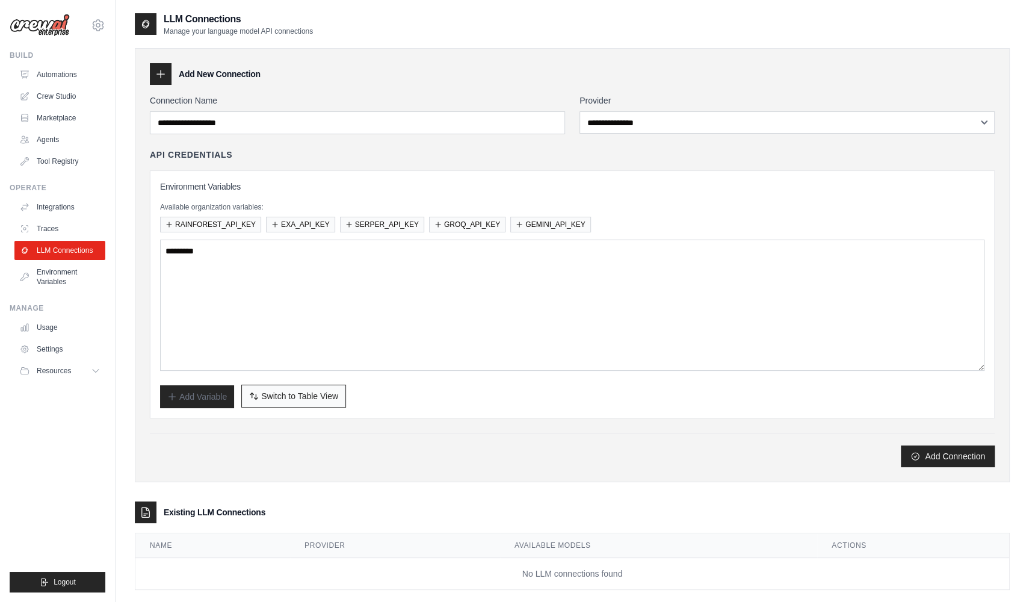
click at [315, 392] on span "Switch to Table View" at bounding box center [299, 396] width 77 height 12
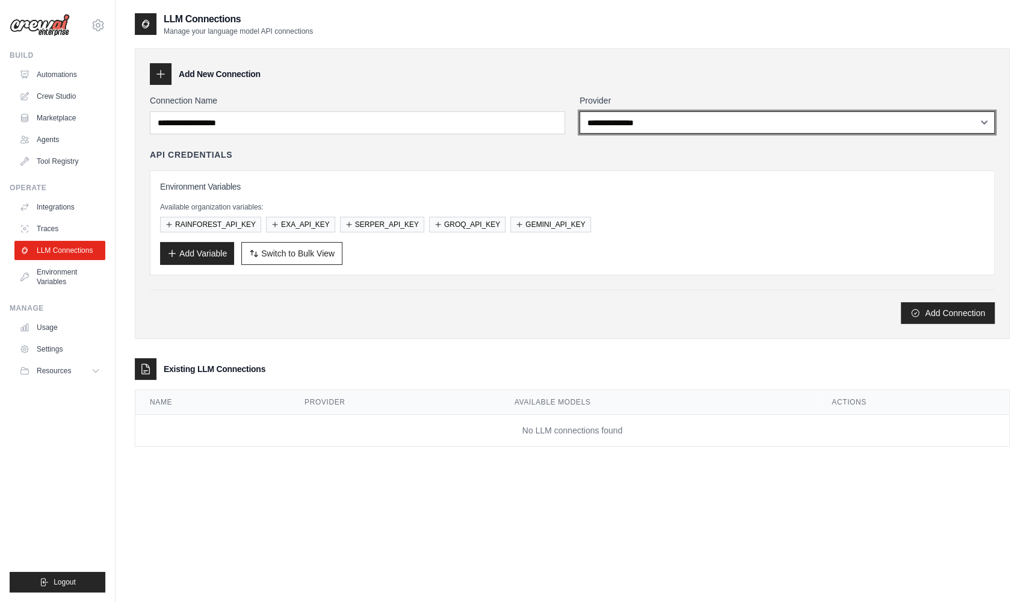
click at [628, 123] on select "**********" at bounding box center [786, 122] width 415 height 22
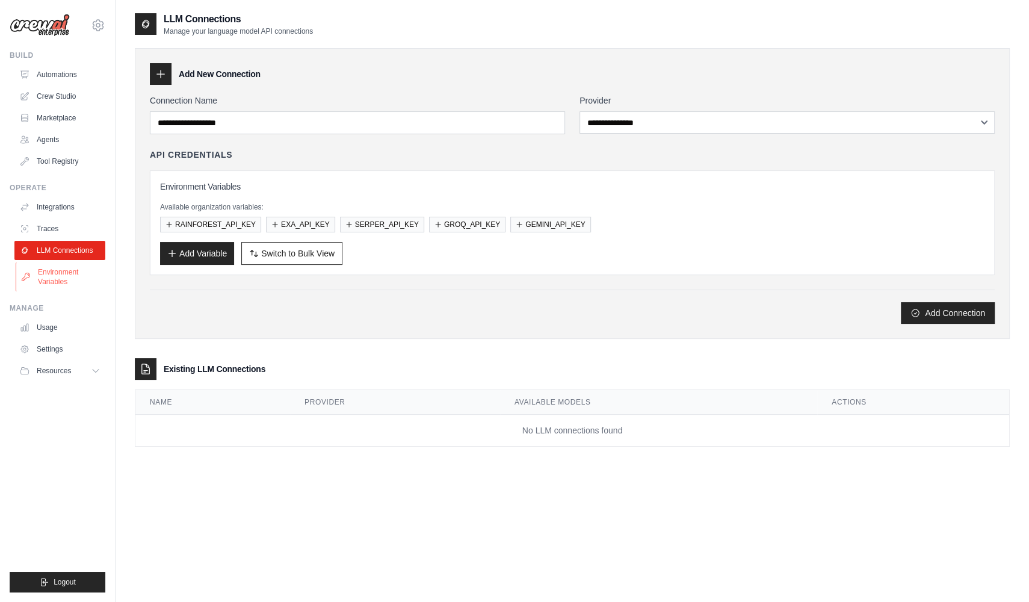
click at [79, 289] on link "Environment Variables" at bounding box center [61, 276] width 91 height 29
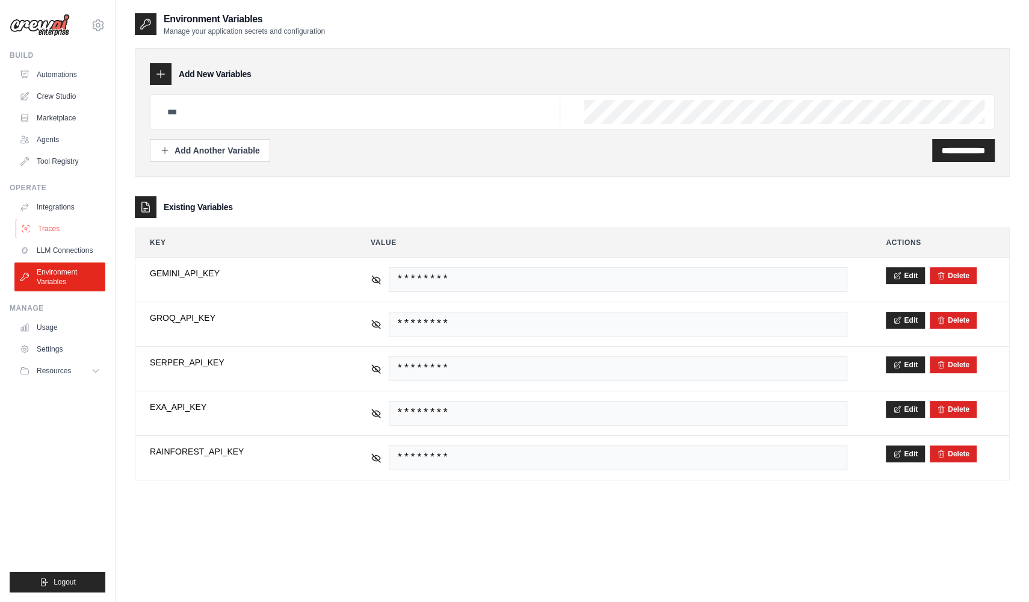
click at [98, 219] on link "Traces" at bounding box center [61, 228] width 91 height 19
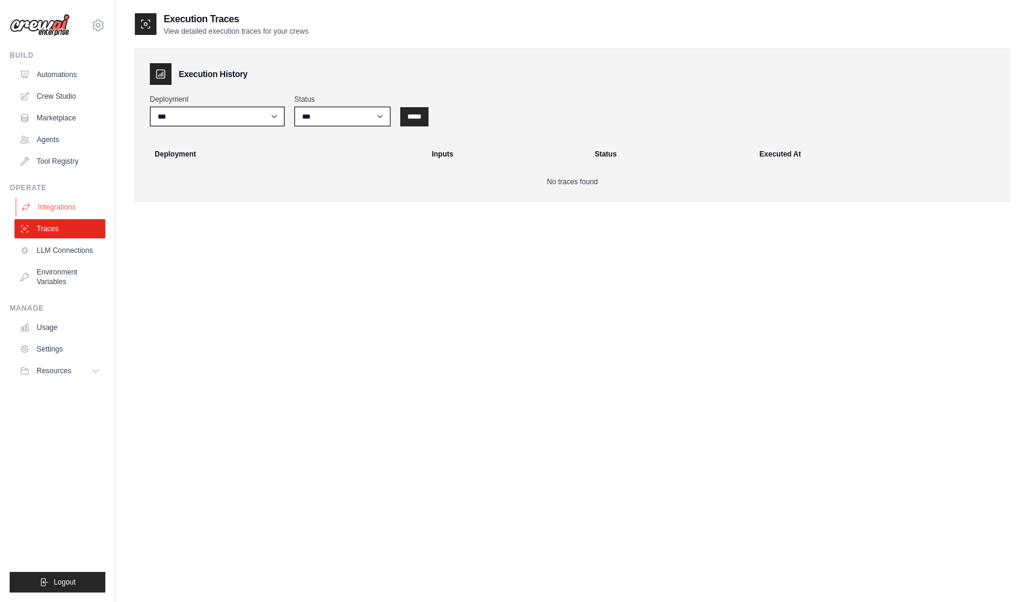
click at [96, 207] on link "Integrations" at bounding box center [61, 206] width 91 height 19
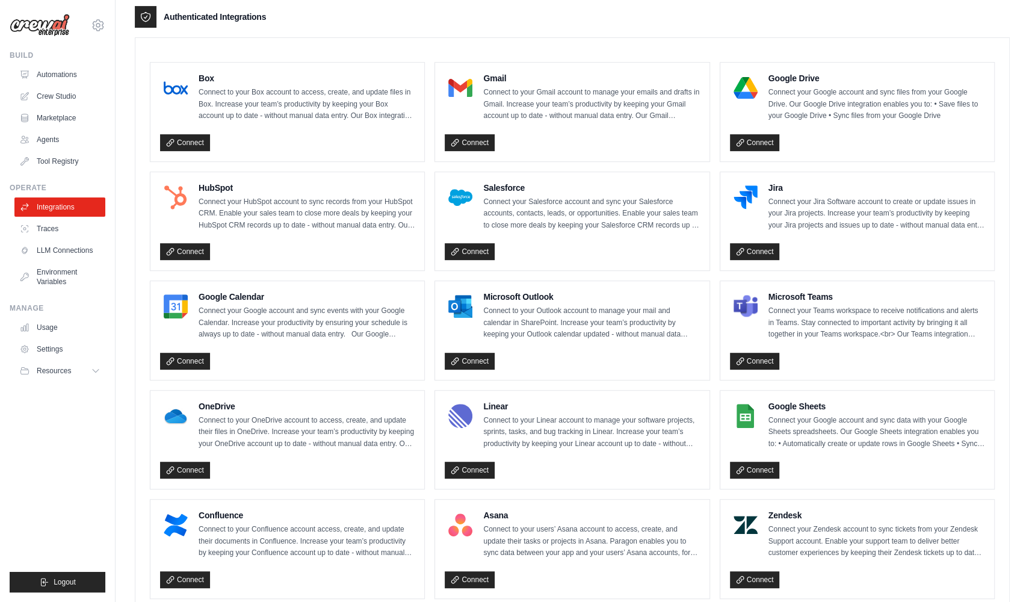
scroll to position [301, 0]
